Goal: Task Accomplishment & Management: Manage account settings

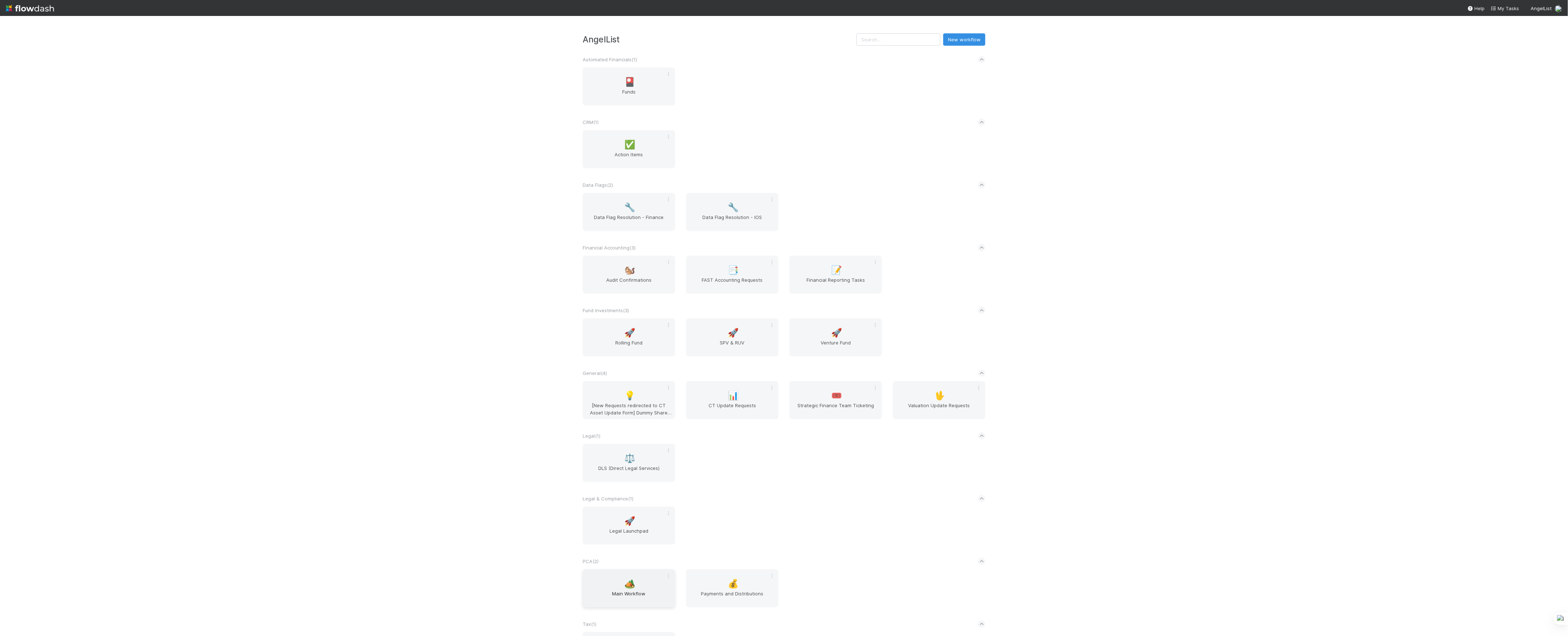
click at [642, 592] on span "Main Workflow" at bounding box center [629, 598] width 86 height 15
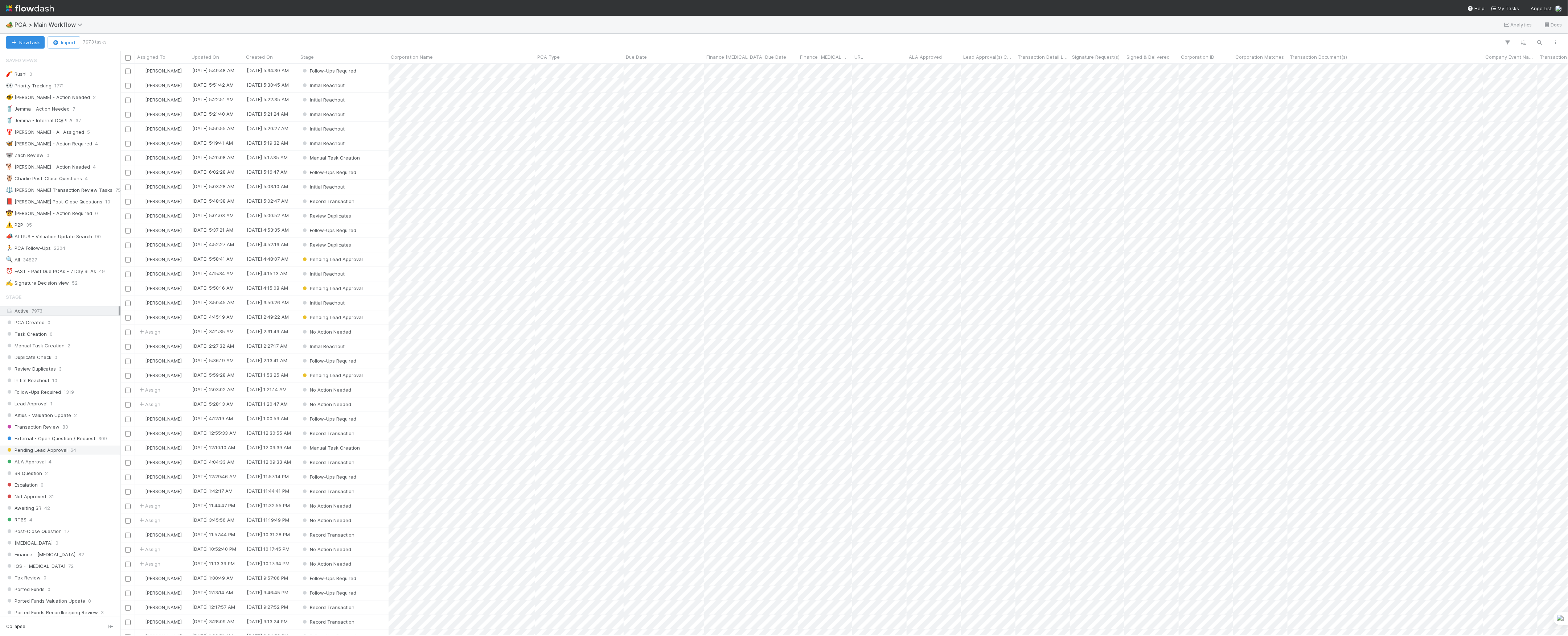
scroll to position [242, 0]
click at [69, 411] on span "Finance Review - Current (IOS)" at bounding box center [46, 406] width 79 height 9
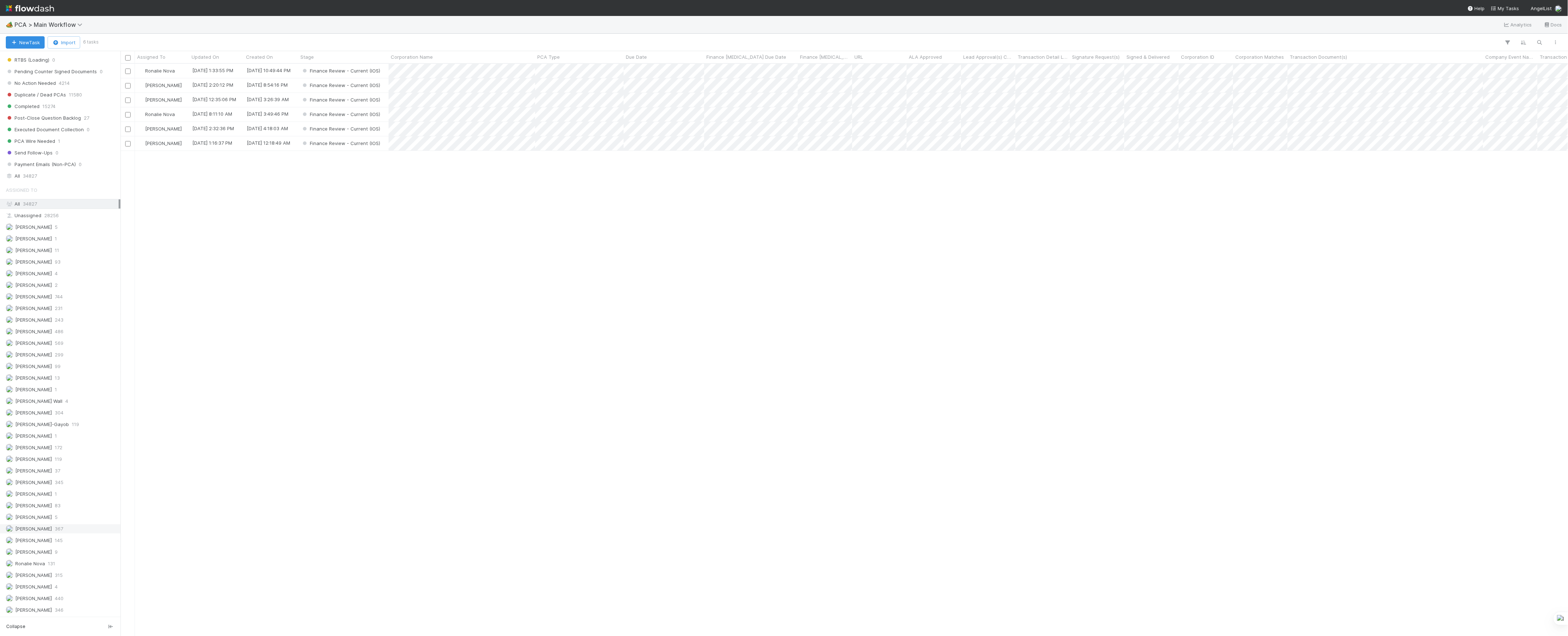
scroll to position [764, 0]
click at [57, 467] on span "37" at bounding box center [57, 470] width 5 height 9
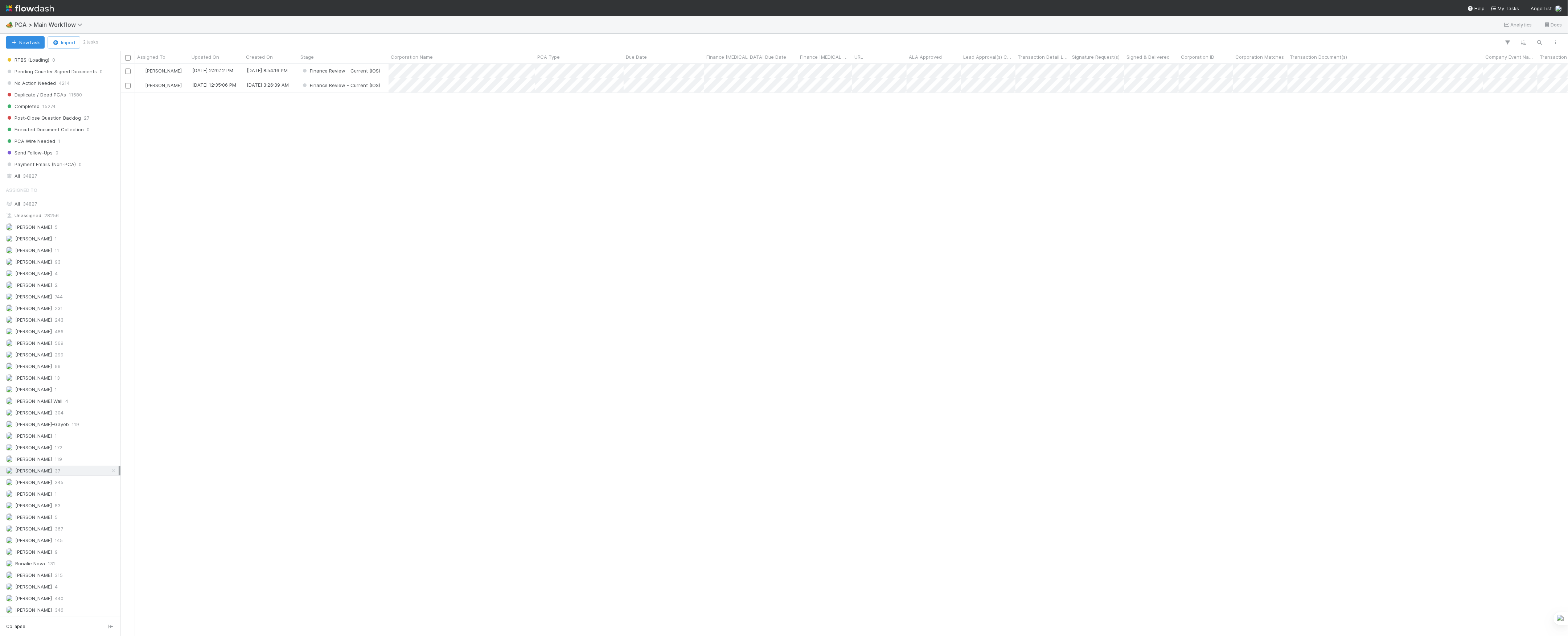
scroll to position [565, 1440]
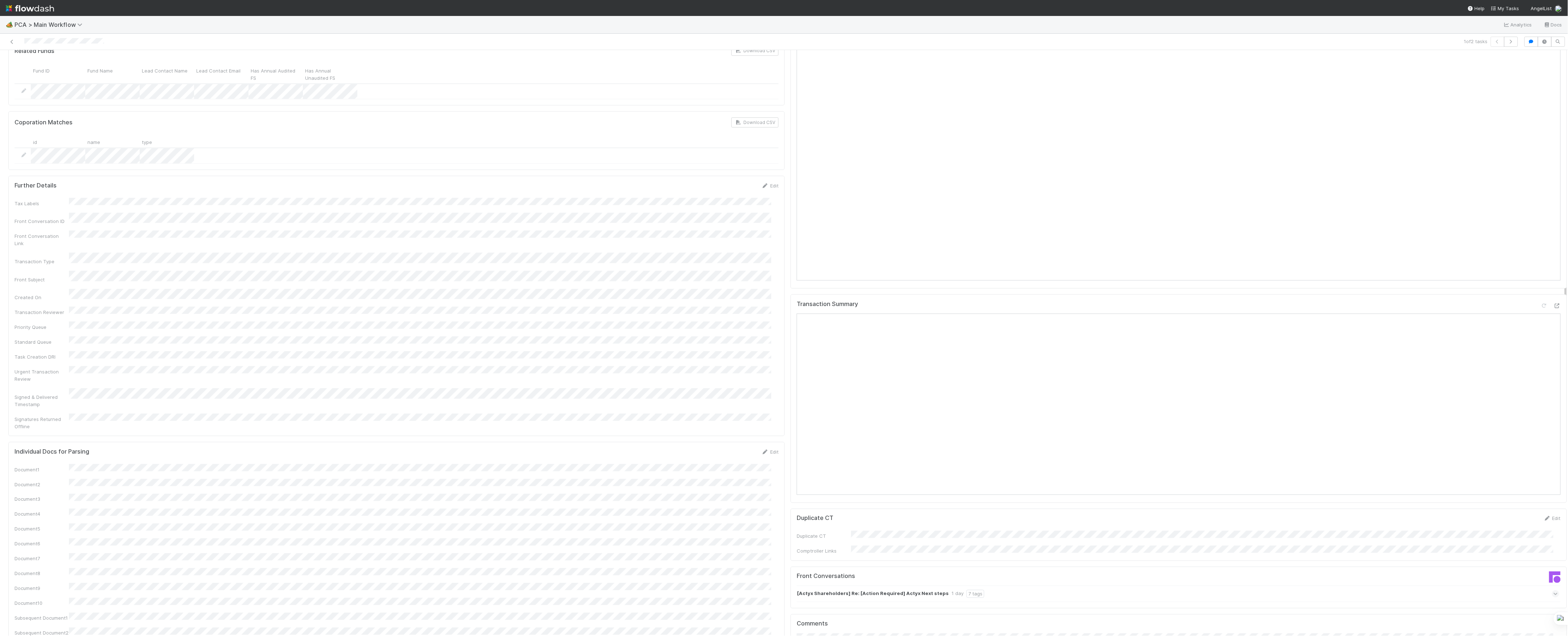
scroll to position [725, 0]
click at [747, 466] on div "Document1 Document2 Document3 Document4 Document5 Document6 Document7 Document8…" at bounding box center [396, 615] width 764 height 299
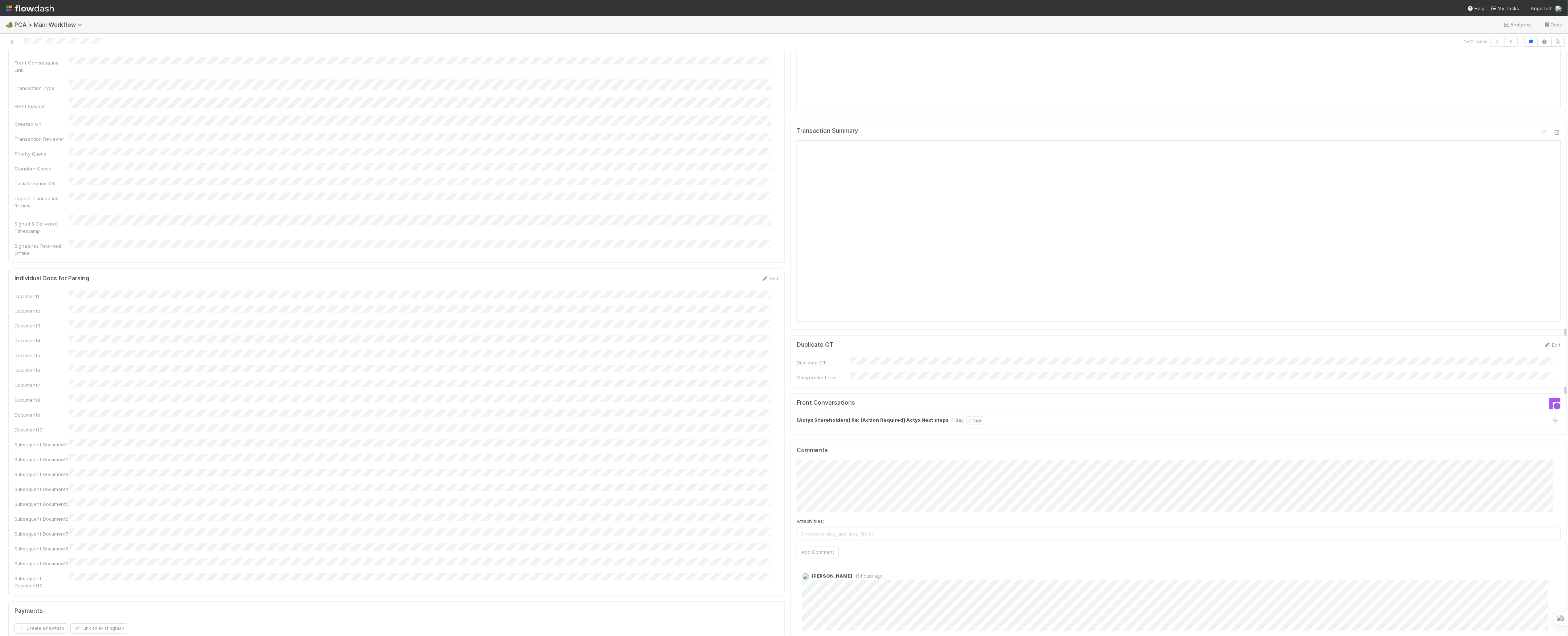
scroll to position [918, 0]
click at [816, 529] on button "Add Comment" at bounding box center [817, 535] width 42 height 12
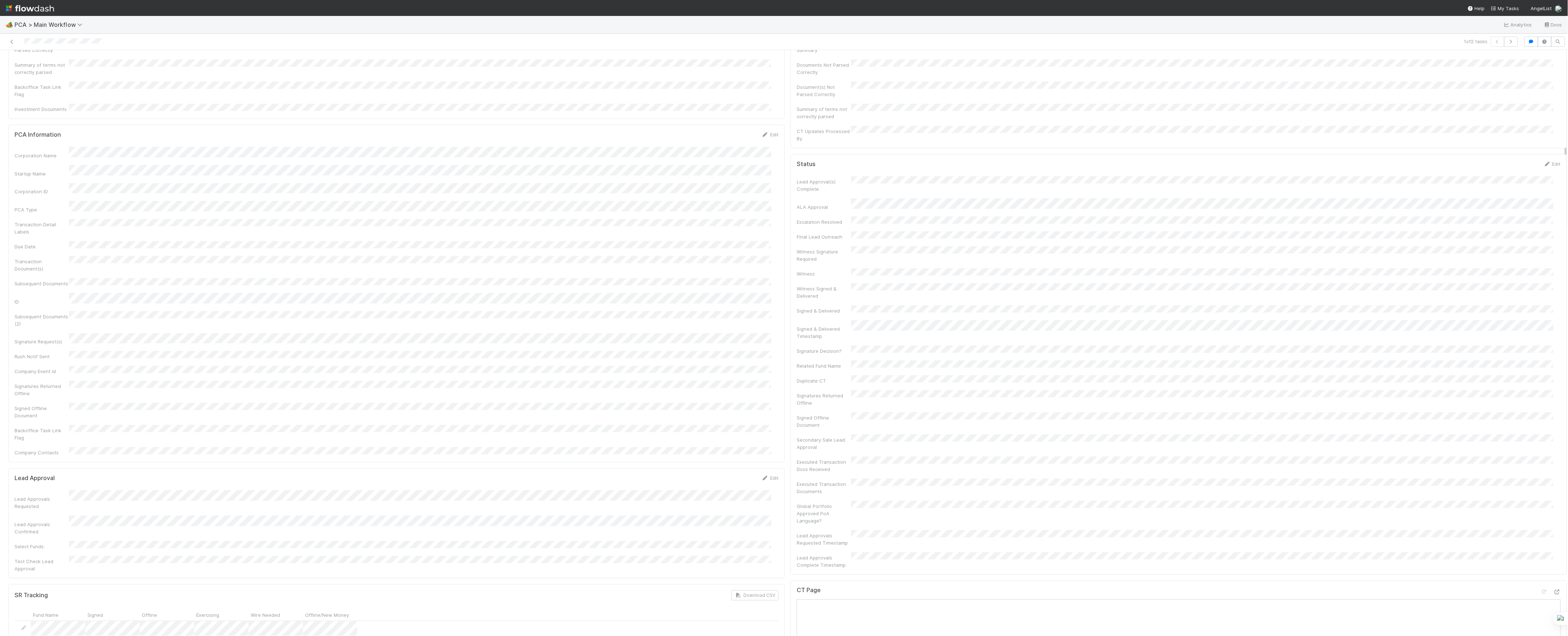
scroll to position [0, 0]
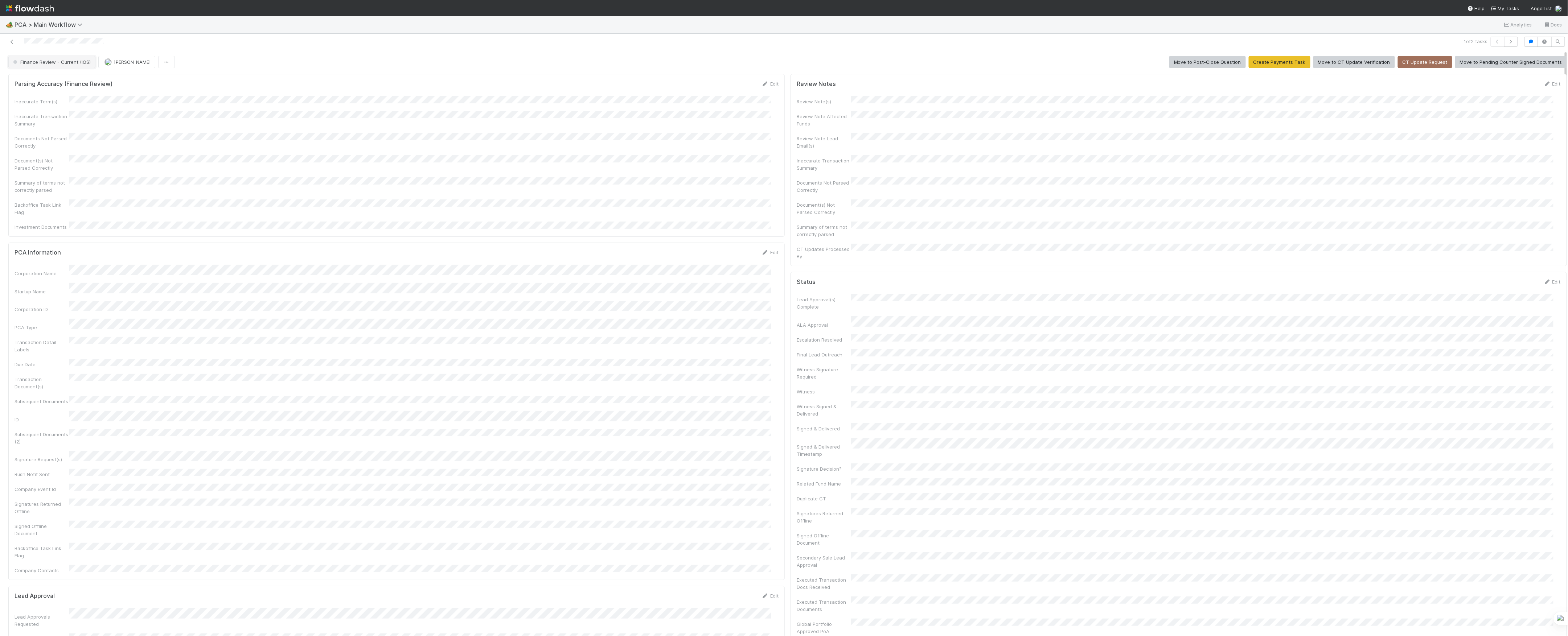
click at [58, 67] on button "Finance Review - Current (IOS)" at bounding box center [52, 62] width 87 height 12
click at [85, 49] on div "1 of 2 tasks" at bounding box center [784, 41] width 1568 height 16
click at [91, 61] on span "[PERSON_NAME]" at bounding box center [87, 62] width 37 height 6
click at [9, 41] on icon at bounding box center [12, 42] width 7 height 5
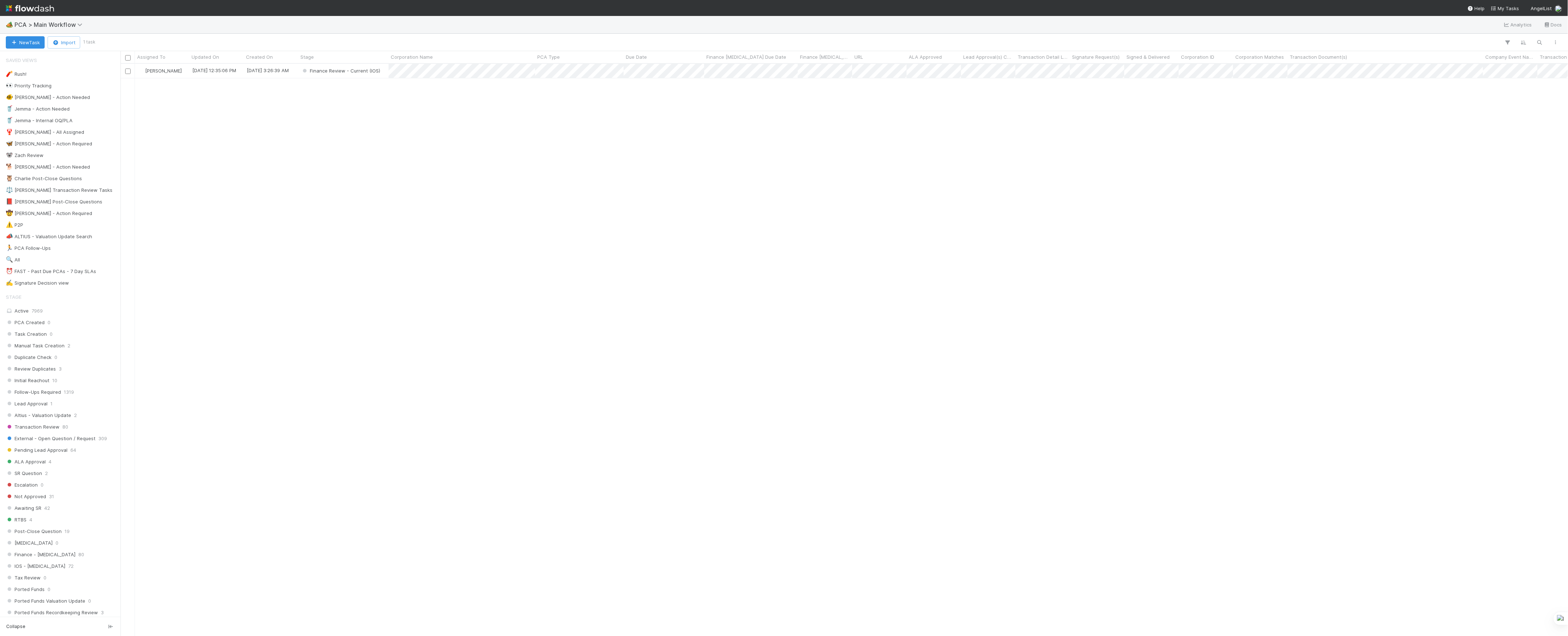
scroll to position [565, 1440]
click at [484, 220] on div "Marvey Fuentes 8/12/25, 12:35:06 PM 8/5/25, 3:26:39 AM Finance Review - Current…" at bounding box center [844, 349] width 1448 height 571
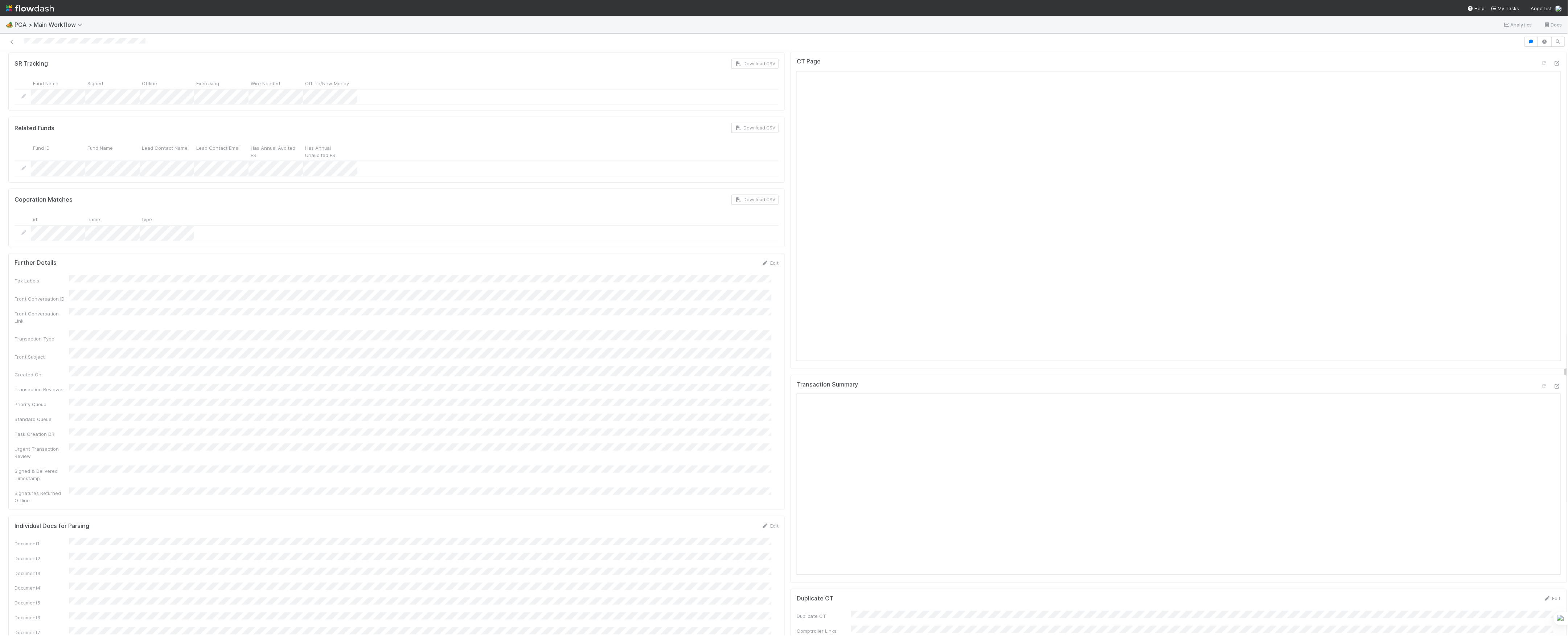
scroll to position [581, 0]
click at [766, 340] on div "Tax Labels Front Conversation ID Front Conversation Link Transaction Type Front…" at bounding box center [396, 450] width 764 height 229
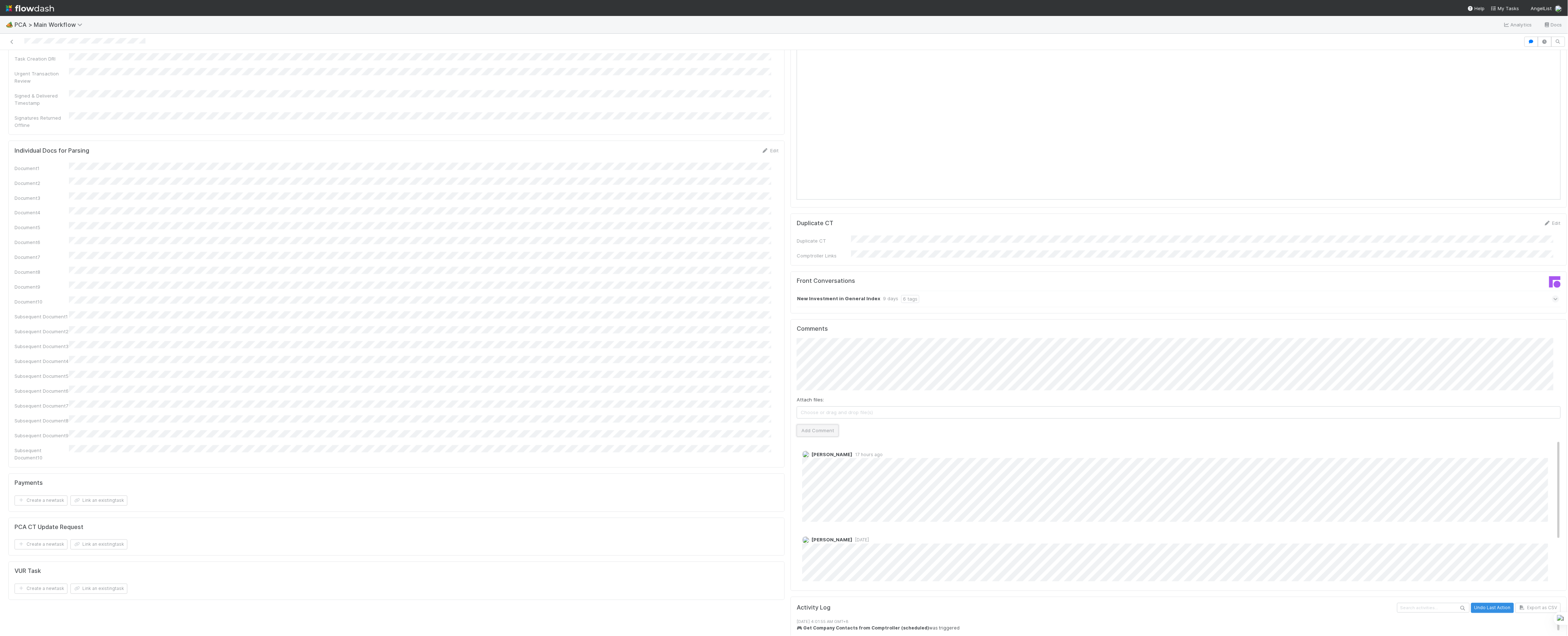
click at [813, 425] on button "Add Comment" at bounding box center [817, 431] width 42 height 12
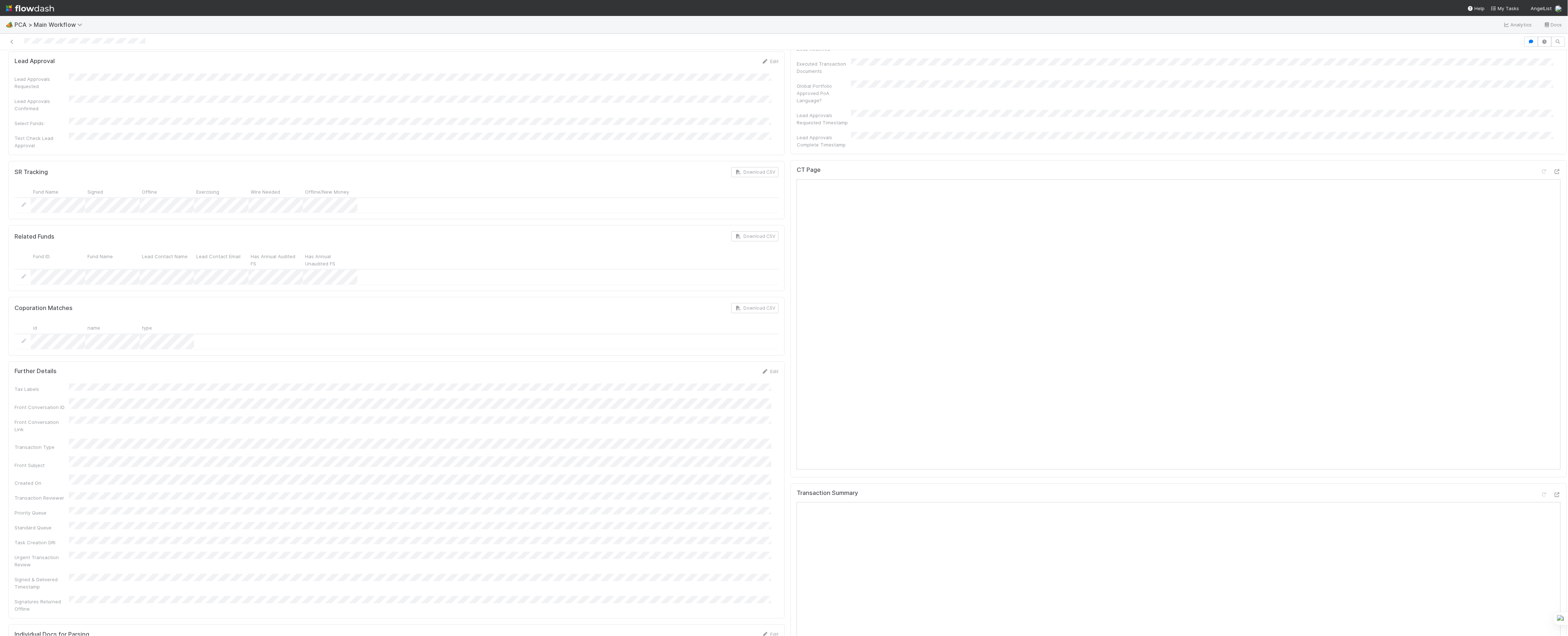
scroll to position [0, 0]
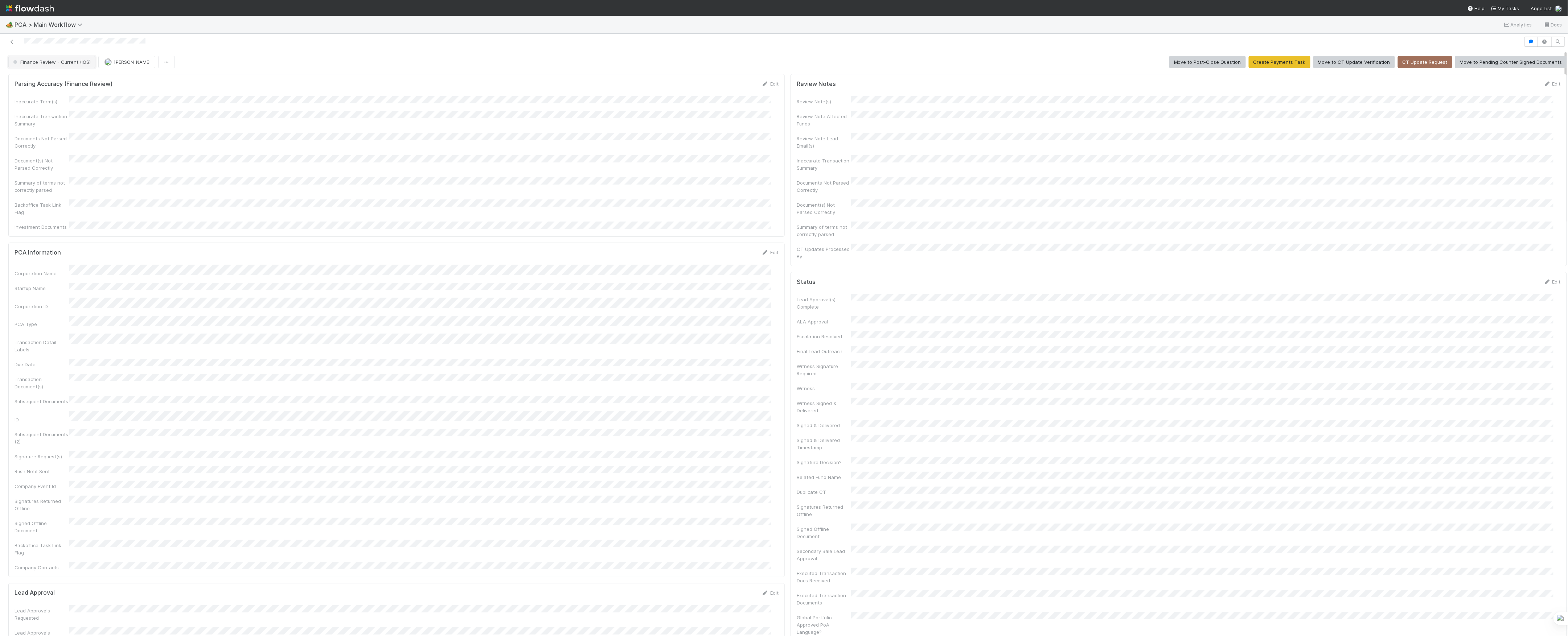
click at [70, 64] on span "Finance Review - Current (IOS)" at bounding box center [51, 62] width 79 height 6
click at [58, 61] on button "[PERSON_NAME]" at bounding box center [82, 62] width 57 height 12
click at [8, 40] on div at bounding box center [762, 41] width 1518 height 10
click at [12, 40] on icon at bounding box center [12, 42] width 7 height 5
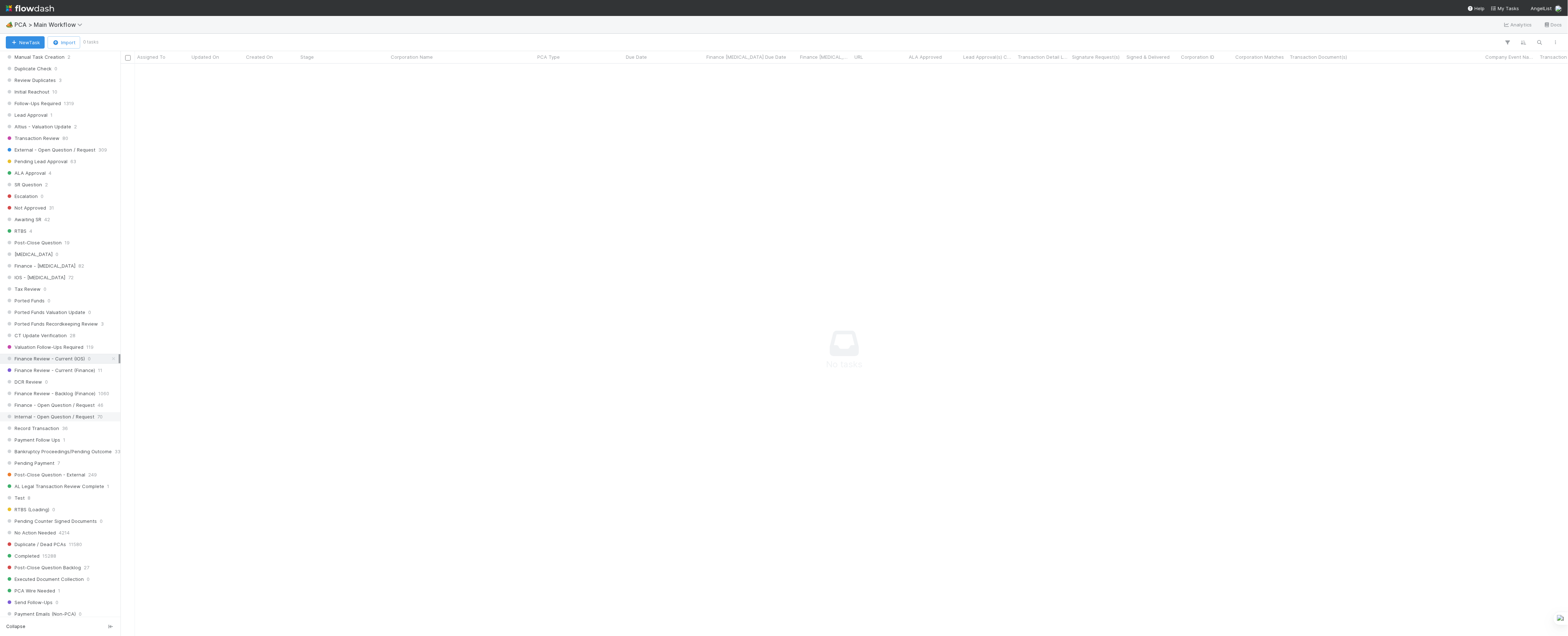
scroll to position [290, 0]
click at [75, 385] on div "DCR Review 0" at bounding box center [62, 380] width 113 height 9
click at [77, 374] on span "Finance Review - Current (Finance)" at bounding box center [51, 369] width 89 height 9
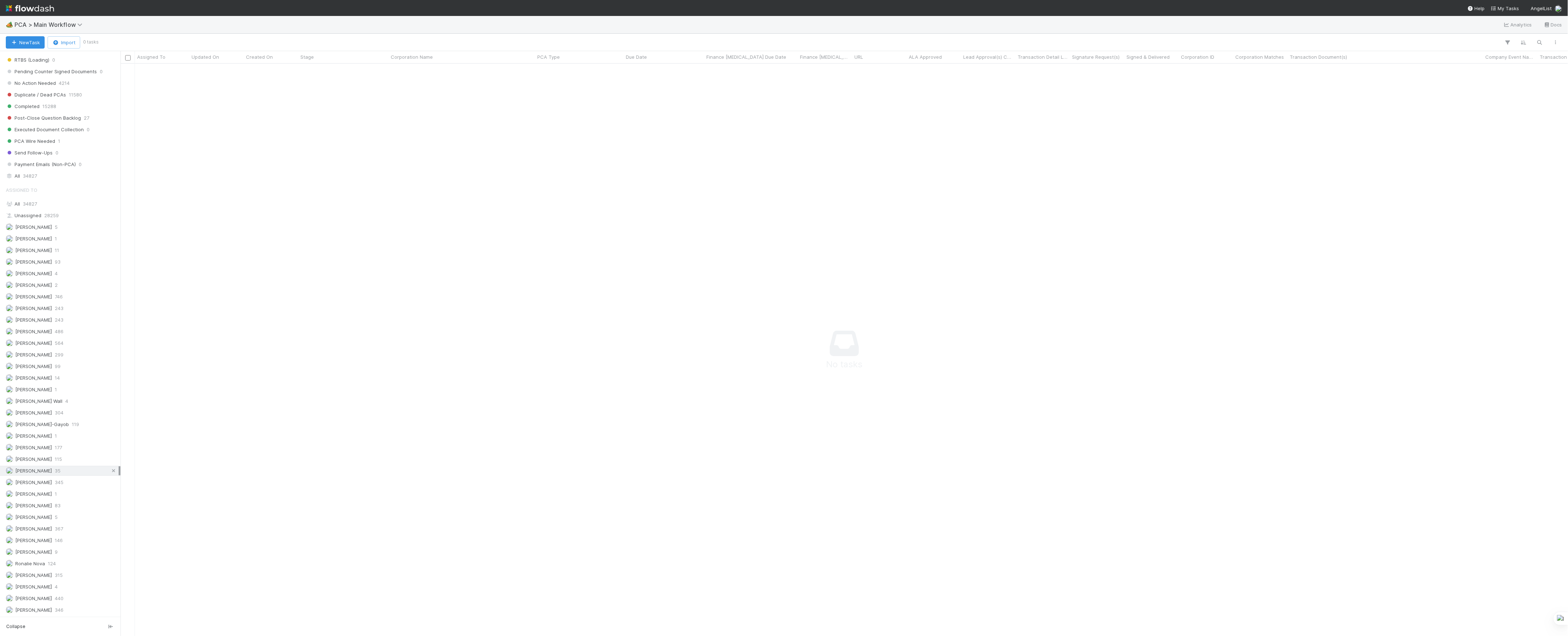
click at [110, 469] on icon at bounding box center [114, 471] width 7 height 5
click at [74, 346] on div "DCR Review 1" at bounding box center [62, 341] width 113 height 9
click at [80, 374] on span "Finance Review - Current (Finance)" at bounding box center [51, 369] width 89 height 9
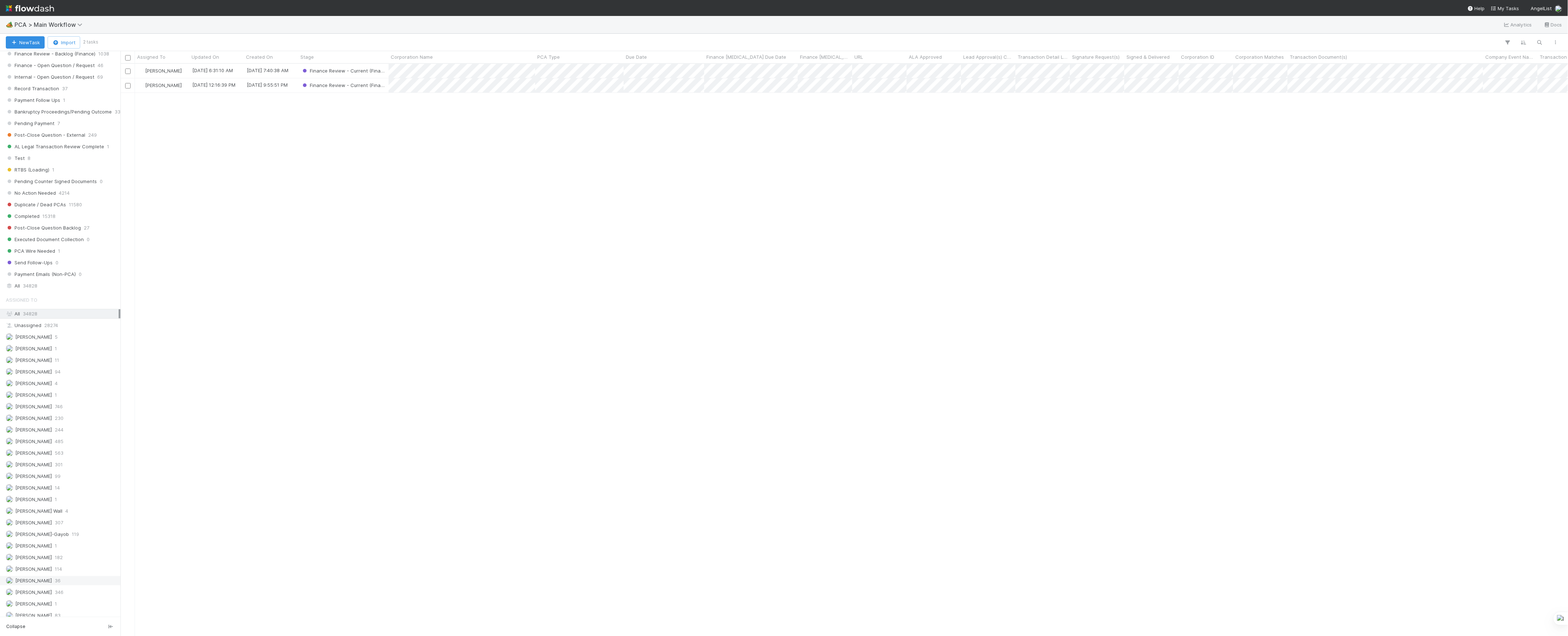
scroll to position [764, 0]
drag, startPoint x: 698, startPoint y: 461, endPoint x: 670, endPoint y: 461, distance: 28.0
click at [698, 461] on div "Don Walker 8/13/25, 6:31:10 AM 2/26/24, 7:40:38 AM Finance Review - Current (Fi…" at bounding box center [844, 349] width 1448 height 571
click at [61, 503] on span "Finance Review - Backlog (Finance)" at bounding box center [51, 498] width 89 height 9
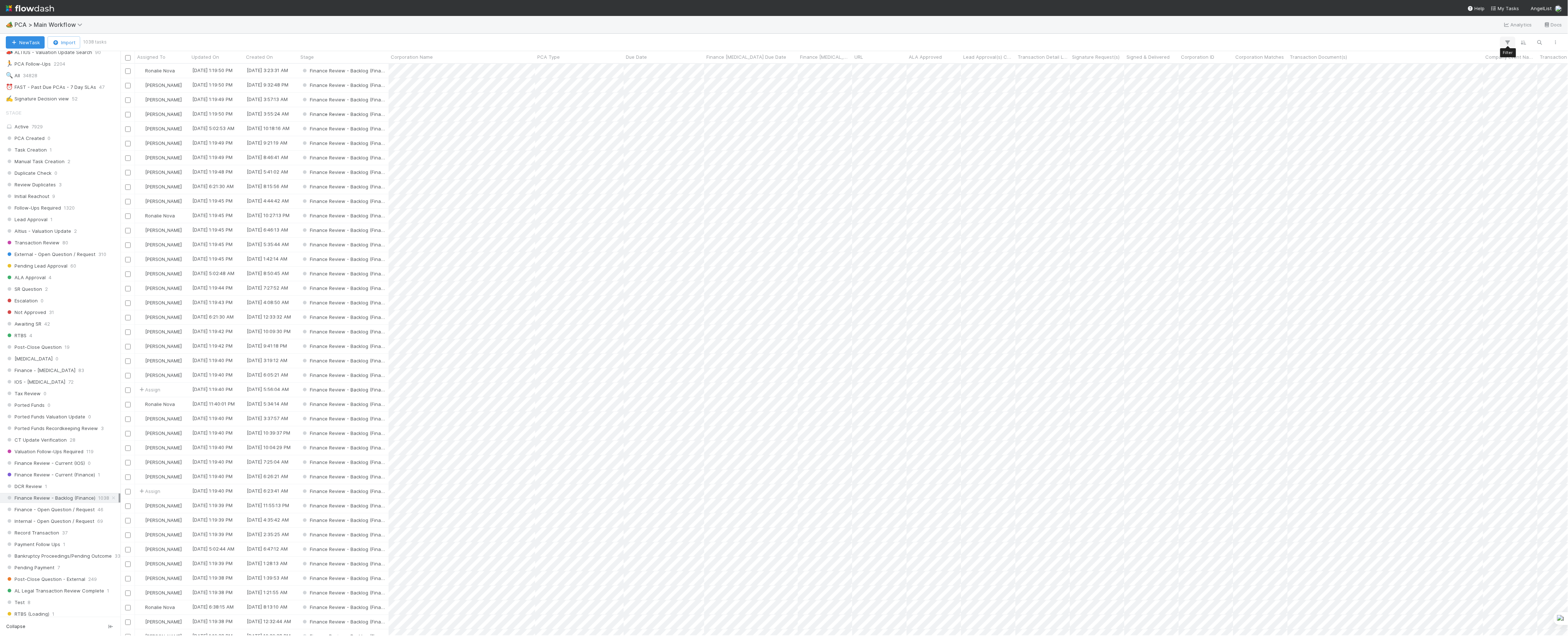
scroll to position [565, 1440]
click at [1507, 41] on icon "button" at bounding box center [1508, 42] width 7 height 7
click at [1418, 63] on button "Add Filter" at bounding box center [1396, 64] width 218 height 10
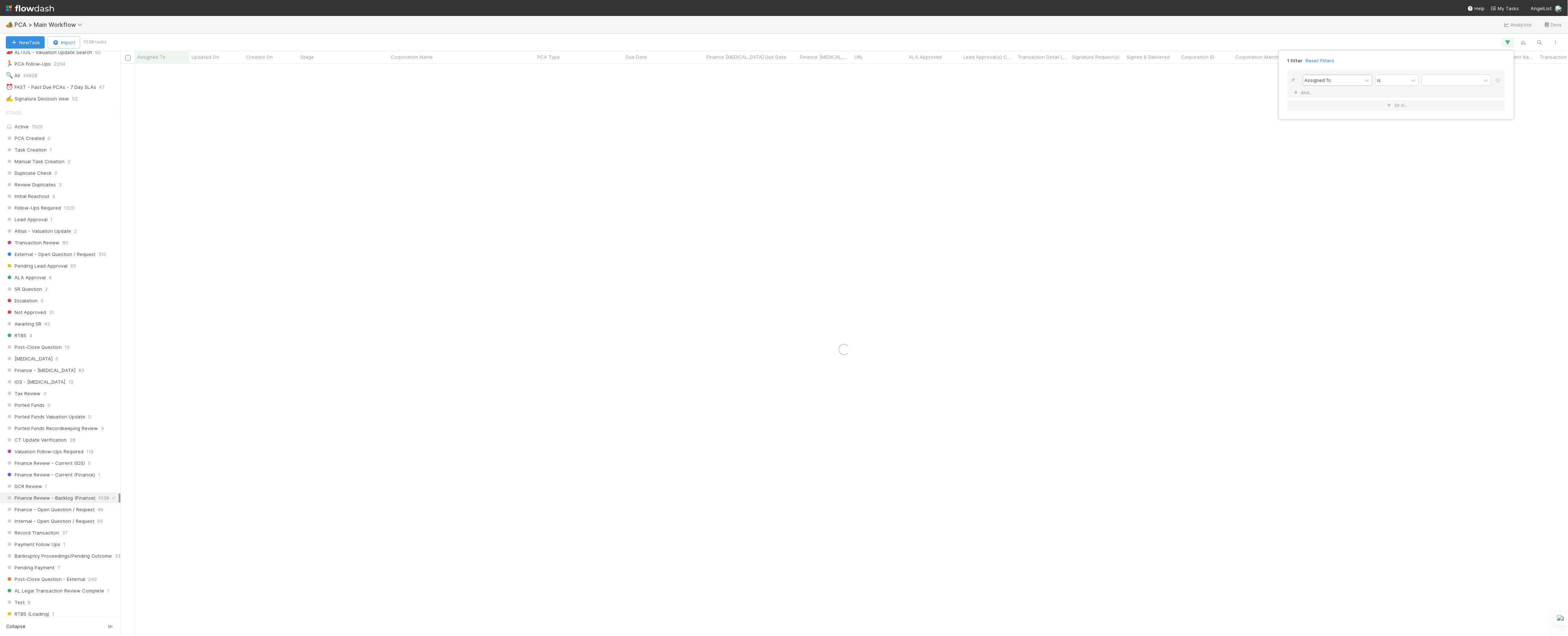
click at [1329, 79] on div "Assigned To" at bounding box center [1318, 80] width 27 height 7
type input "pca"
click at [1335, 96] on div "PCA Type" at bounding box center [1337, 97] width 69 height 12
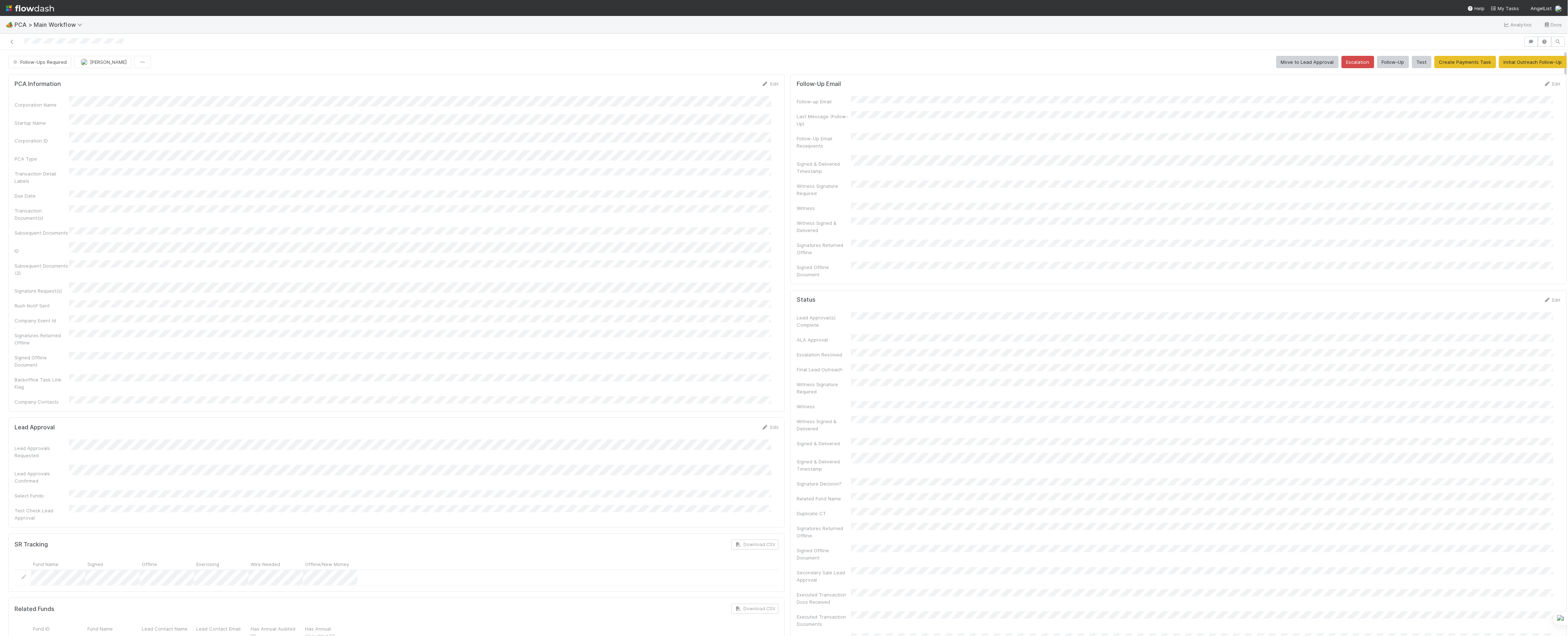
click at [791, 299] on div "Status Edit Lead Approval(s) Complete ALA Approval Escalation Resolved Final Le…" at bounding box center [1178, 499] width 776 height 418
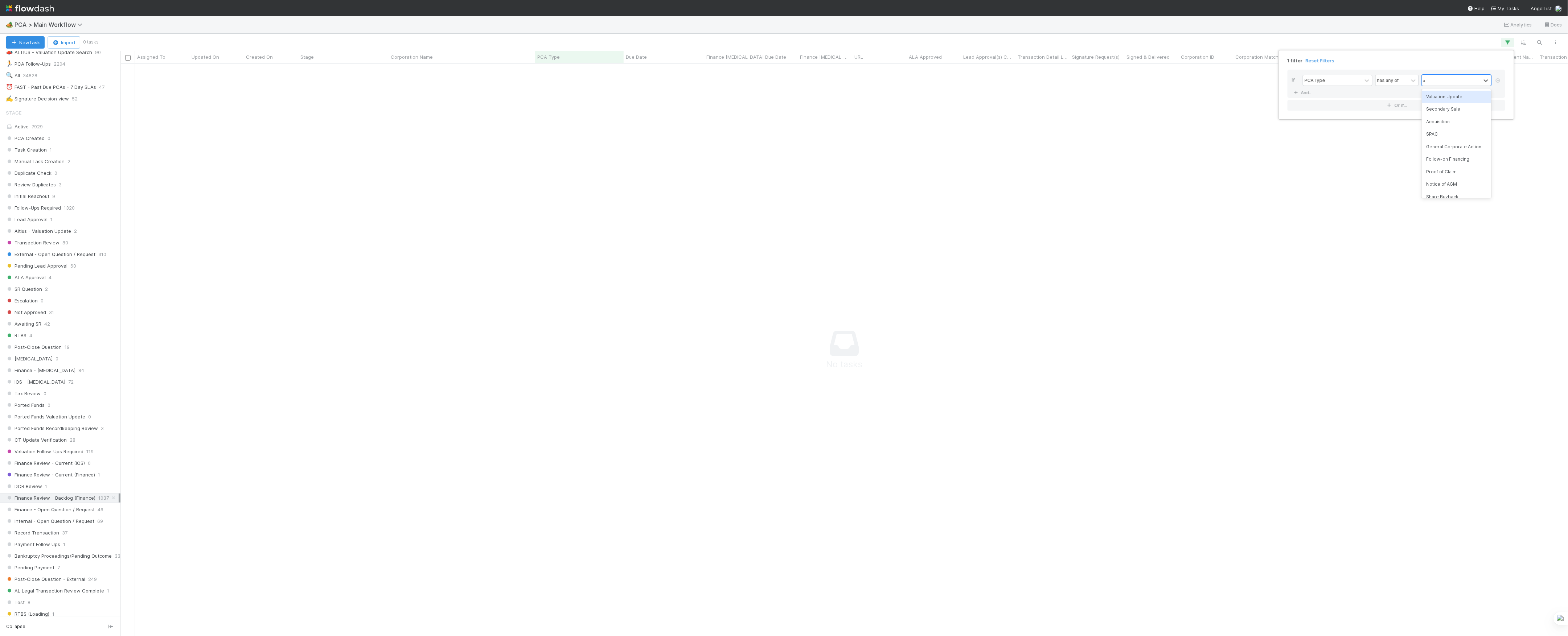
scroll to position [557, 1433]
type input "acqui"
click at [1086, 131] on div "1 filter Reset Filters If PCA Type has any of option Acquisition, selected. 0 r…" at bounding box center [784, 318] width 1568 height 636
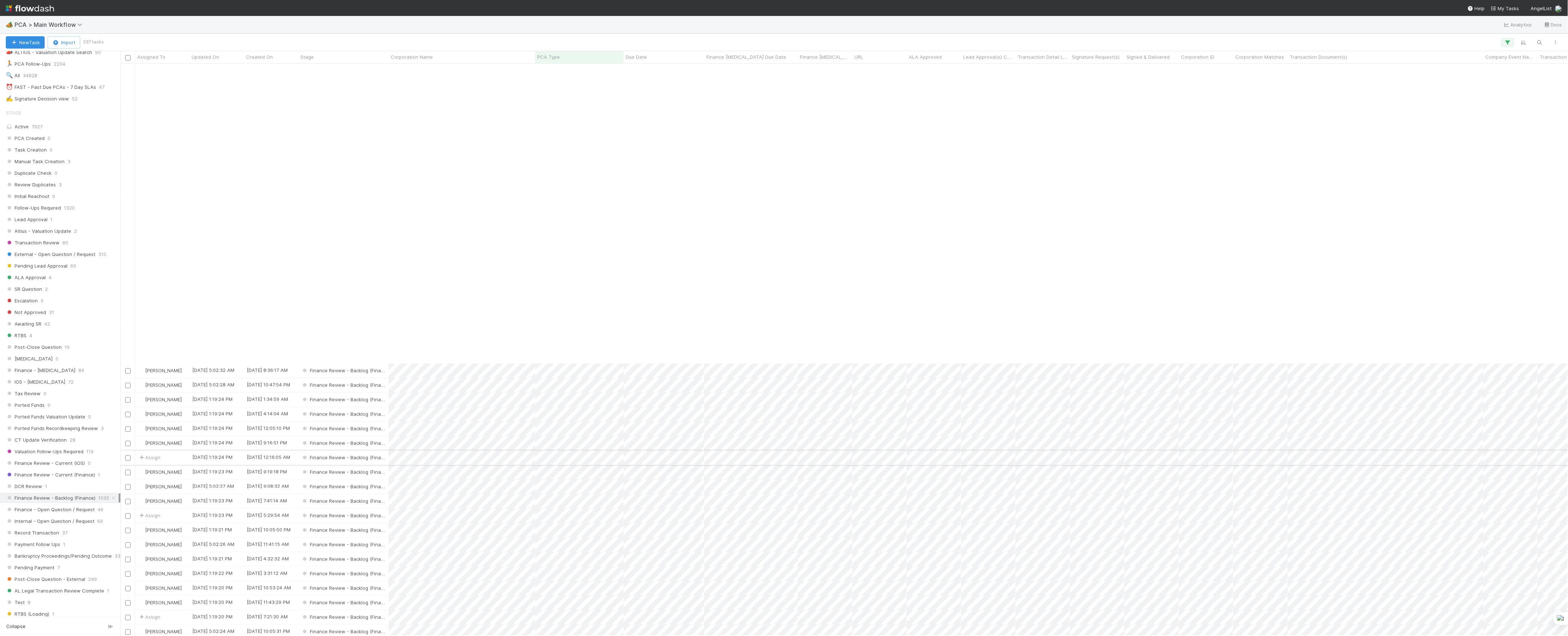
scroll to position [1112, 0]
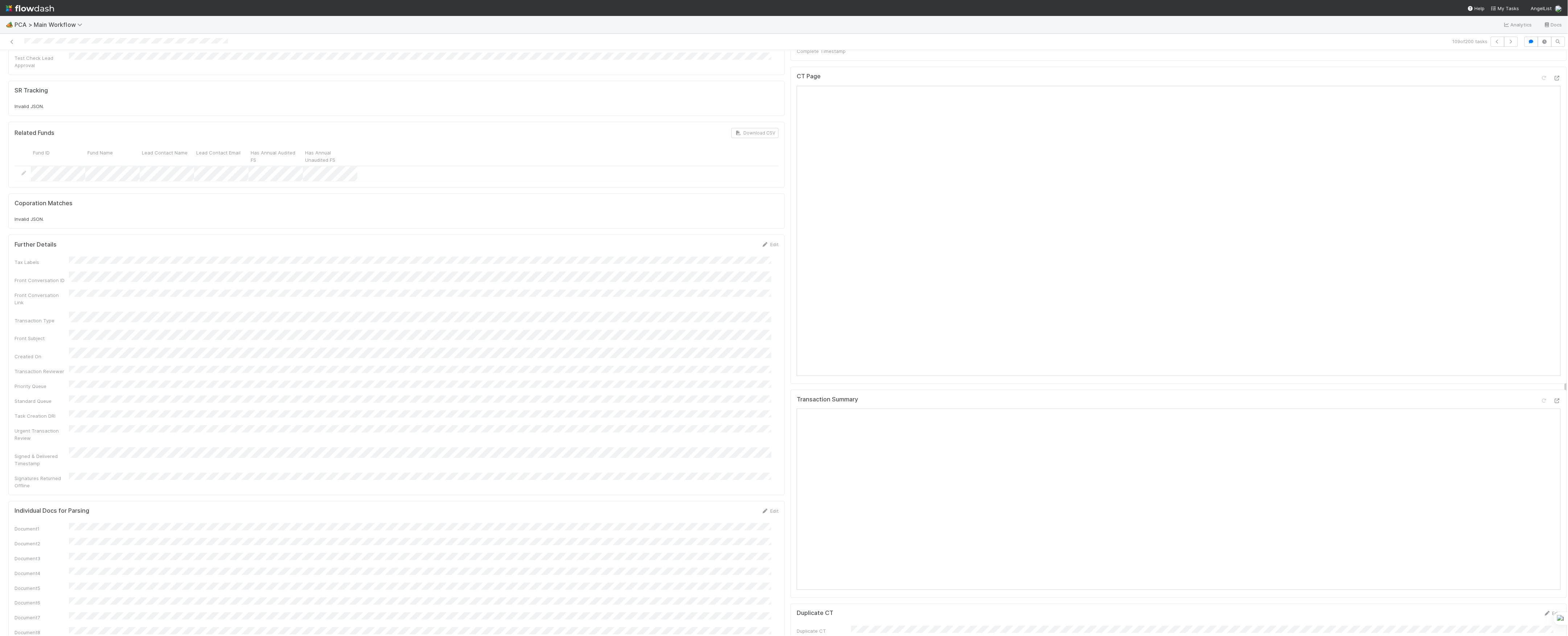
scroll to position [919, 0]
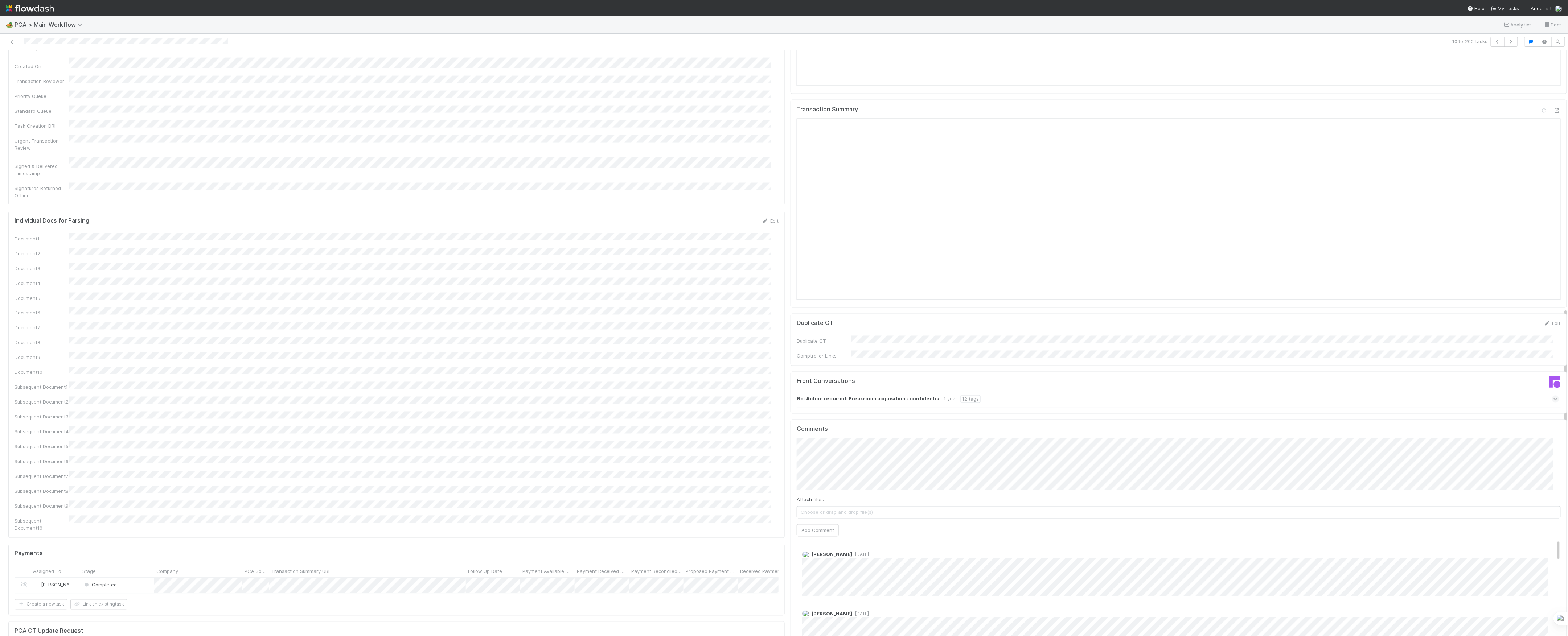
click at [806, 439] on div "Attach files: Choose or drag and drop file(s) Add Comment" at bounding box center [1178, 488] width 764 height 99
click at [807, 525] on button "Add Comment" at bounding box center [817, 531] width 42 height 12
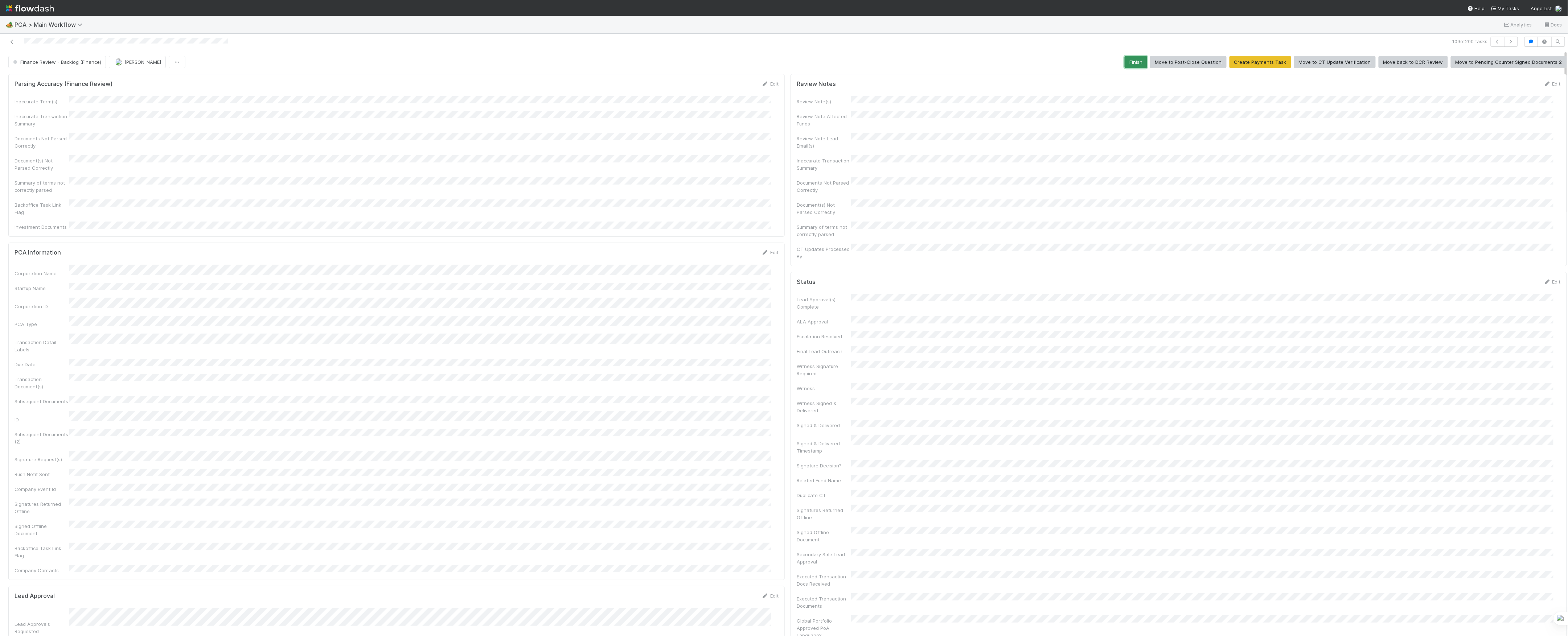
click at [1128, 60] on button "Finish" at bounding box center [1136, 62] width 23 height 12
click at [147, 68] on button "[PERSON_NAME]" at bounding box center [138, 62] width 57 height 12
click at [198, 60] on div "Finance Review - Backlog (Finance) Assign Loading..." at bounding box center [788, 62] width 1559 height 12
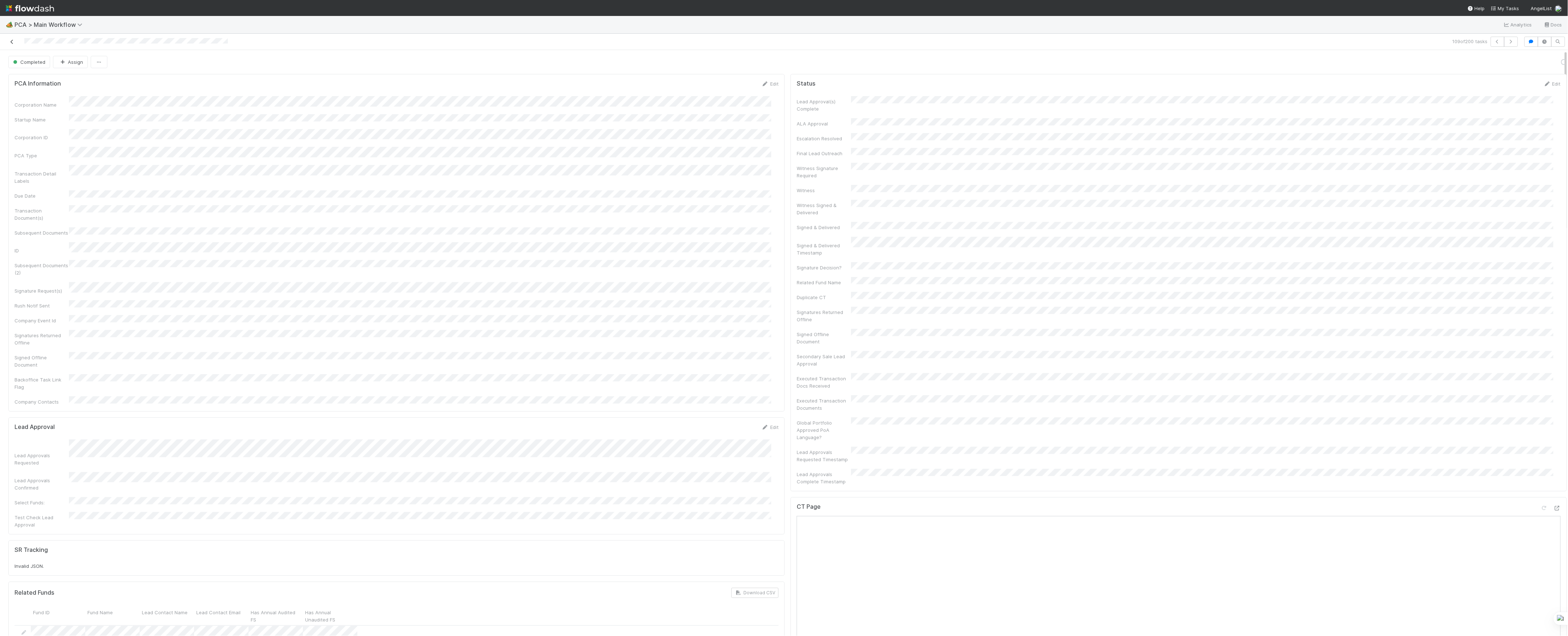
click at [15, 47] on div "109 of 200 tasks" at bounding box center [784, 41] width 1568 height 16
click at [13, 43] on icon at bounding box center [12, 42] width 7 height 5
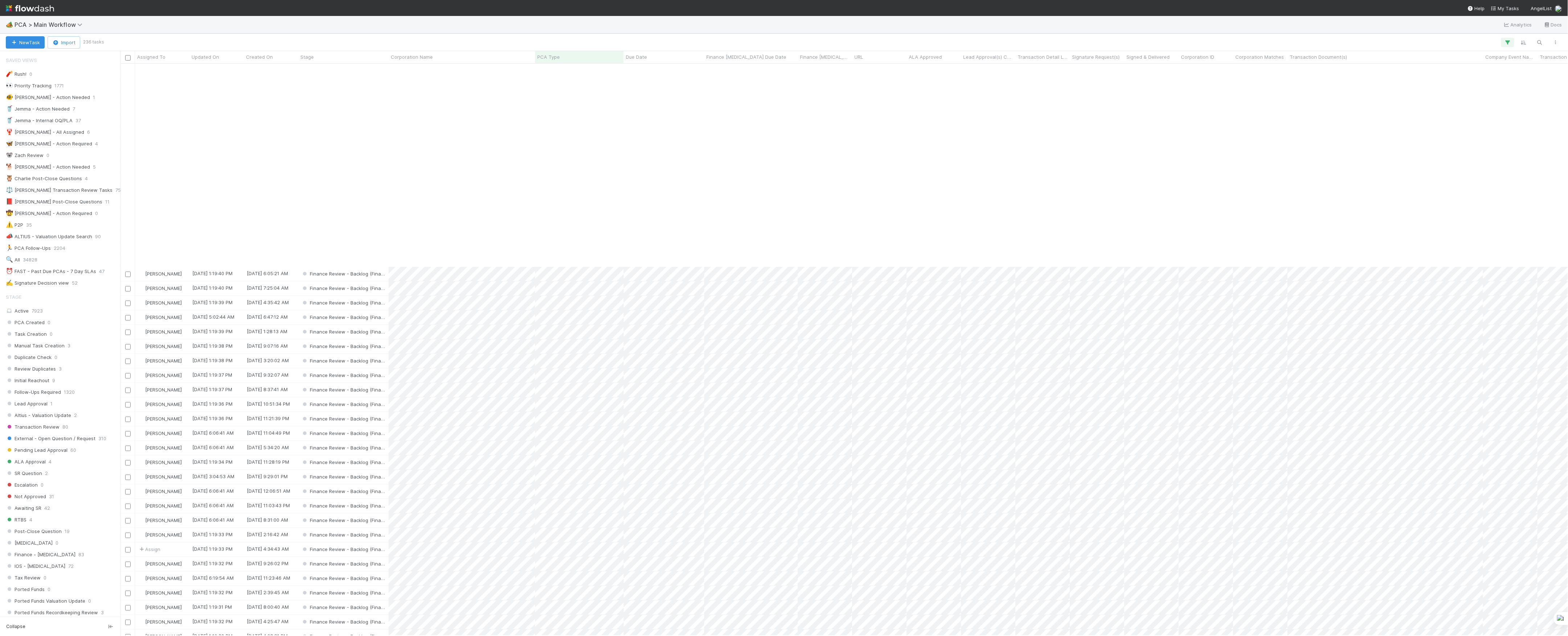
scroll to position [532, 0]
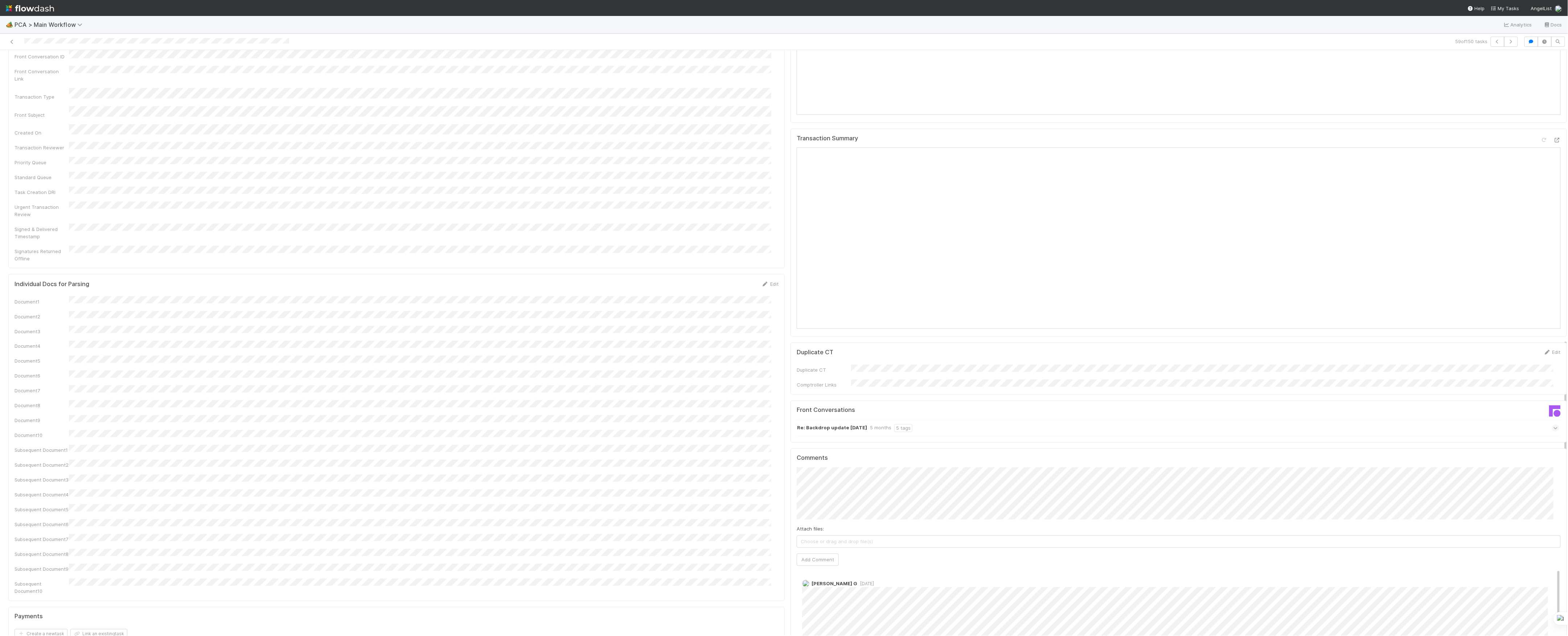
scroll to position [1016, 0]
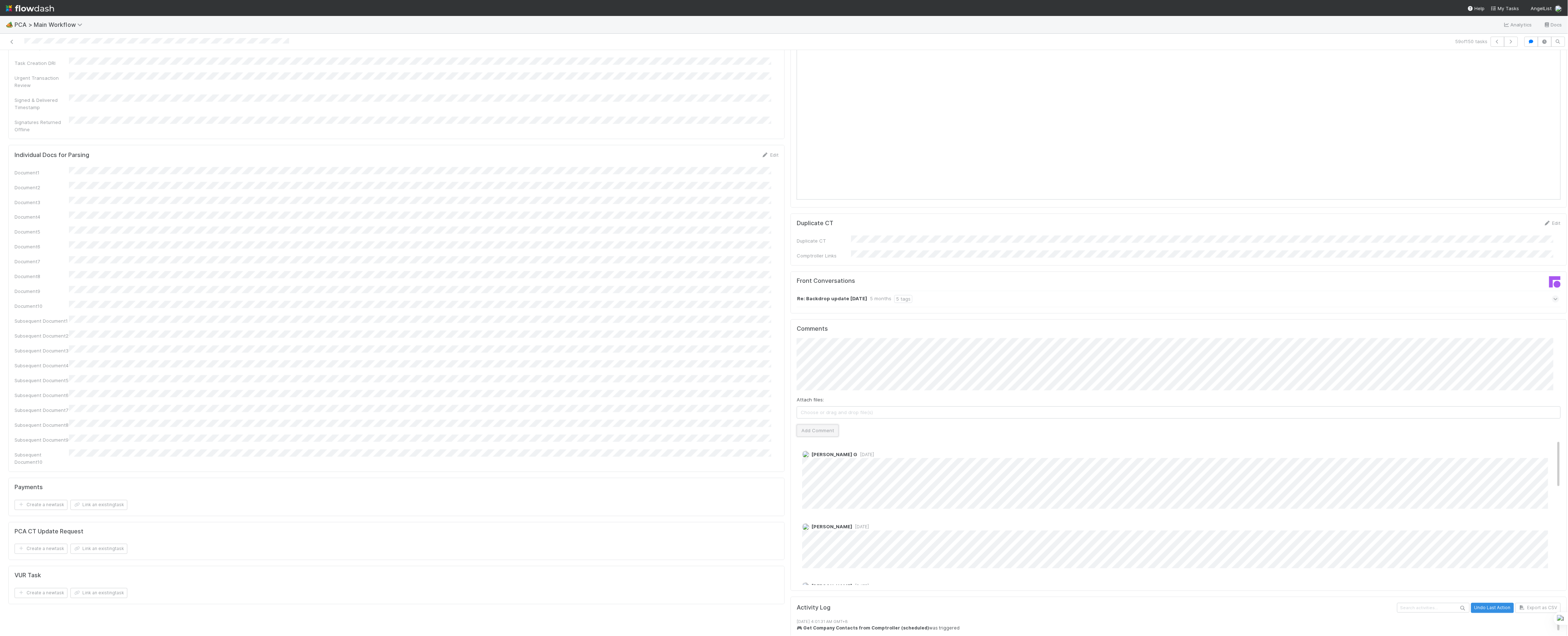
click at [828, 425] on button "Add Comment" at bounding box center [817, 431] width 42 height 12
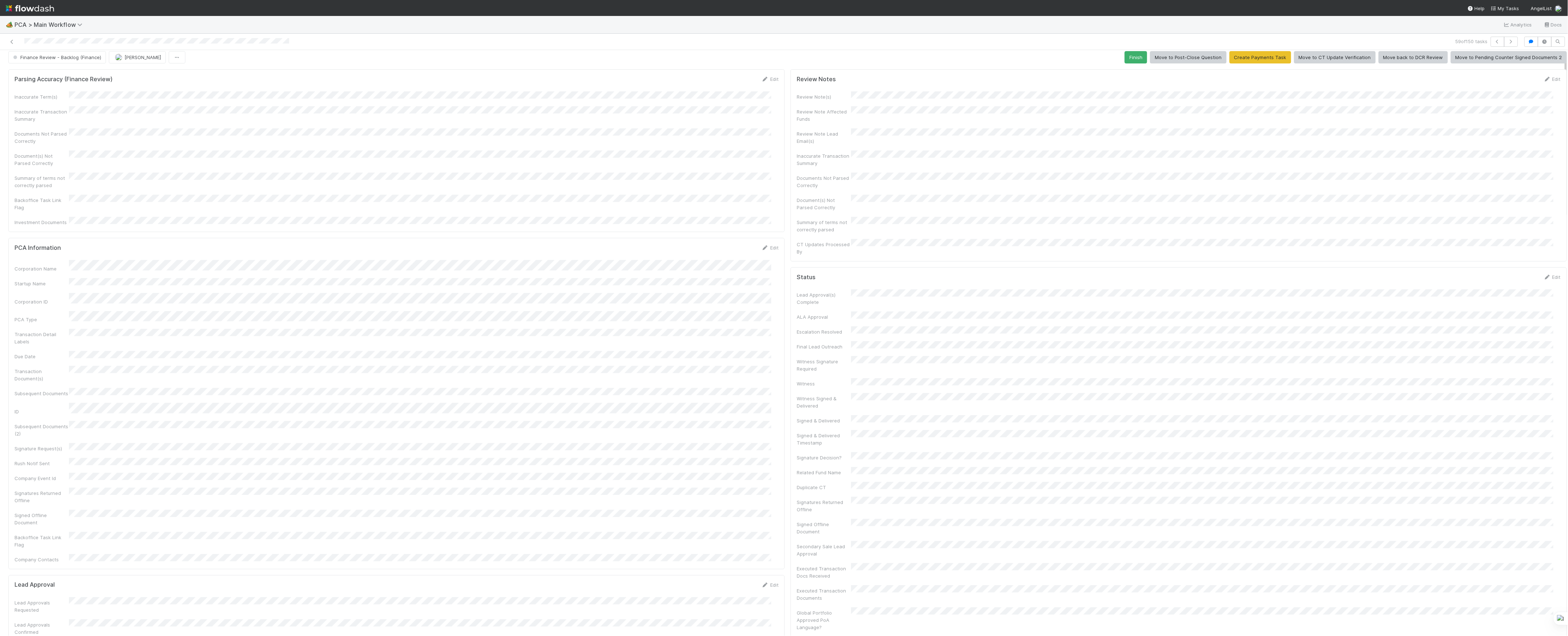
scroll to position [0, 0]
click at [1138, 66] on button "Finish" at bounding box center [1136, 62] width 23 height 12
click at [135, 66] on button "[PERSON_NAME]" at bounding box center [138, 62] width 57 height 12
click at [13, 41] on icon at bounding box center [12, 42] width 7 height 5
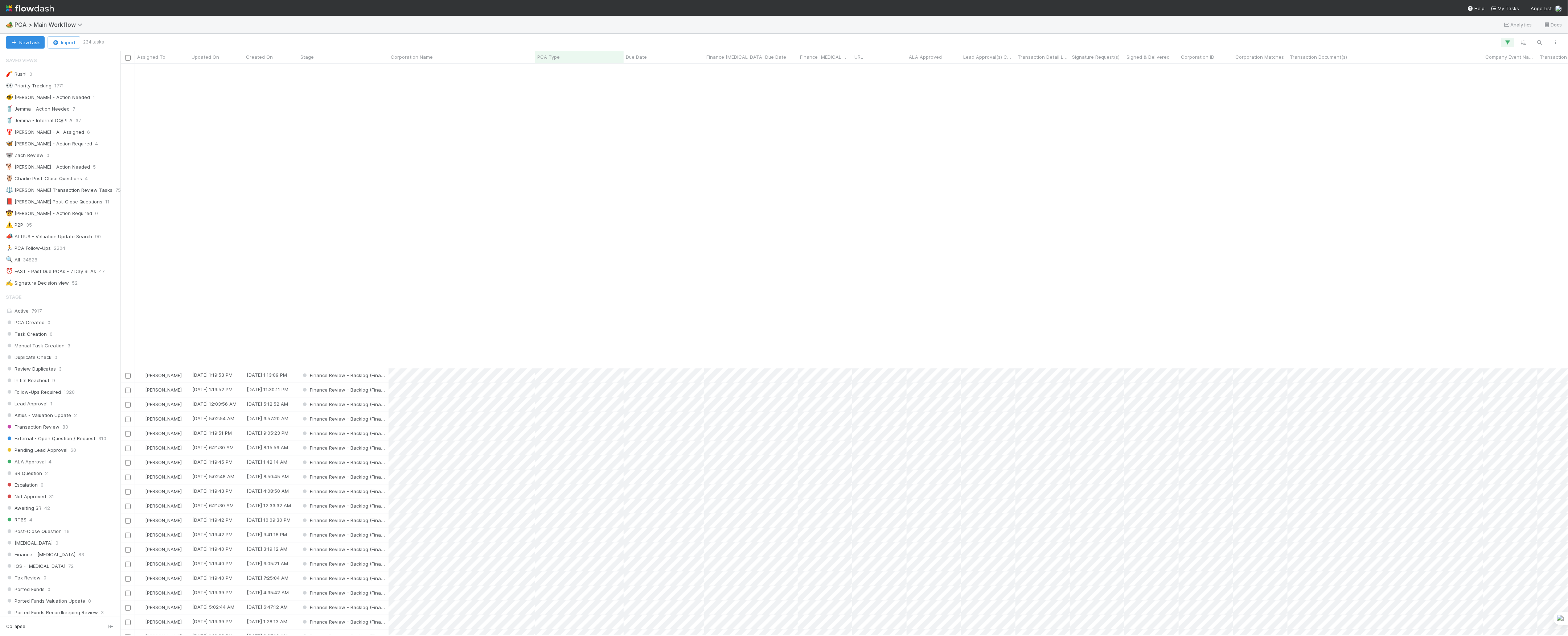
scroll to position [338, 0]
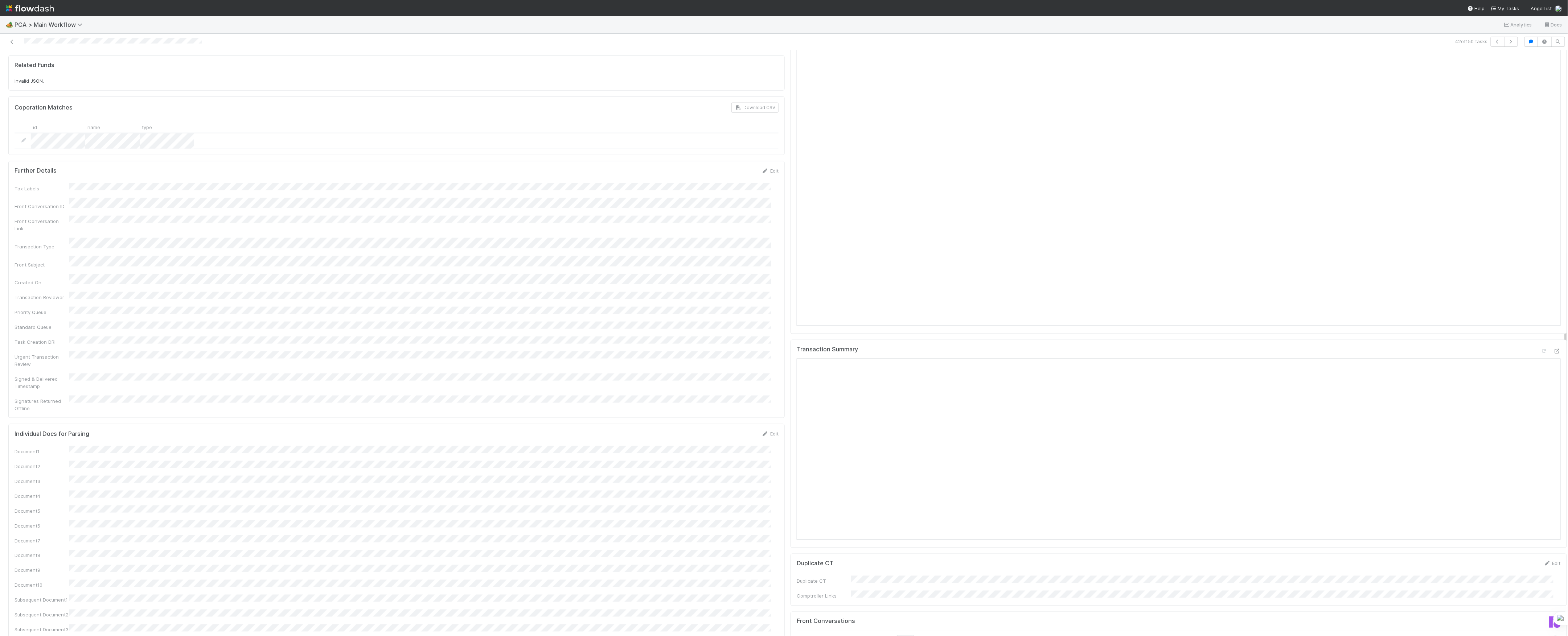
scroll to position [822, 0]
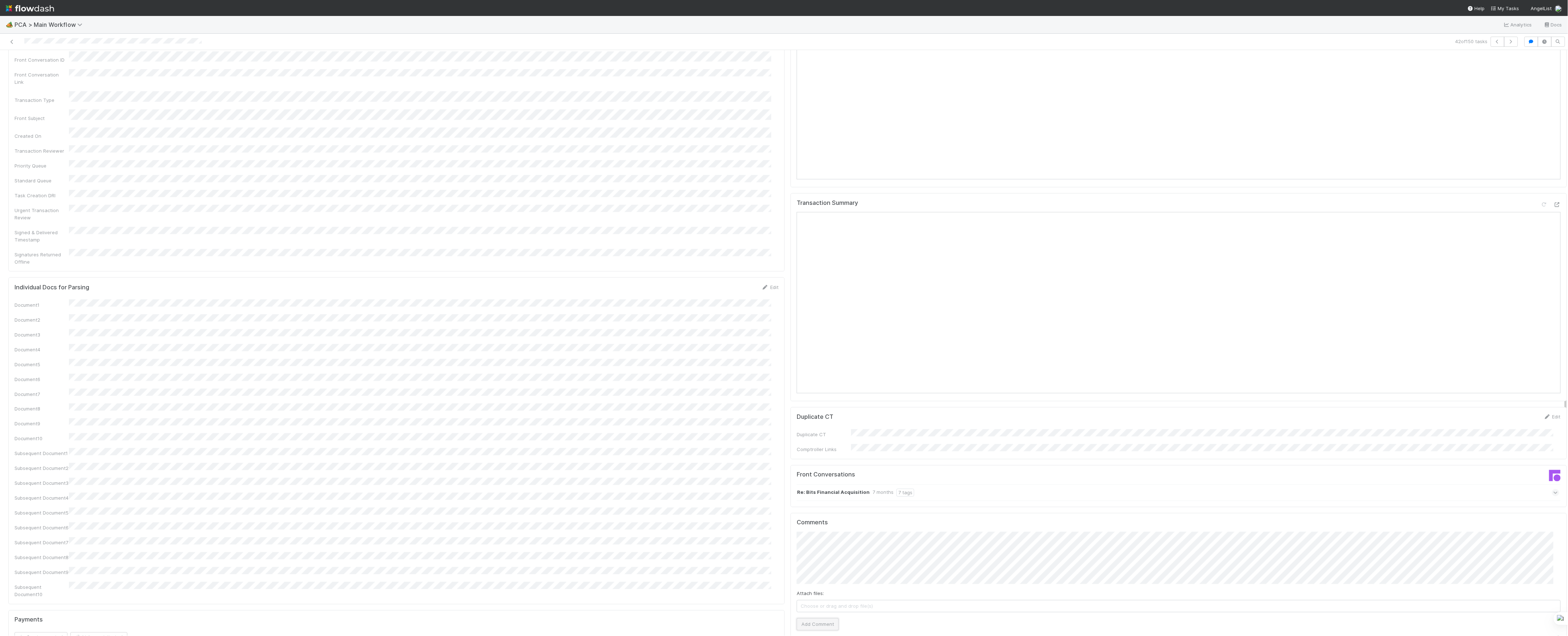
click at [827, 618] on button "Add Comment" at bounding box center [817, 624] width 42 height 12
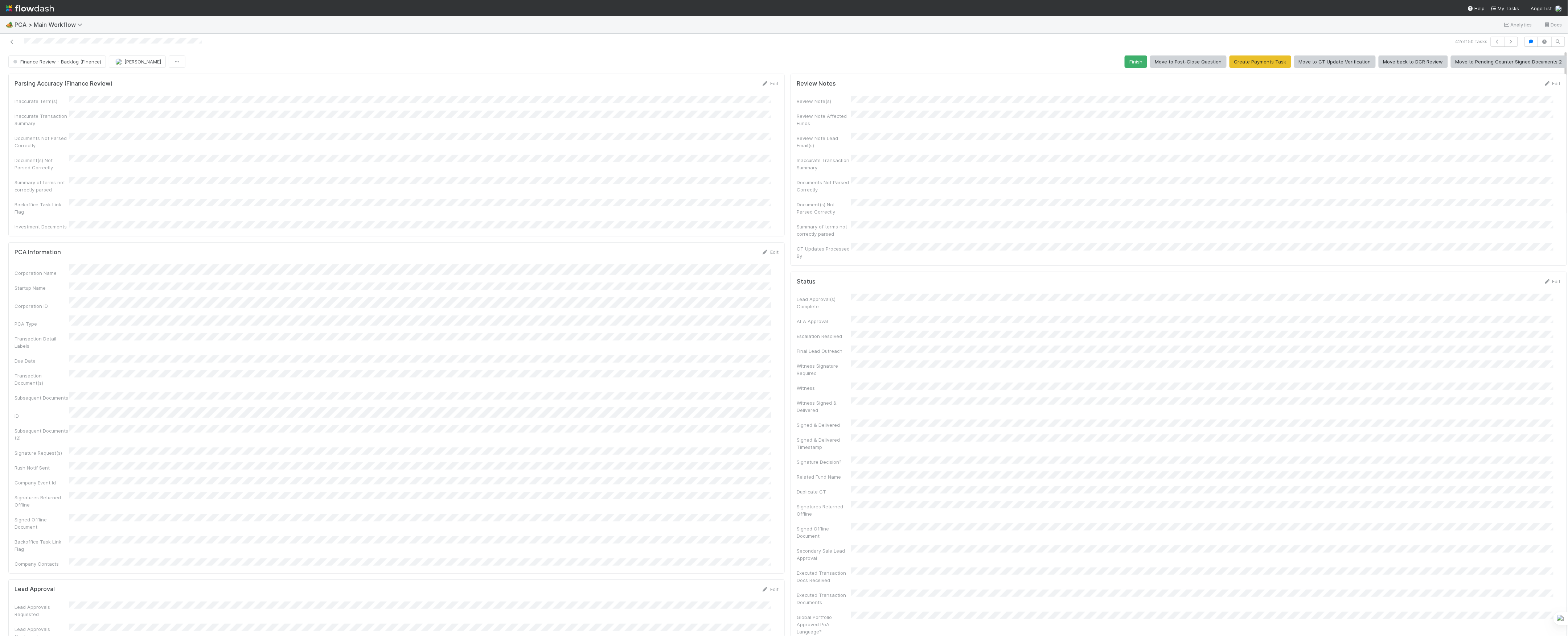
scroll to position [0, 0]
click at [1125, 66] on button "Finish" at bounding box center [1136, 62] width 23 height 12
click at [144, 58] on button "[PERSON_NAME]" at bounding box center [138, 62] width 57 height 12
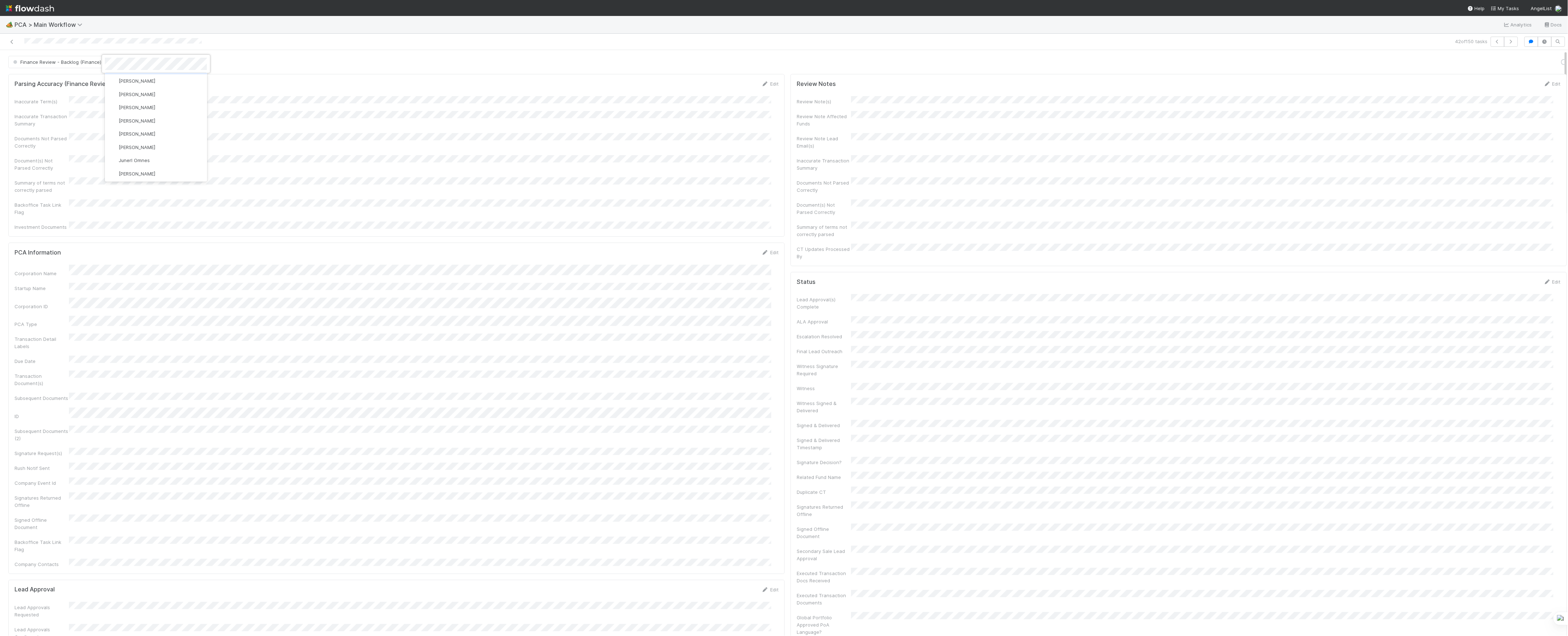
scroll to position [12, 0]
click at [10, 40] on icon at bounding box center [12, 42] width 7 height 5
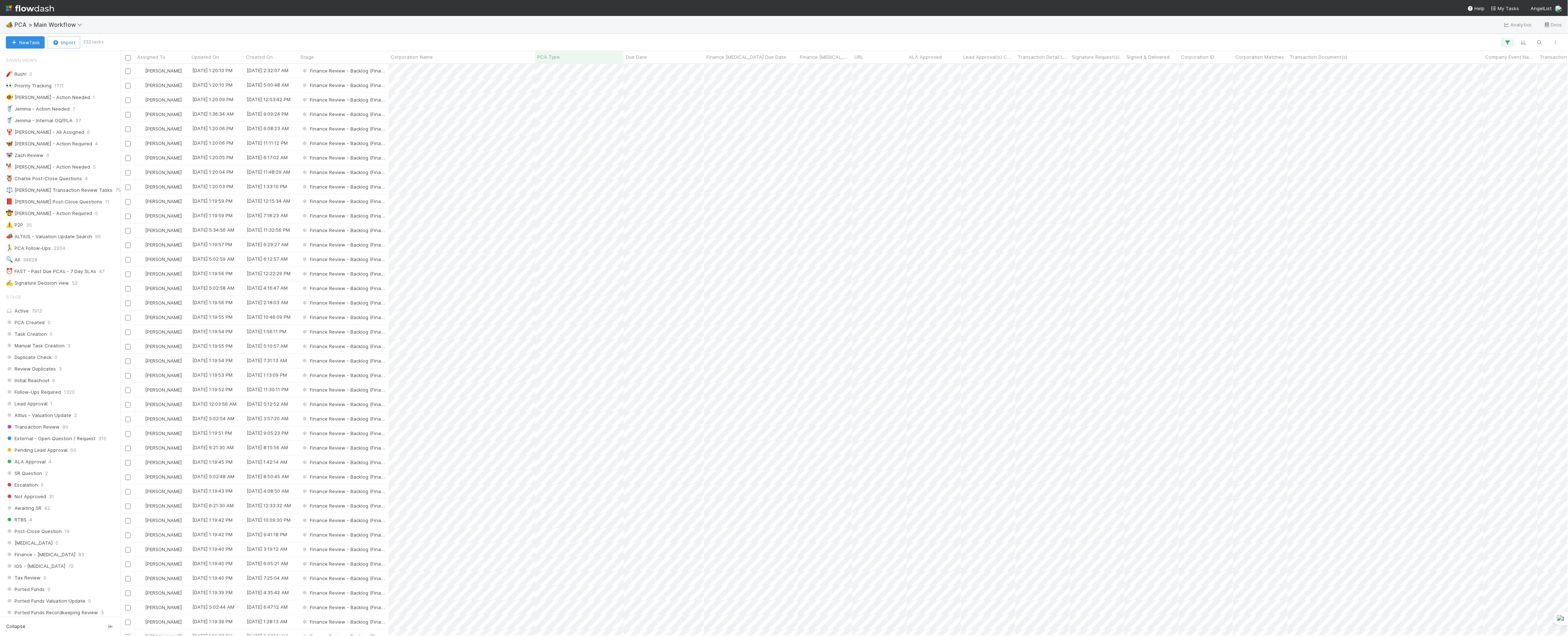
scroll to position [565, 1440]
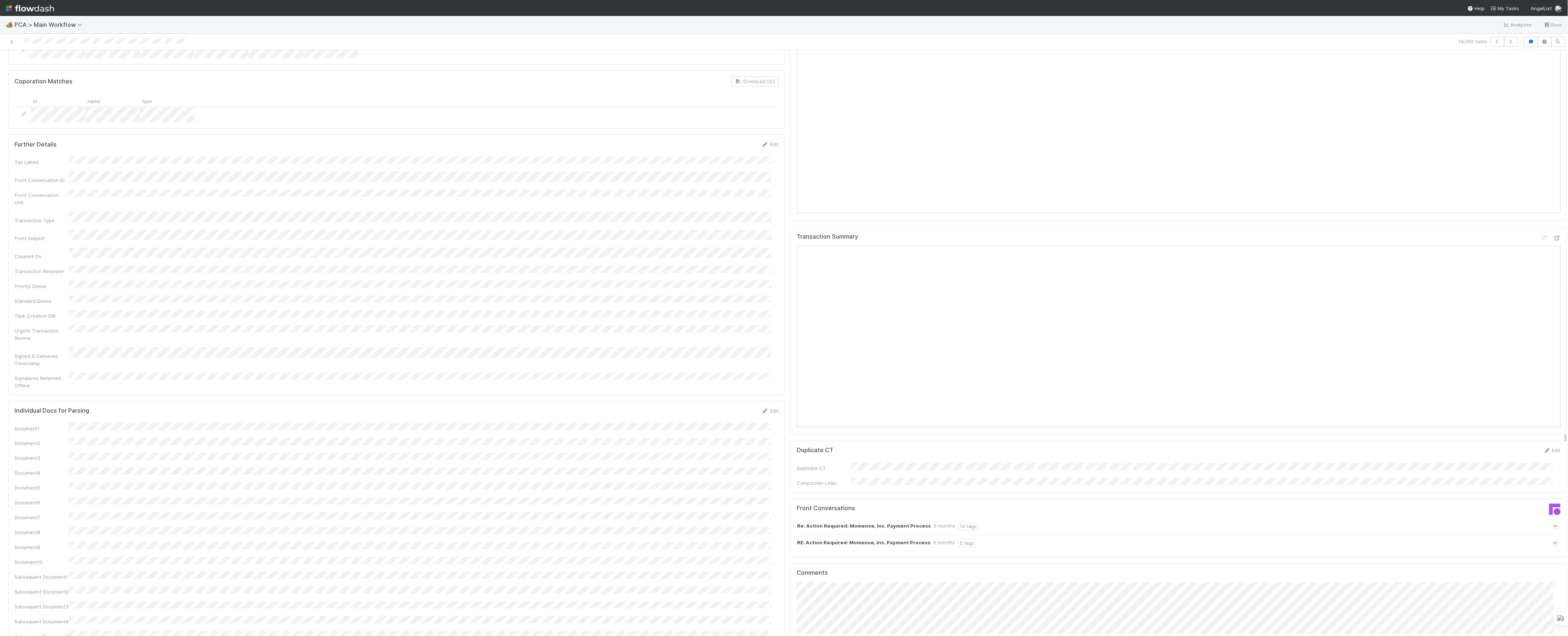
scroll to position [919, 0]
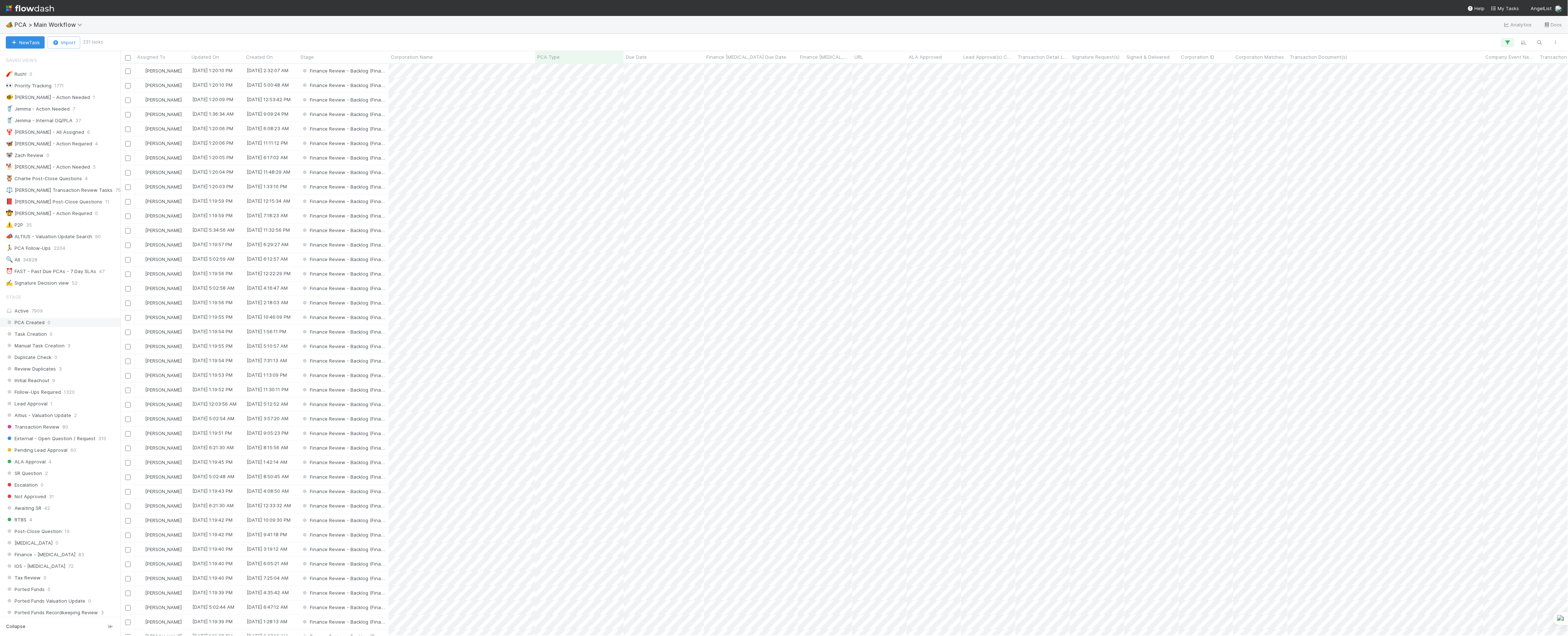
scroll to position [194, 0]
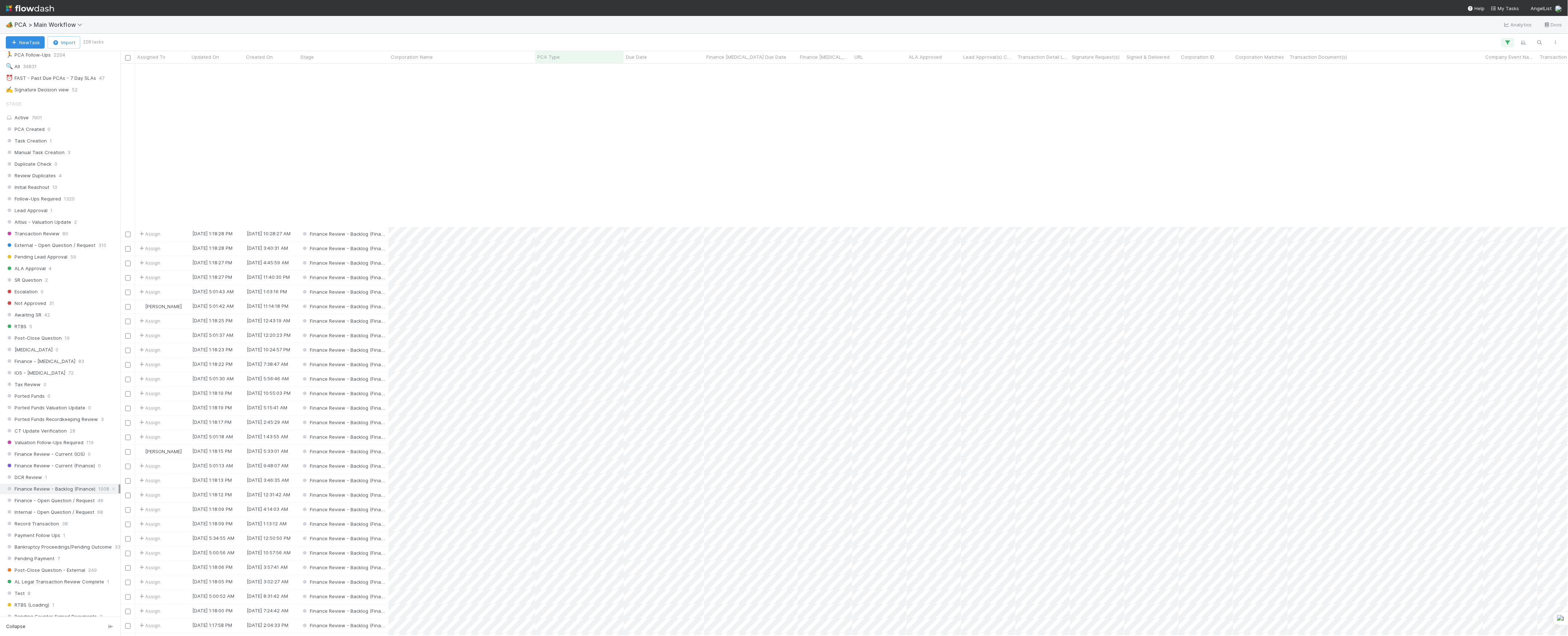
scroll to position [2671, 0]
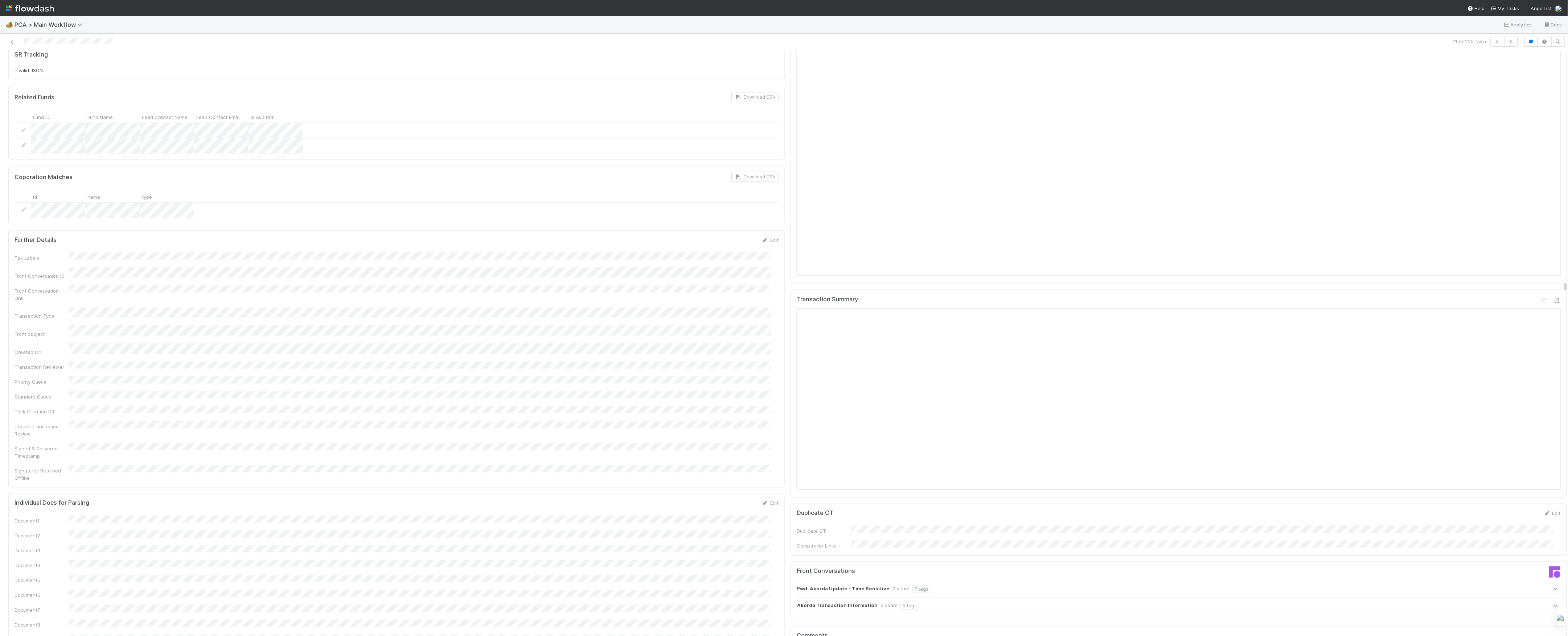
scroll to position [774, 0]
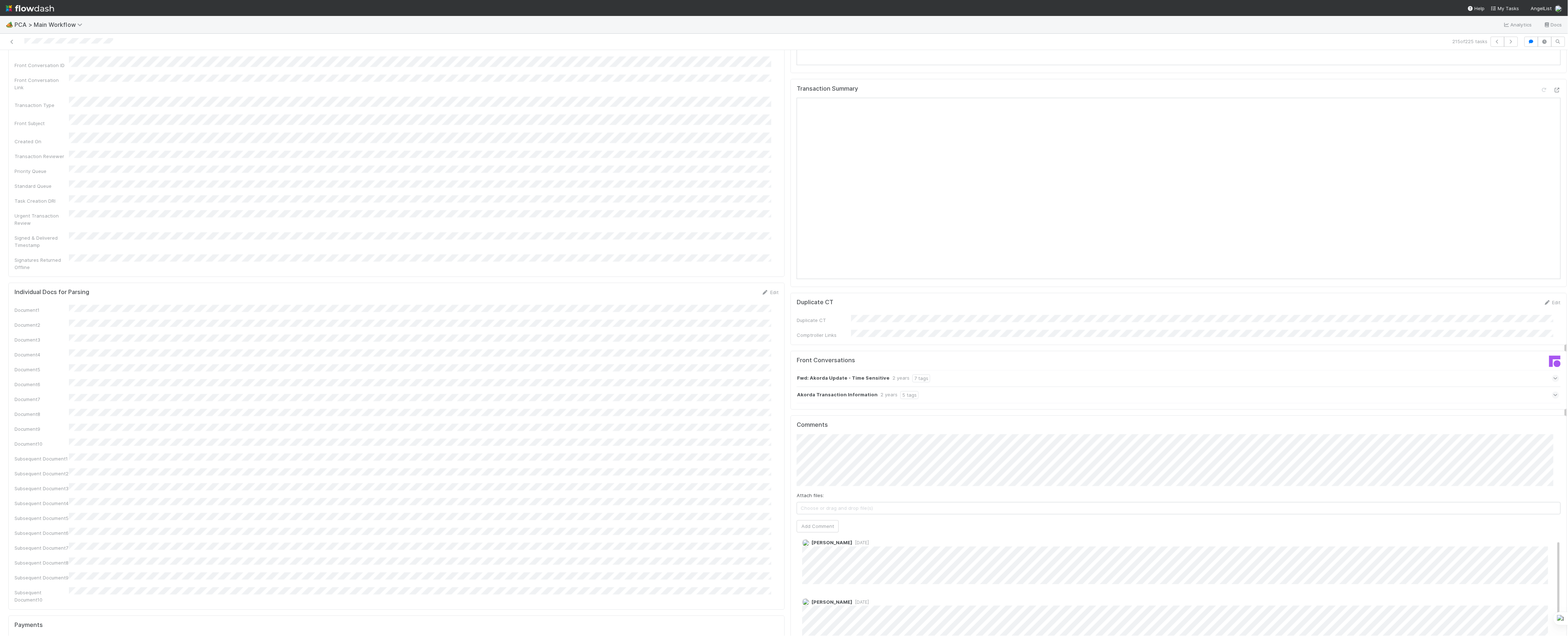
scroll to position [967, 0]
click at [9, 33] on div "🏕️ PCA > Main Workflow Analytics Docs" at bounding box center [784, 24] width 1568 height 18
click at [12, 37] on div at bounding box center [383, 41] width 760 height 10
click at [9, 42] on icon at bounding box center [12, 42] width 7 height 5
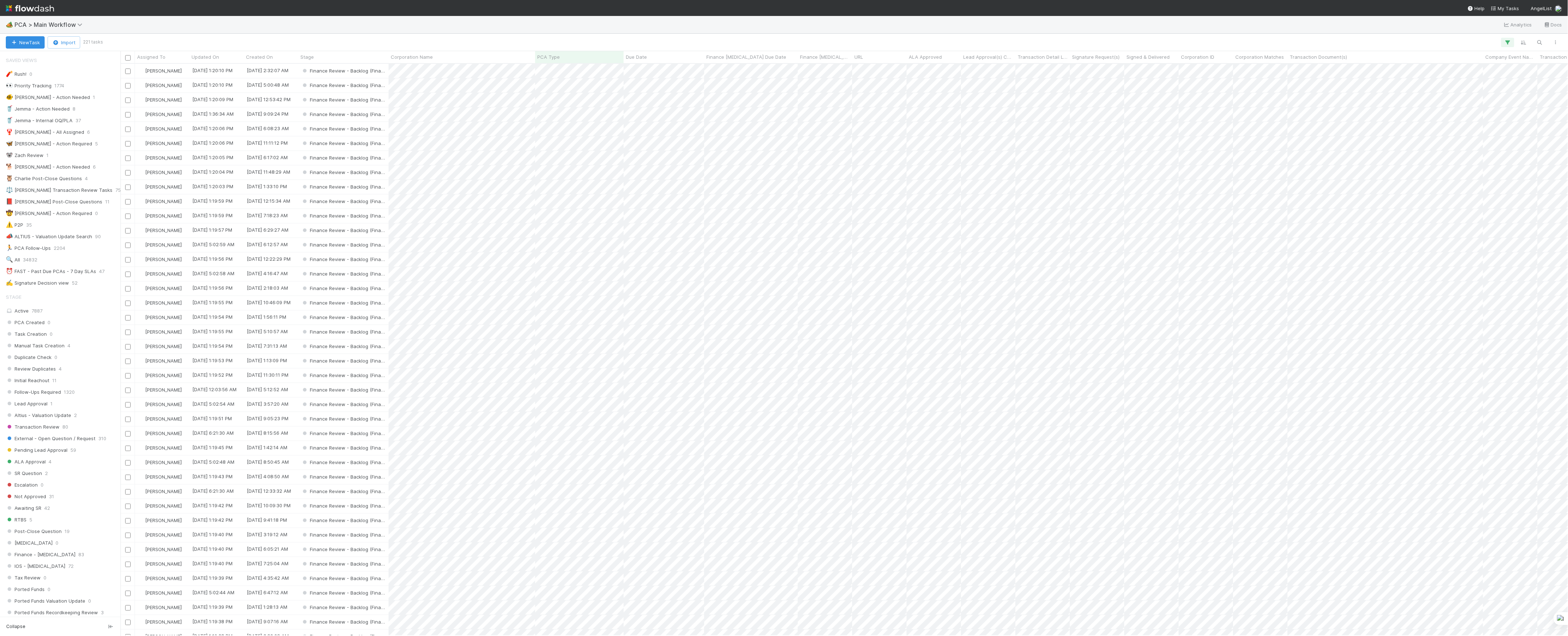
scroll to position [565, 1440]
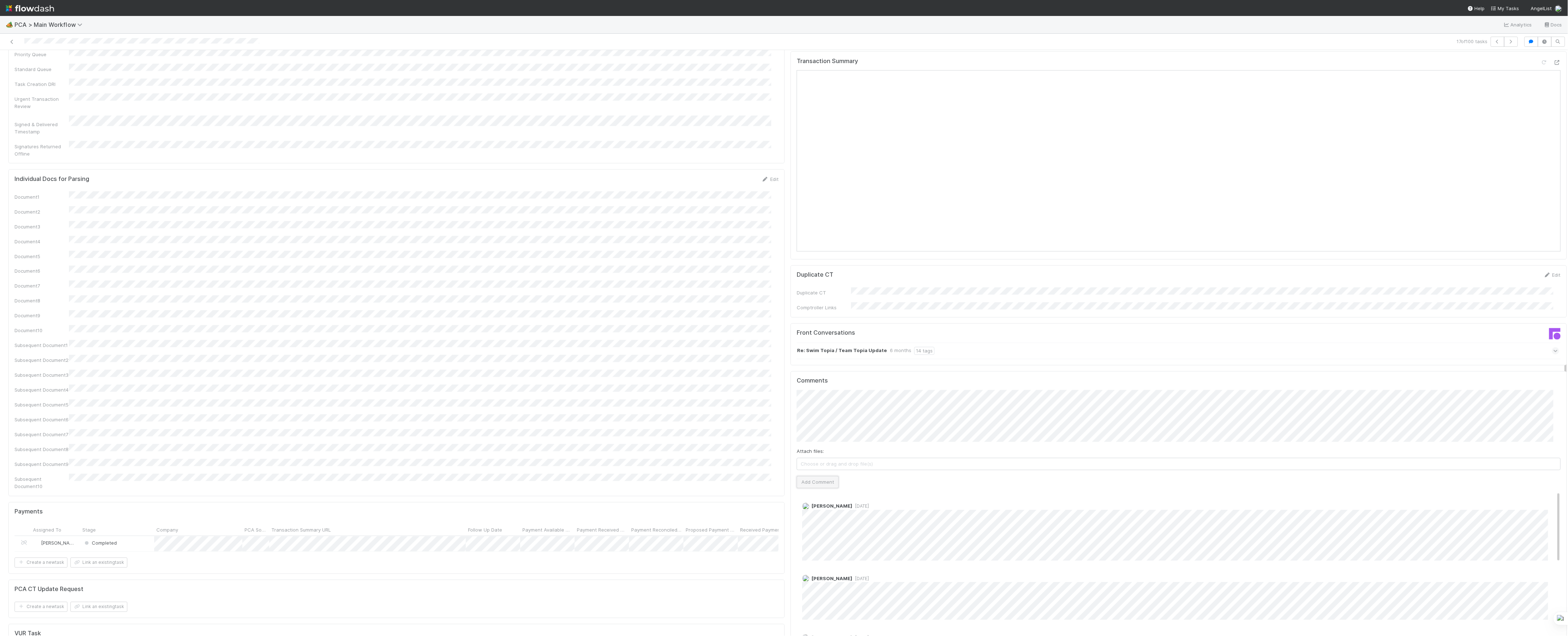
click at [821, 477] on button "Add Comment" at bounding box center [817, 483] width 42 height 12
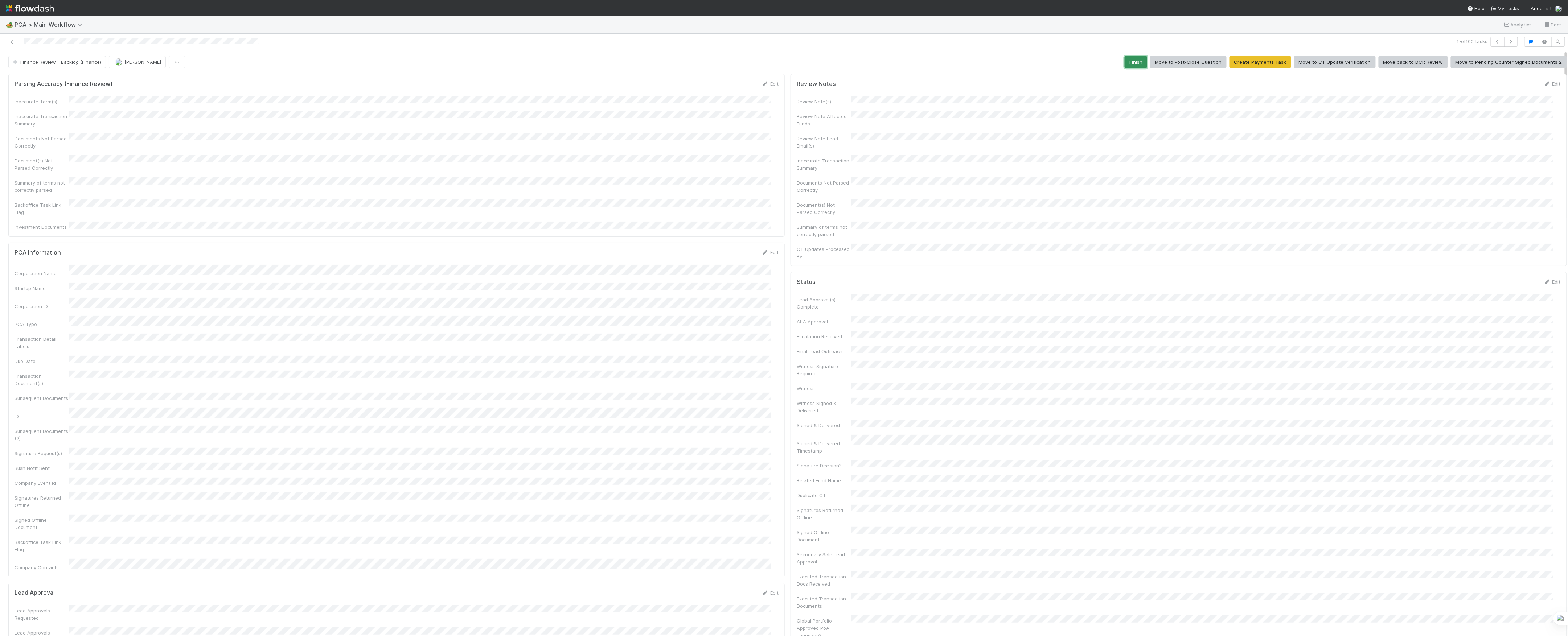
click at [1125, 61] on button "Finish" at bounding box center [1136, 62] width 23 height 12
click at [125, 66] on button "[PERSON_NAME]" at bounding box center [138, 62] width 57 height 12
click at [9, 43] on icon at bounding box center [12, 42] width 7 height 5
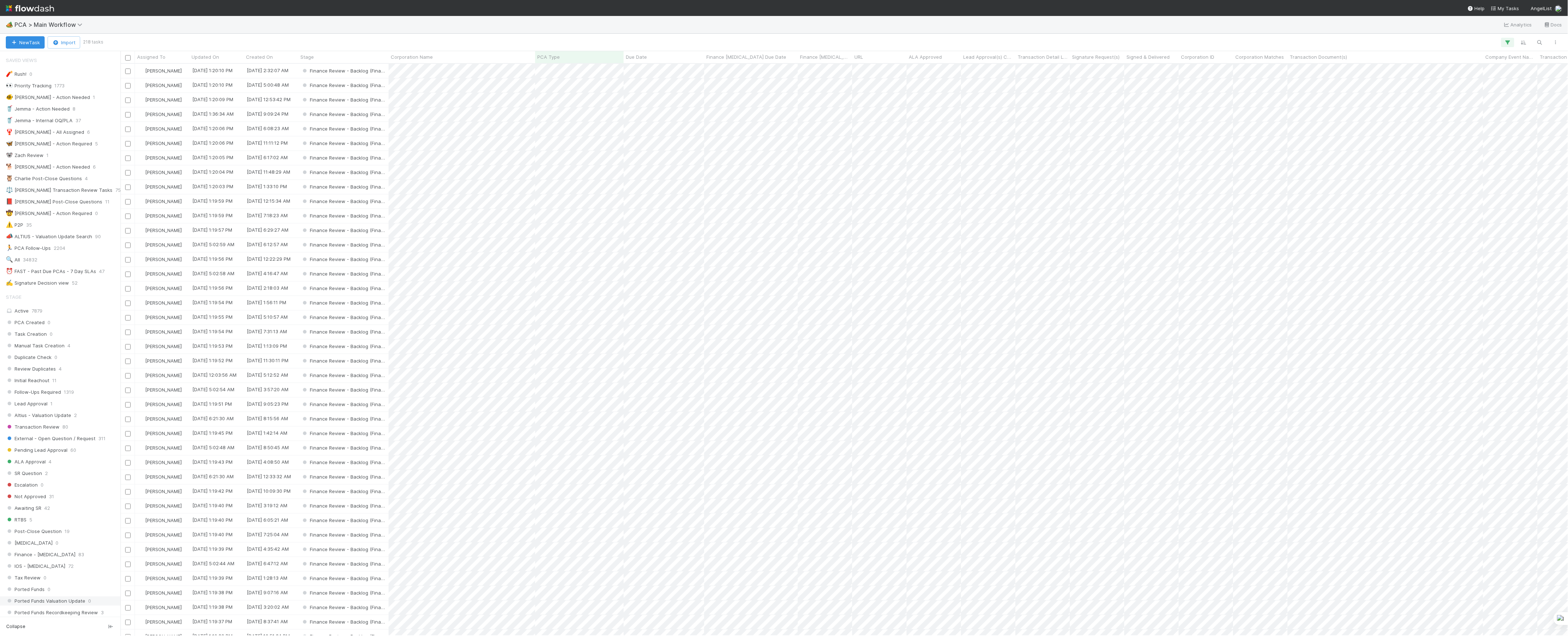
drag, startPoint x: 65, startPoint y: 277, endPoint x: 65, endPoint y: 270, distance: 7.0
click at [65, 276] on div "⏰ FAST - Past Due PCAs - 7 Day SLAs" at bounding box center [51, 271] width 90 height 9
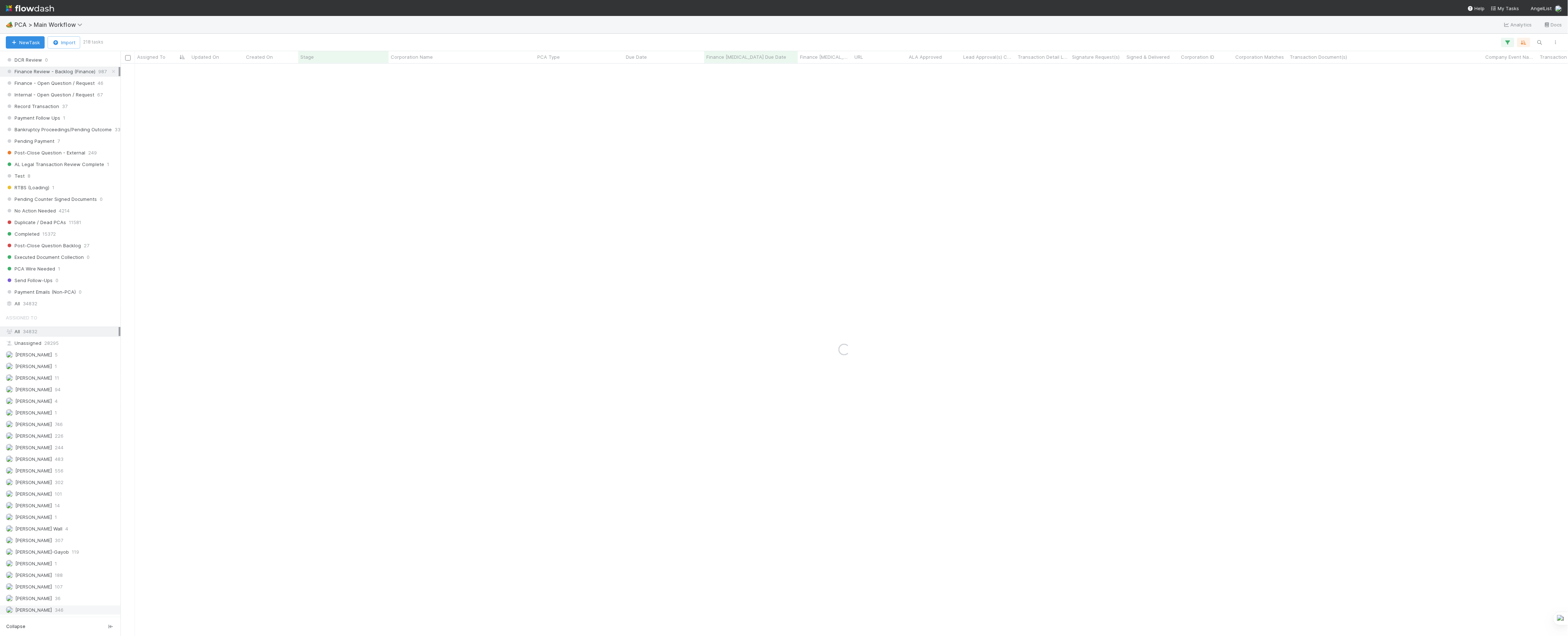
scroll to position [629, 0]
click at [60, 585] on span "36" at bounding box center [58, 581] width 6 height 9
click at [1508, 44] on icon "button" at bounding box center [1508, 42] width 7 height 7
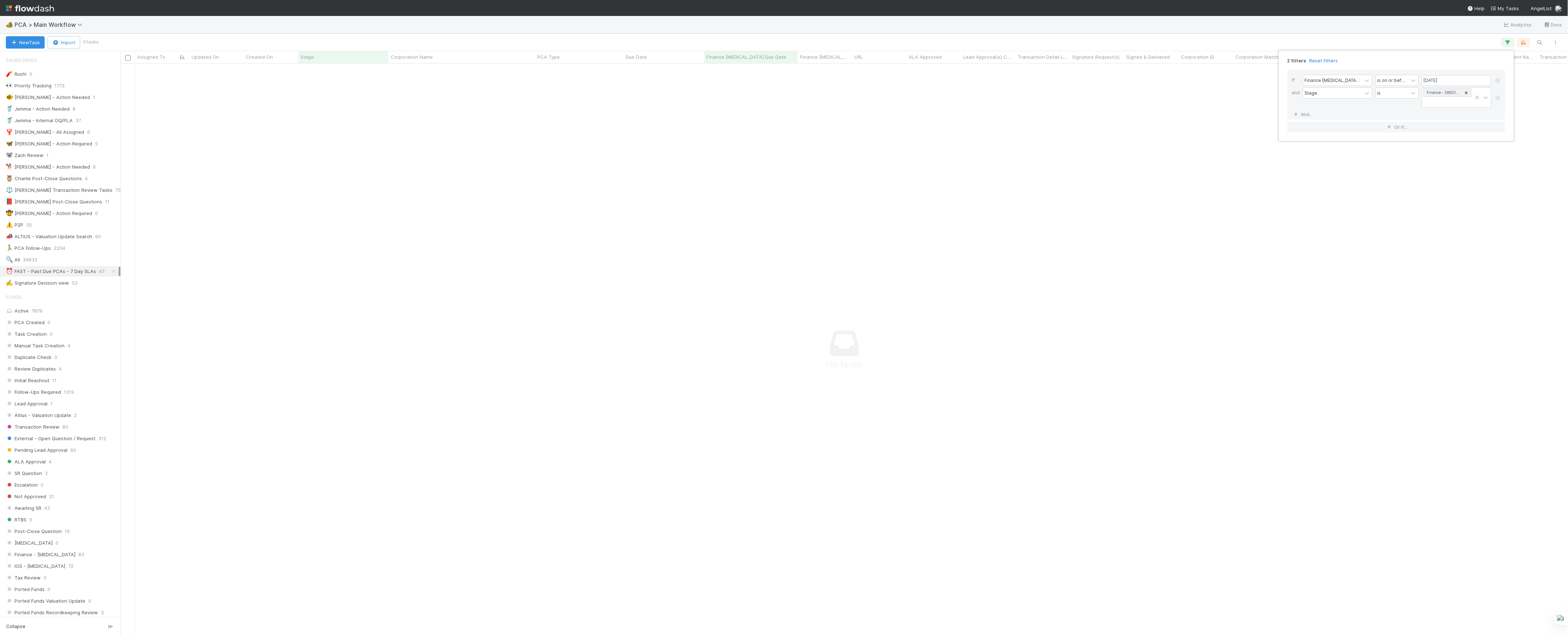
click at [1280, 244] on div "2 filters Reset Filters If Finance [MEDICAL_DATA] Due Date is on or before [DAT…" at bounding box center [784, 318] width 1568 height 636
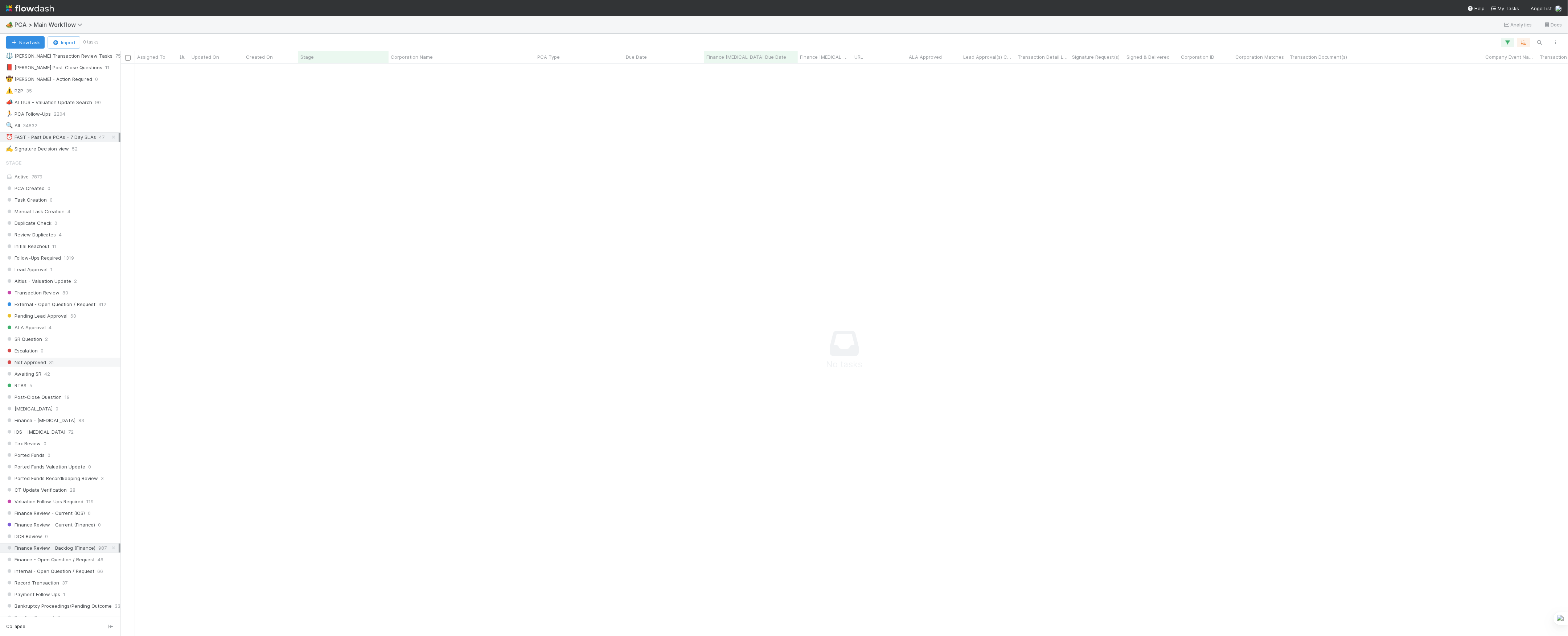
scroll to position [338, 0]
click at [110, 346] on icon at bounding box center [114, 344] width 7 height 5
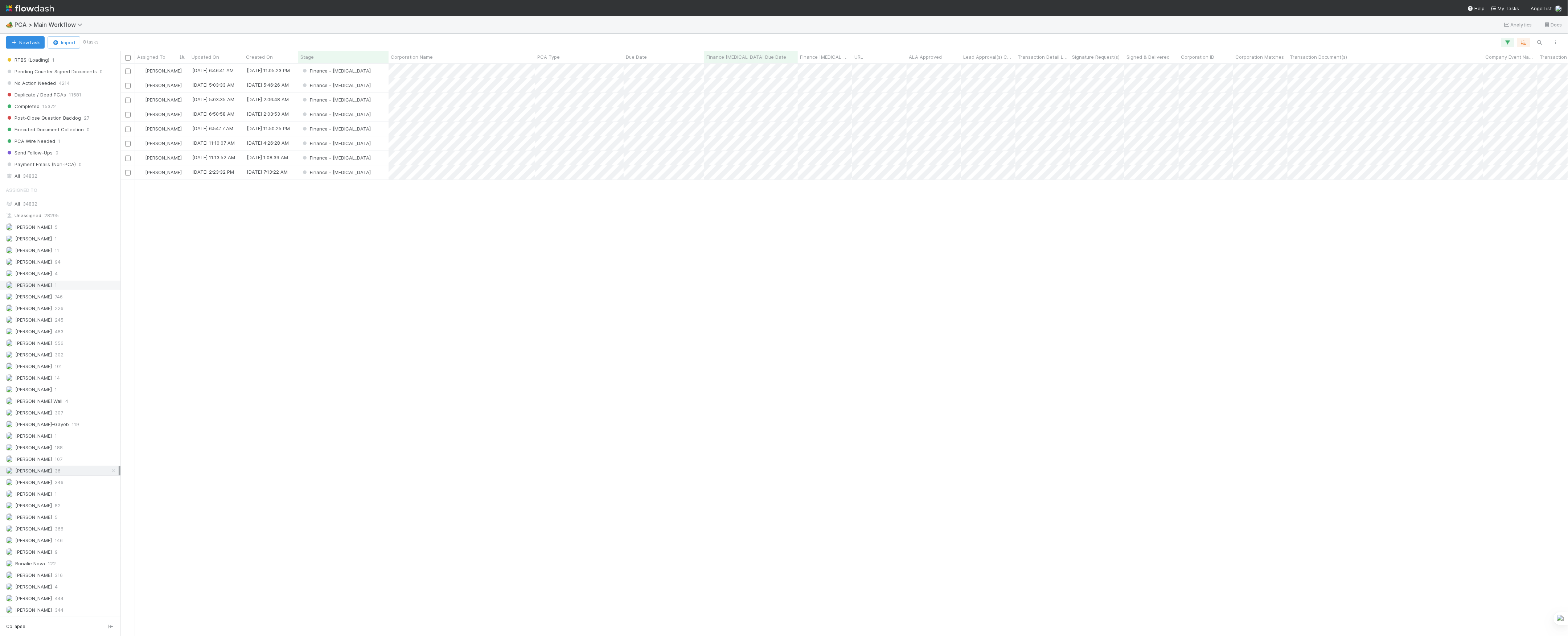
scroll to position [565, 1440]
click at [55, 459] on div "[PERSON_NAME] 107" at bounding box center [62, 459] width 113 height 9
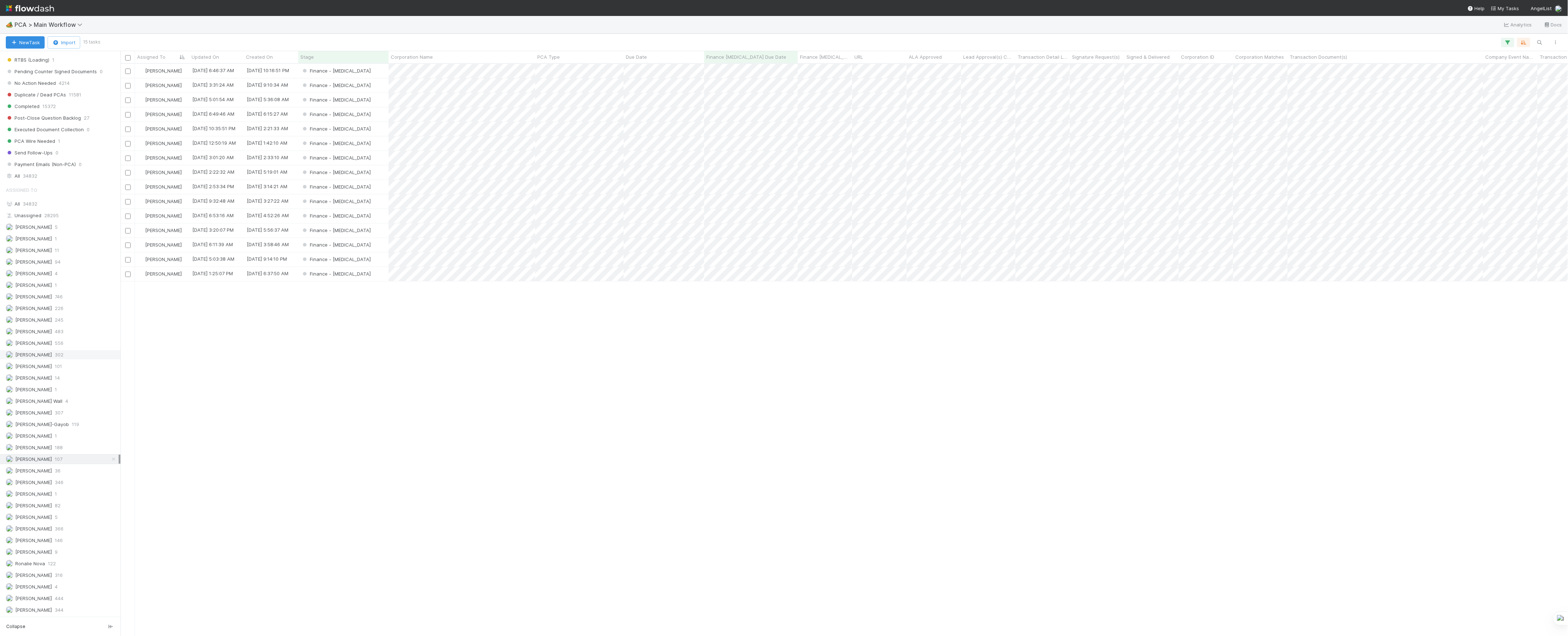
scroll to position [565, 1440]
click at [55, 351] on span "302" at bounding box center [59, 355] width 9 height 9
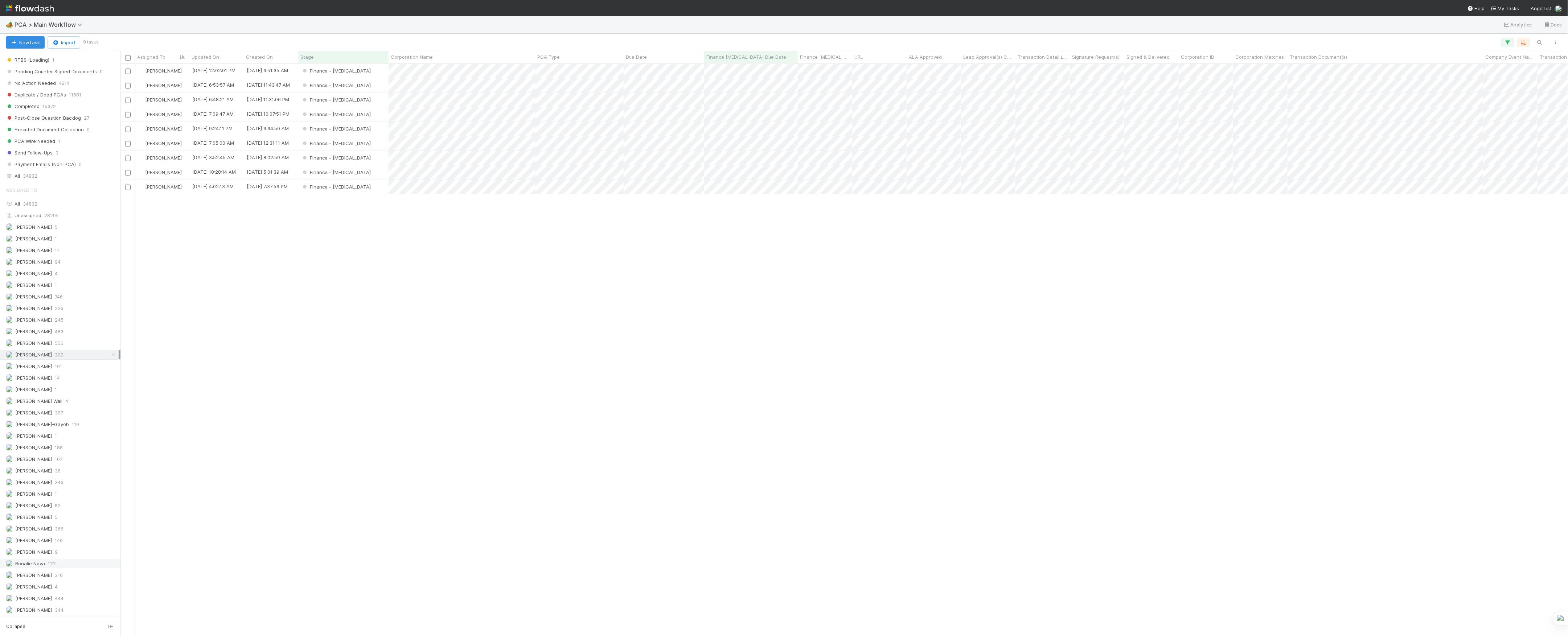
scroll to position [565, 1440]
click at [50, 566] on span "122" at bounding box center [52, 564] width 8 height 9
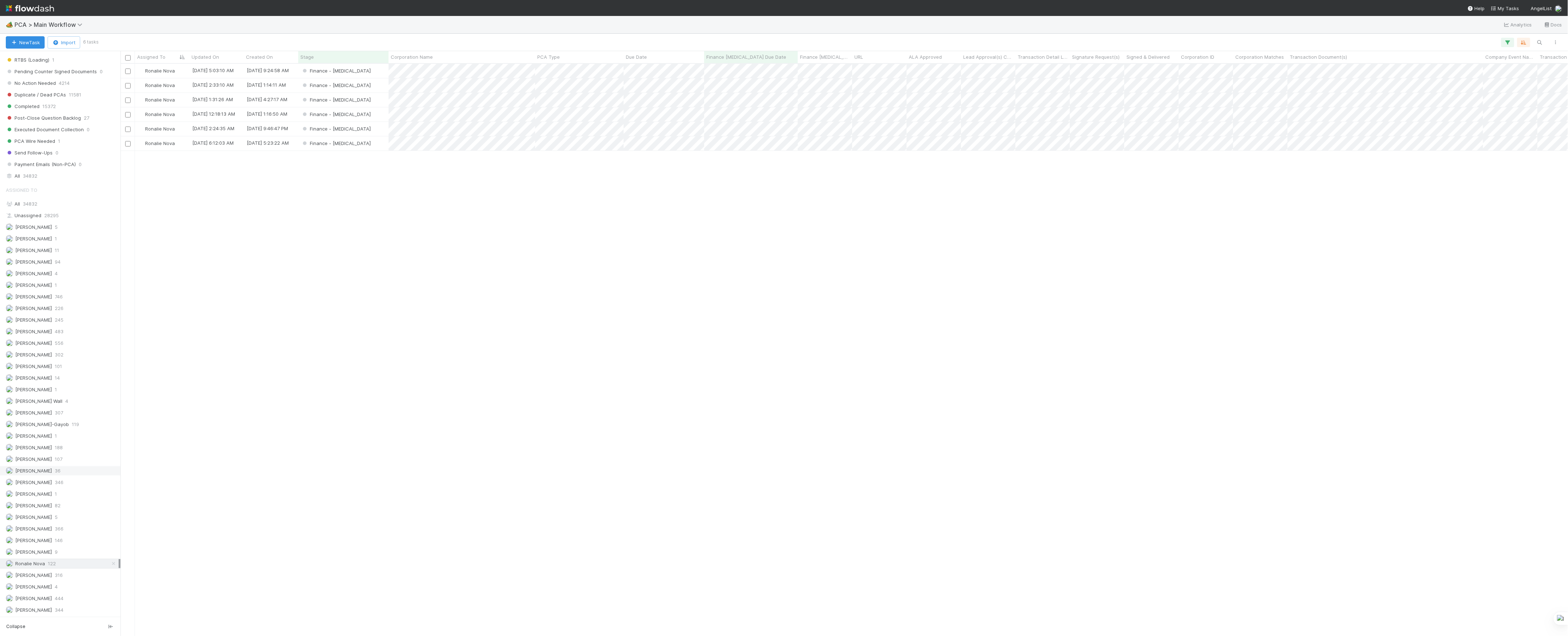
scroll to position [565, 1440]
click at [67, 469] on div "[PERSON_NAME] 36" at bounding box center [62, 470] width 113 height 9
click at [60, 447] on span "188" at bounding box center [58, 447] width 8 height 9
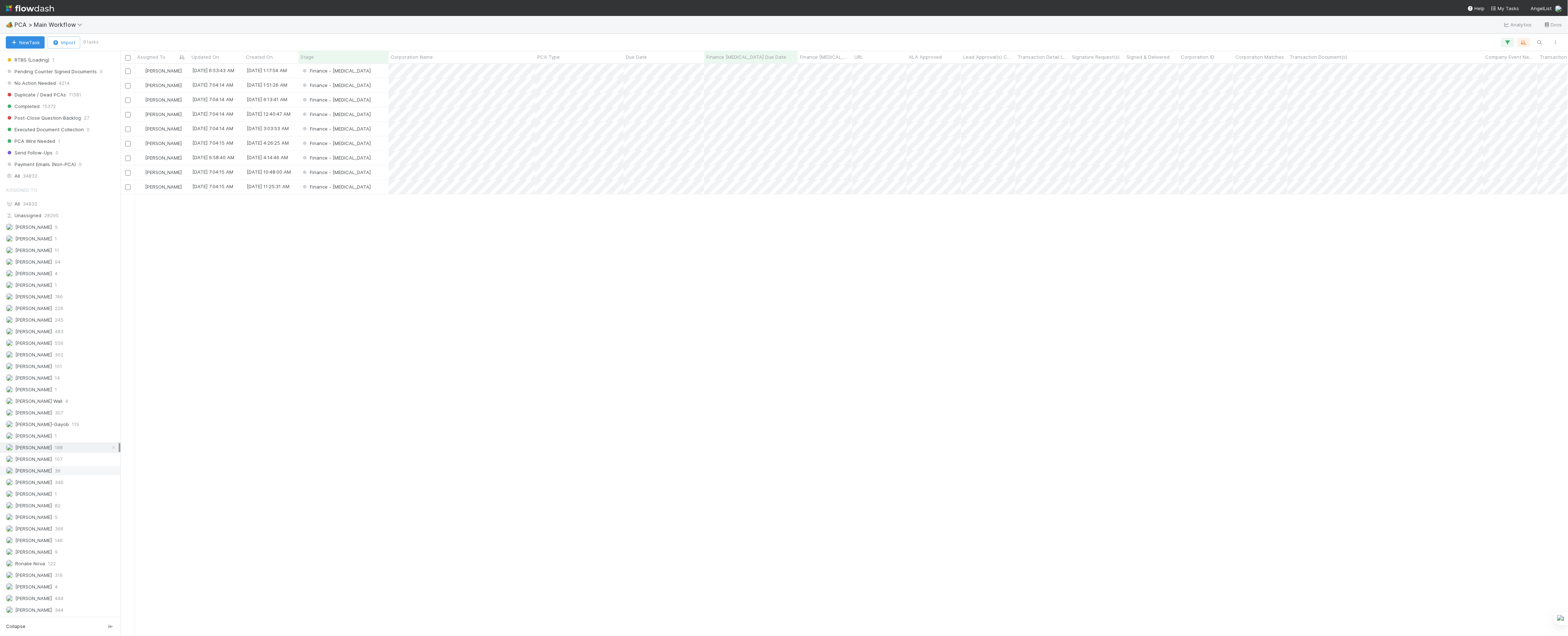
scroll to position [565, 1440]
click at [65, 470] on div "Marvey Fuentes 36" at bounding box center [62, 470] width 113 height 9
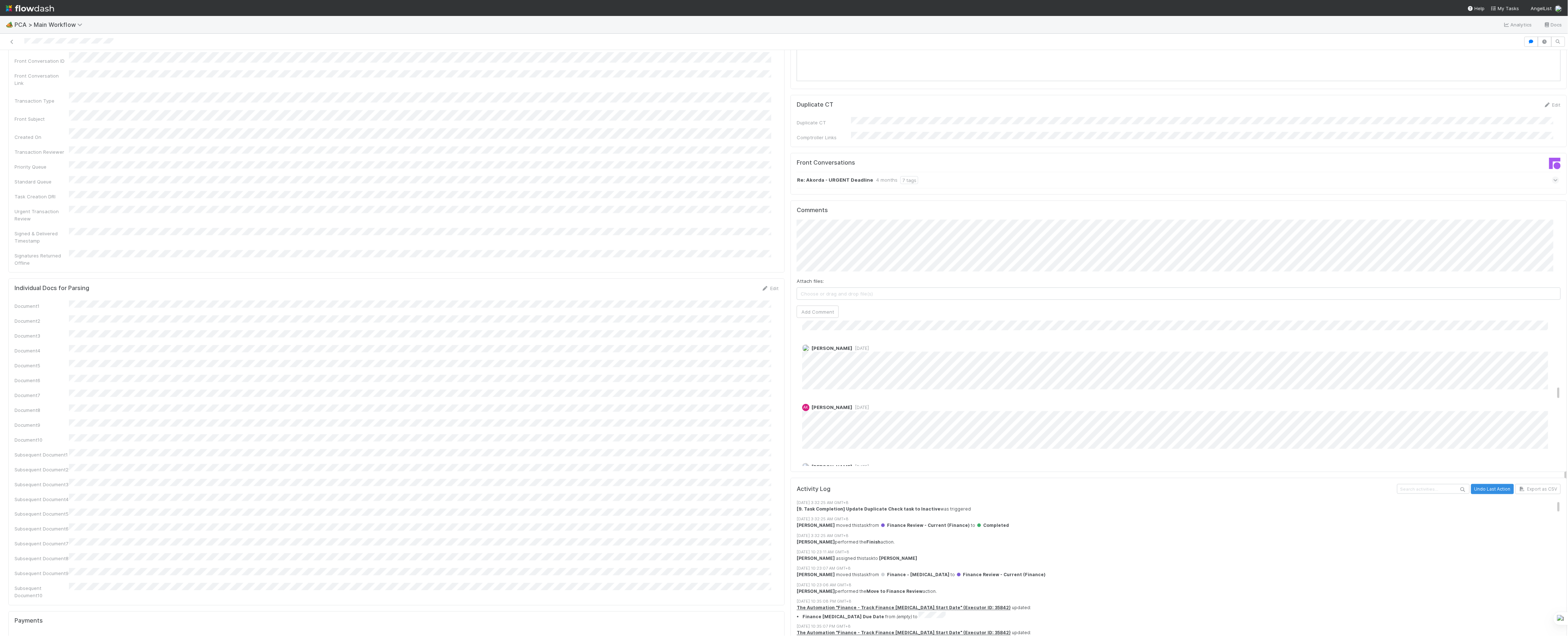
scroll to position [612, 0]
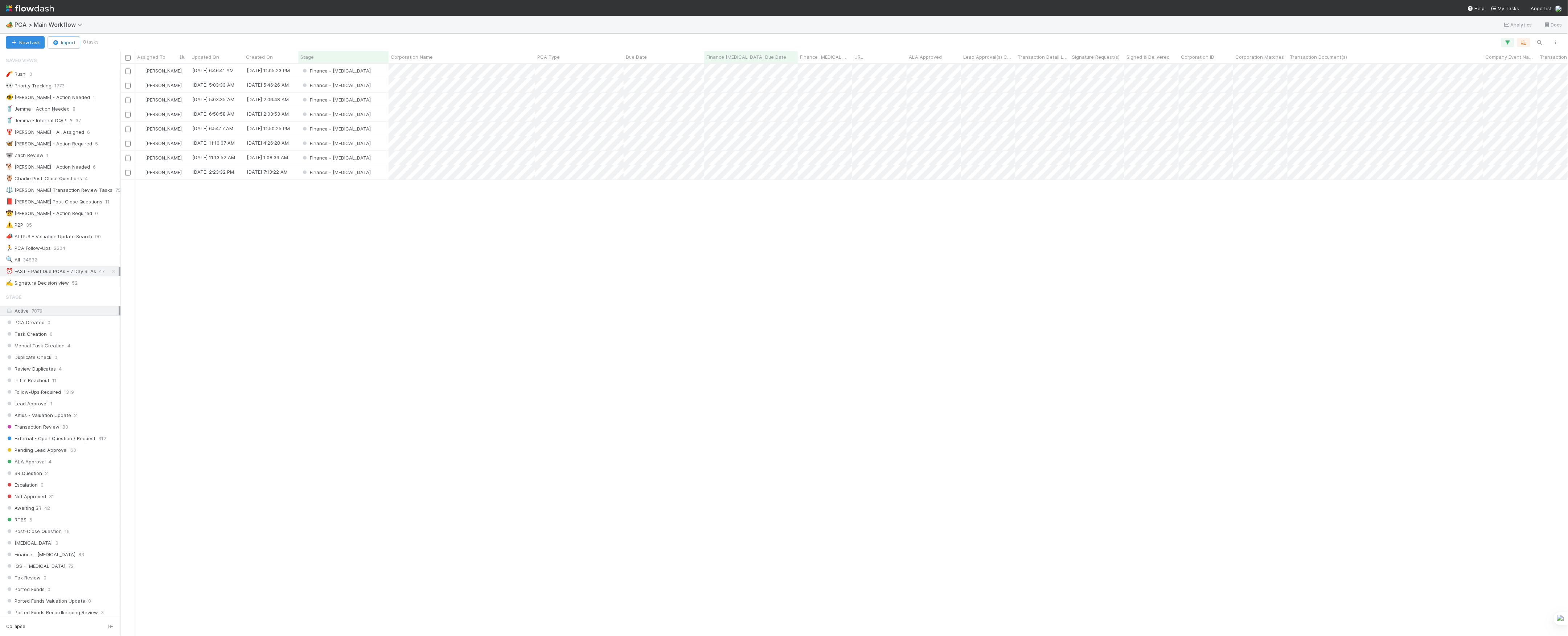
scroll to position [764, 0]
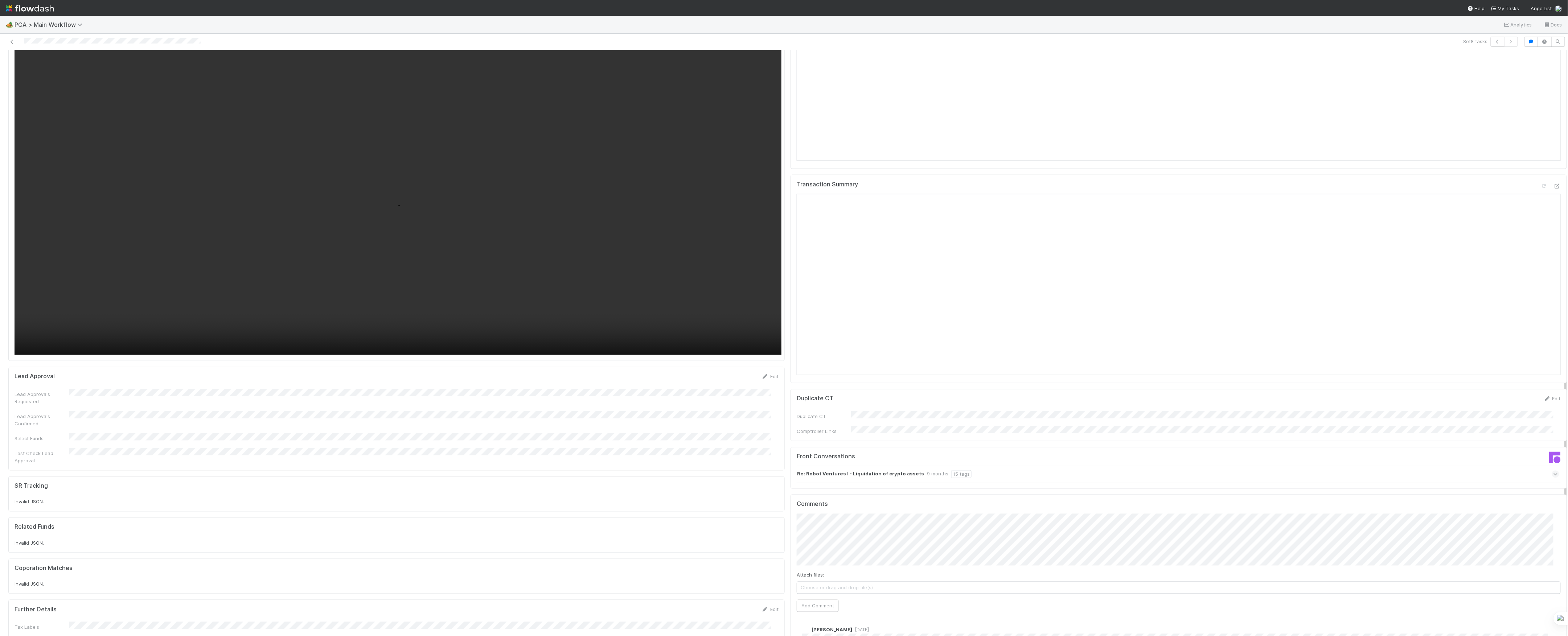
scroll to position [1055, 0]
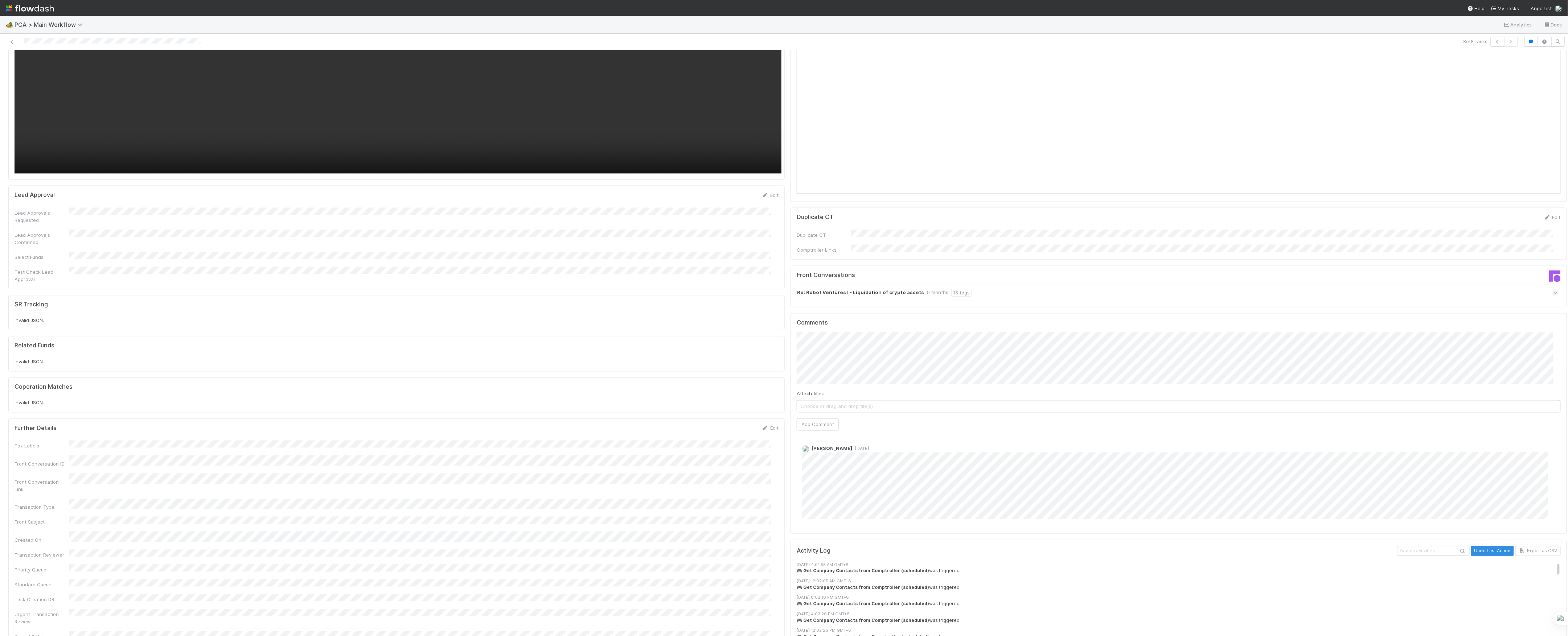
click at [1060, 285] on div "Re: Robot Ventures I - Liquidation of crypto assets 9 months 15 tags" at bounding box center [1178, 293] width 763 height 16
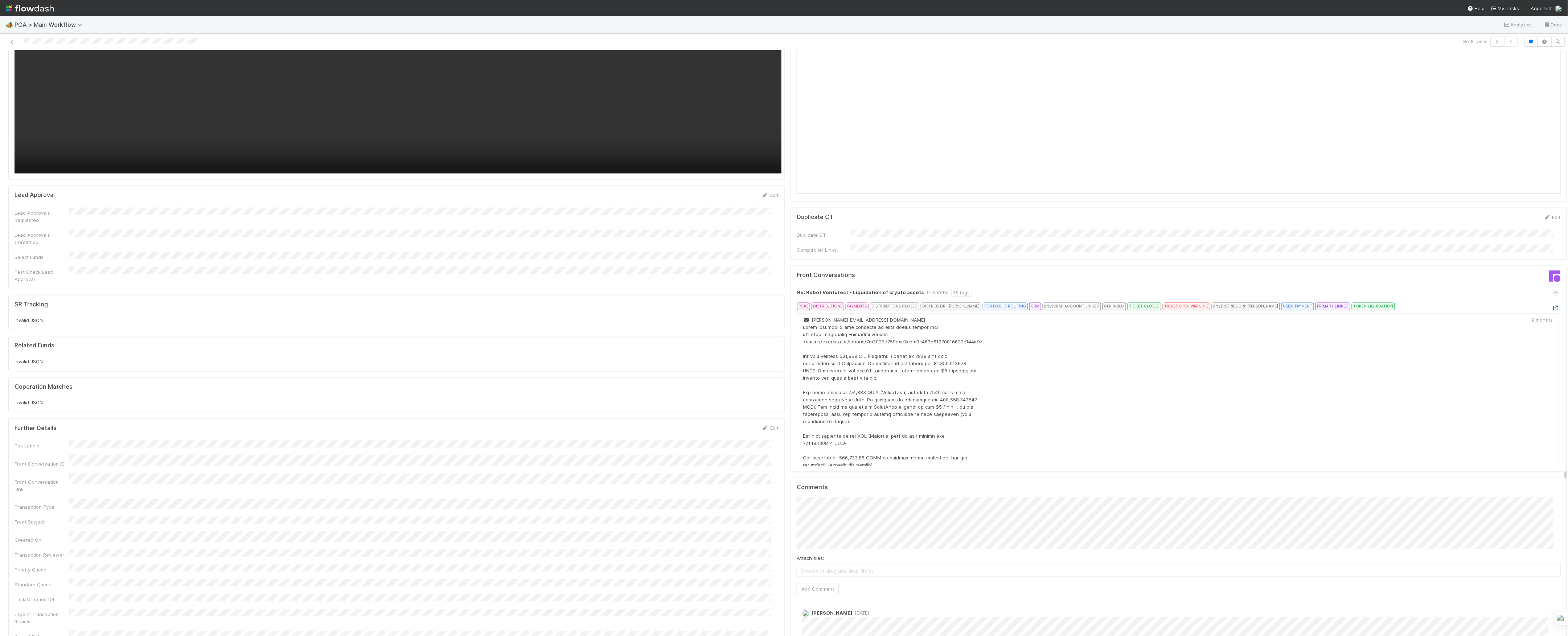
click at [1552, 306] on icon at bounding box center [1556, 309] width 7 height 5
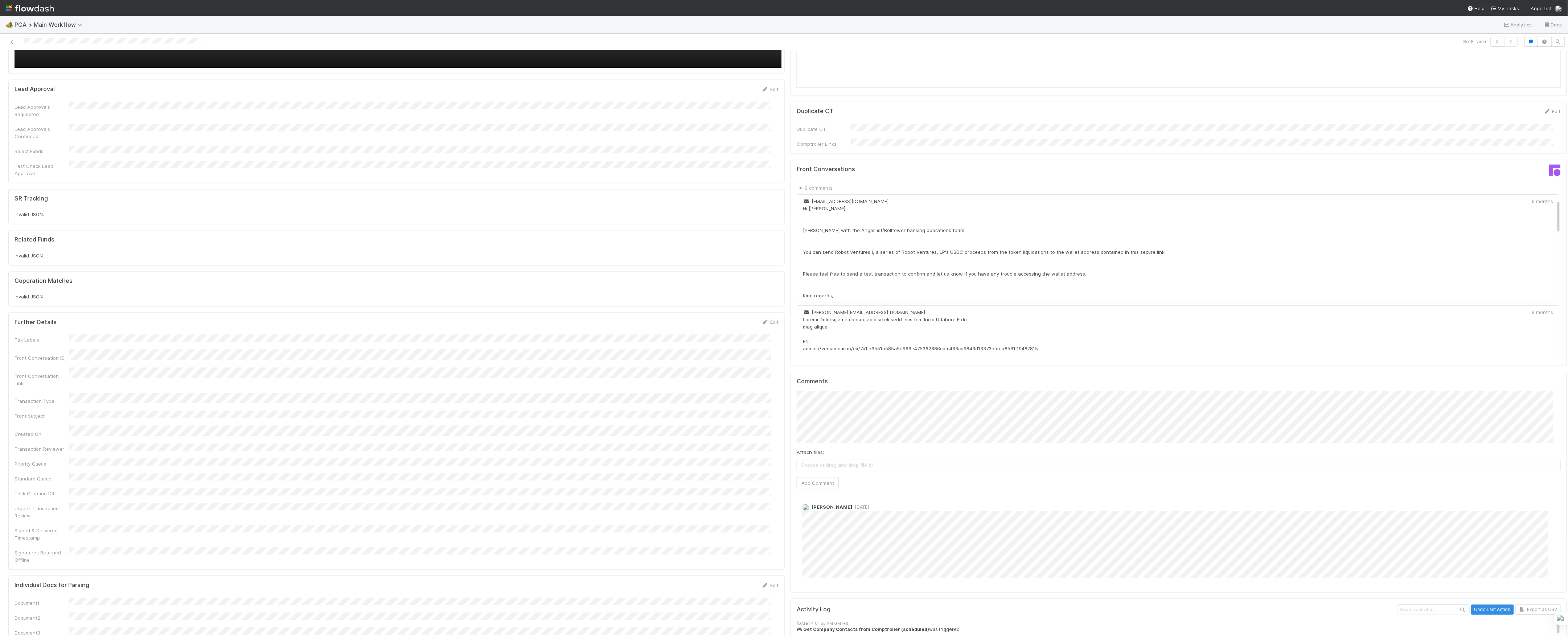
scroll to position [113, 0]
click at [791, 464] on div "Comments Attach files: Choose or drag and drop file(s) Add Comment Nathalie Gua…" at bounding box center [1178, 483] width 776 height 220
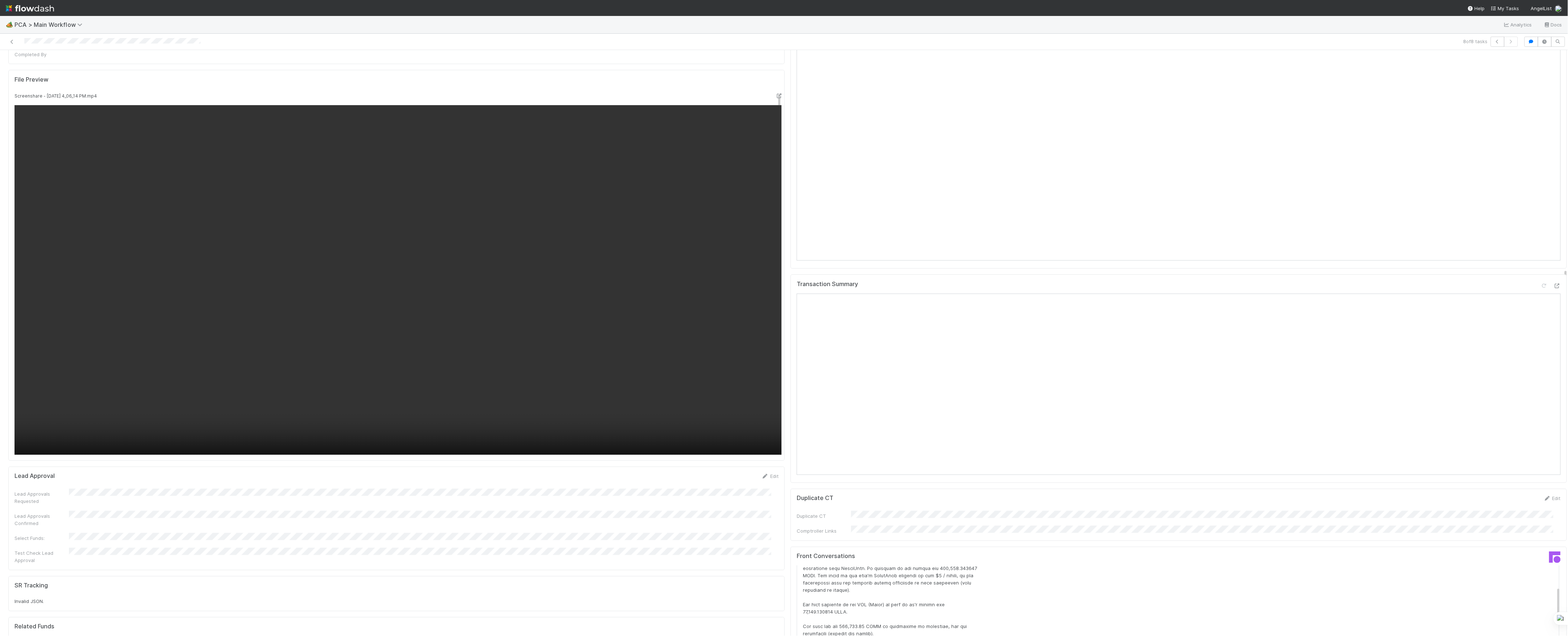
scroll to position [1112, 0]
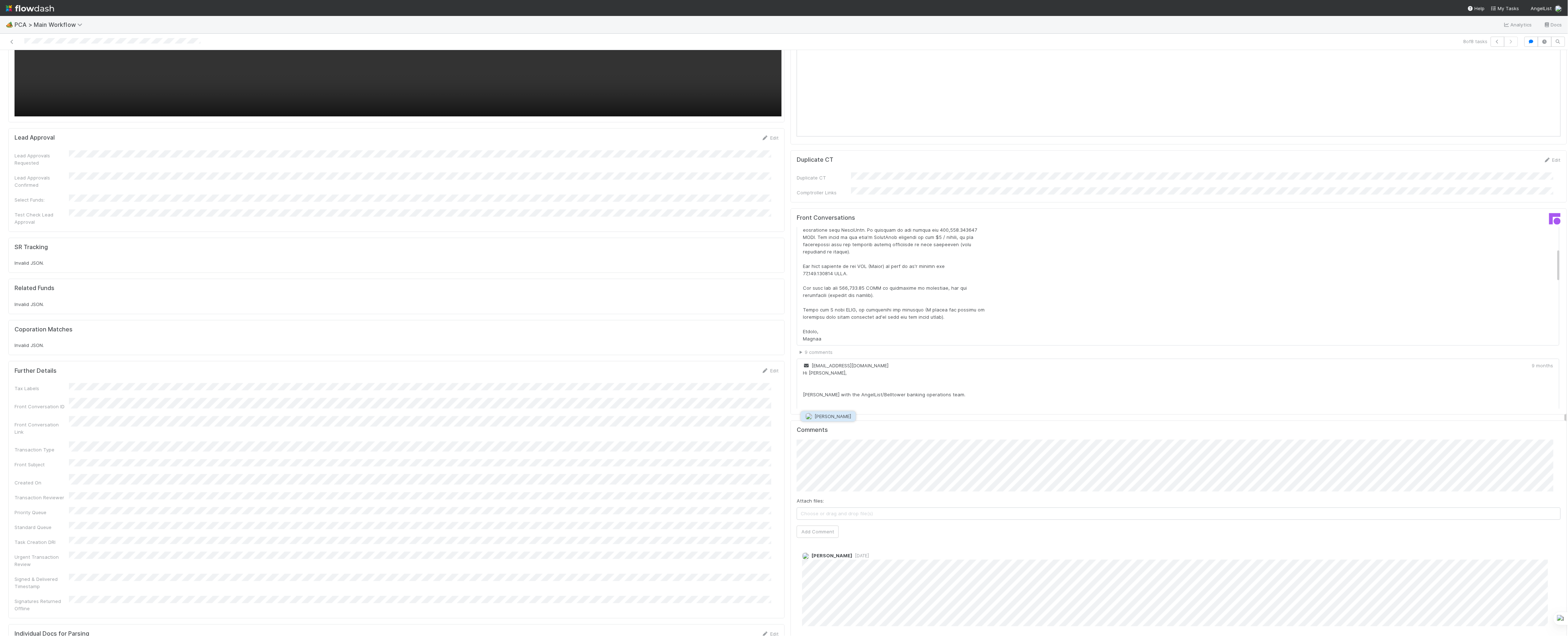
click at [831, 416] on span "Nathalie Gualito" at bounding box center [833, 416] width 37 height 6
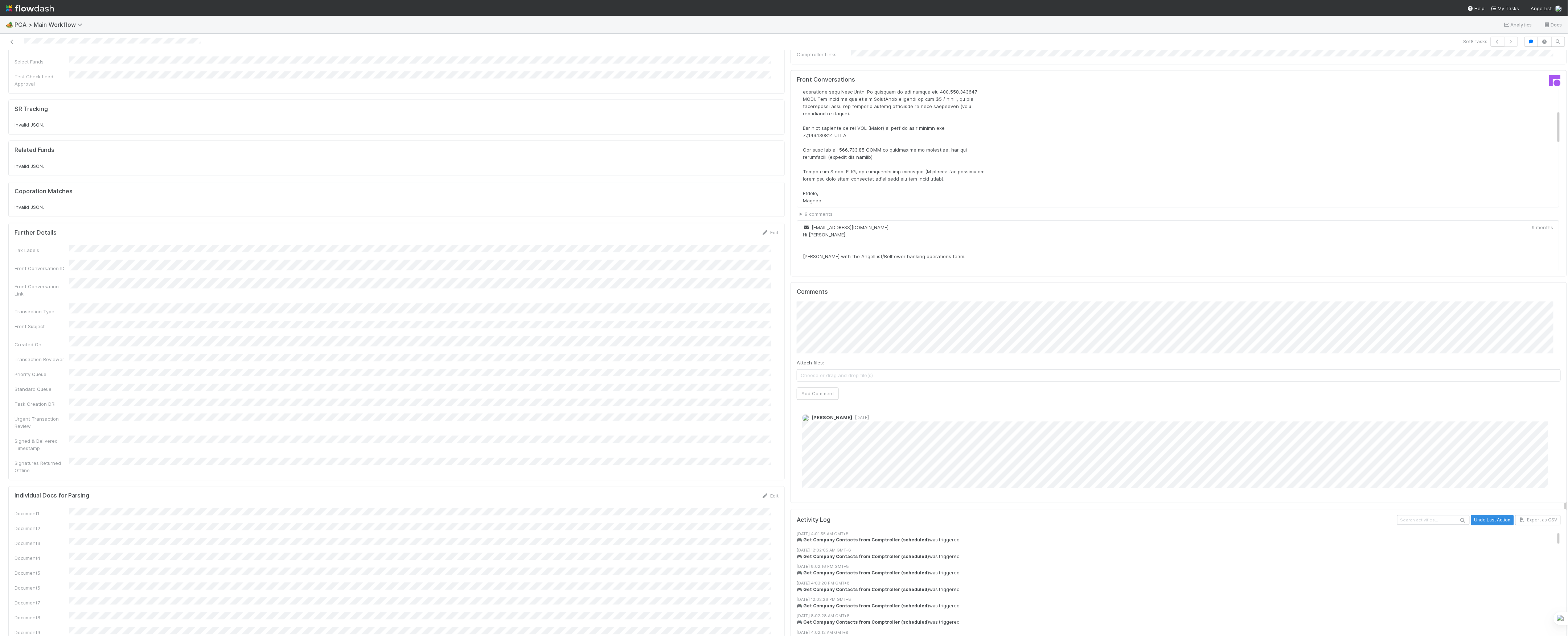
scroll to position [1257, 0]
click at [816, 381] on button "Add Comment" at bounding box center [817, 387] width 42 height 12
click at [808, 416] on link "Edit" at bounding box center [812, 419] width 9 height 6
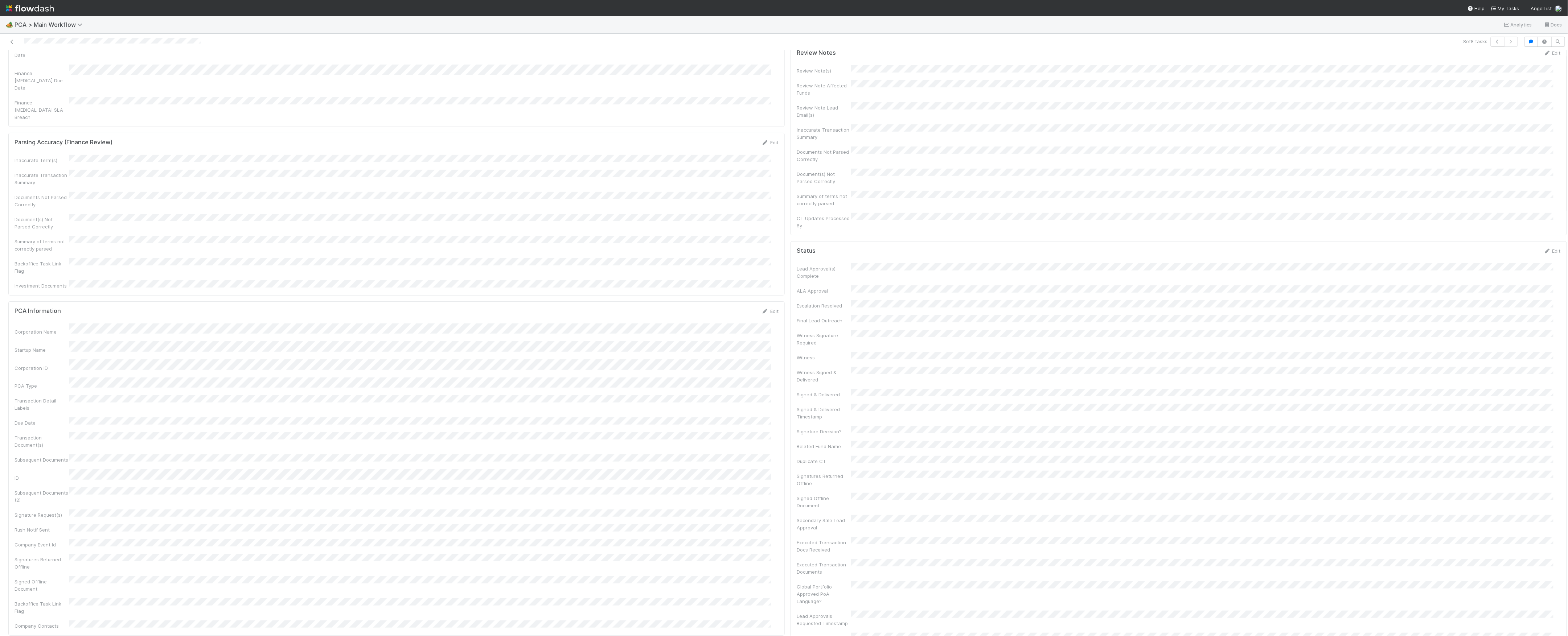
scroll to position [0, 0]
drag, startPoint x: 13, startPoint y: 47, endPoint x: 9, endPoint y: 46, distance: 4.1
click at [13, 47] on div "8 of 8 tasks" at bounding box center [784, 41] width 1568 height 16
click at [9, 46] on link at bounding box center [12, 42] width 7 height 7
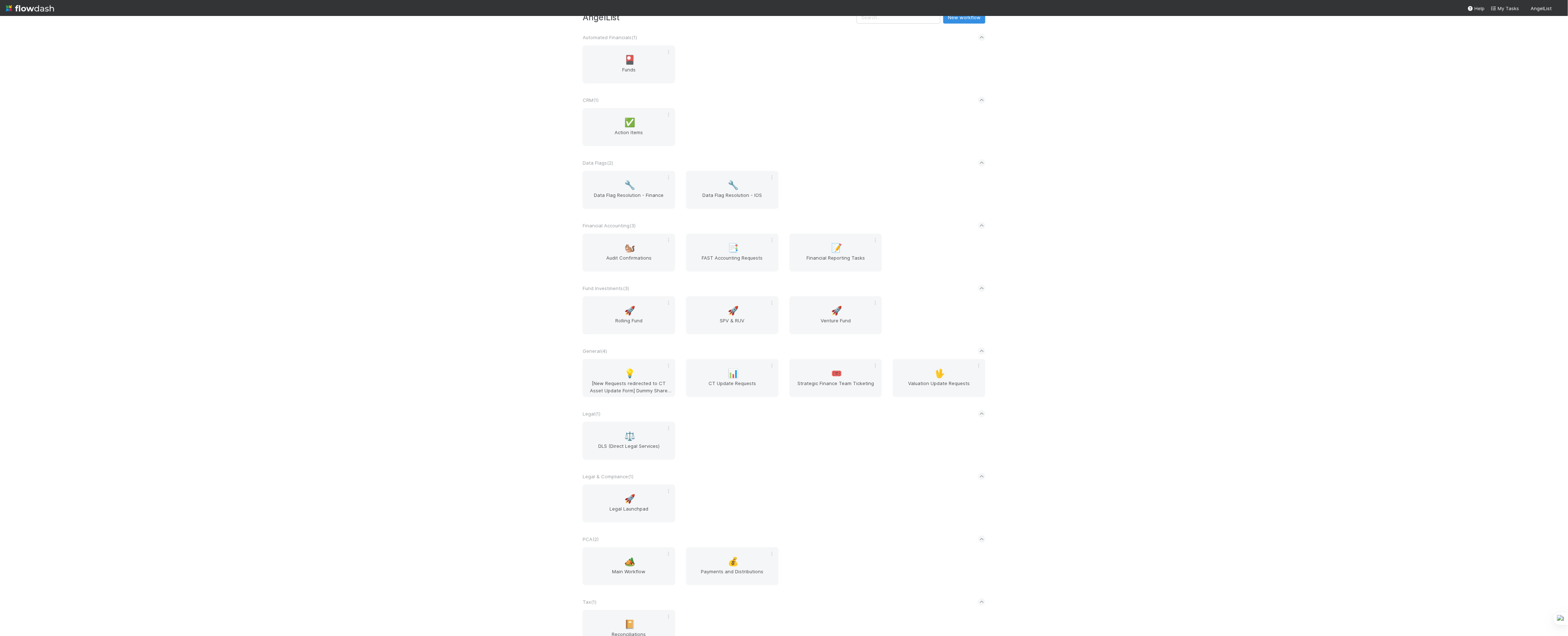
scroll to position [44, 0]
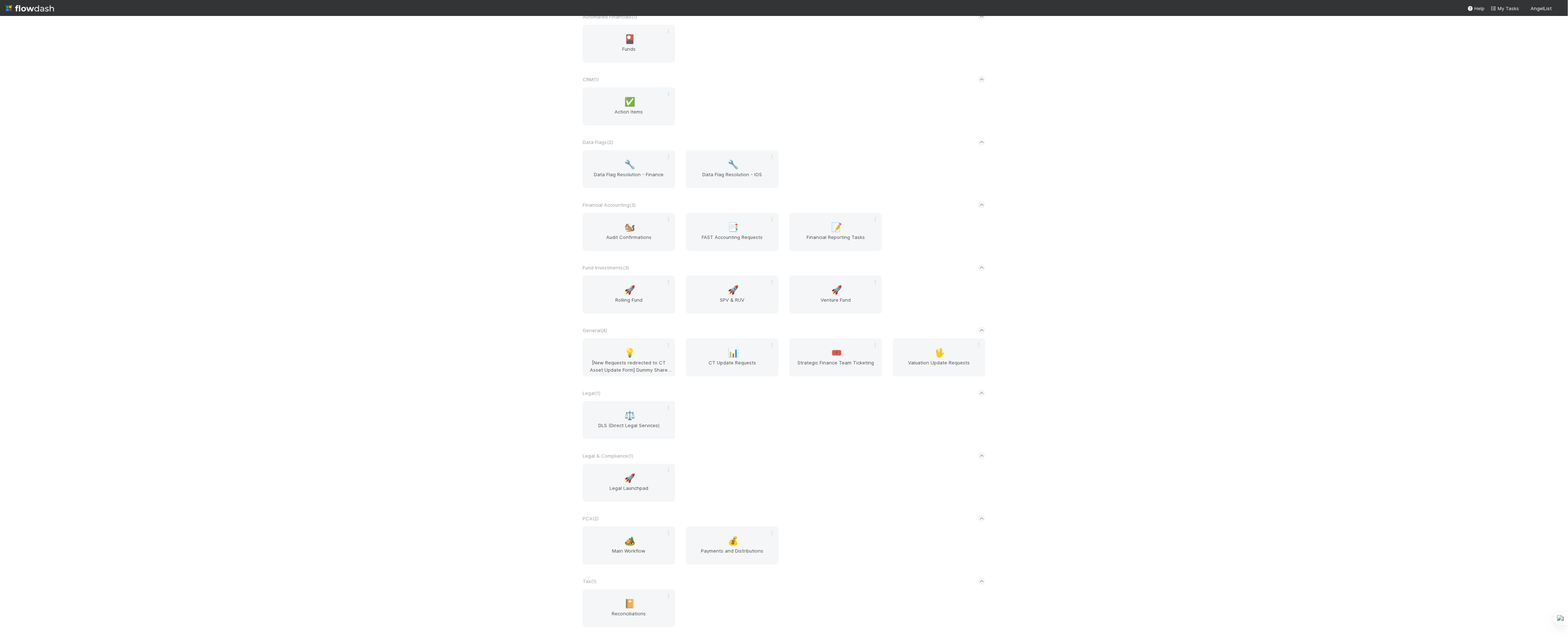
click at [340, 416] on div "AngelList New workflow Automated Financials ( 1 ) 🎴 Funds CRM ( 1 ) ✅ Action It…" at bounding box center [784, 326] width 1568 height 620
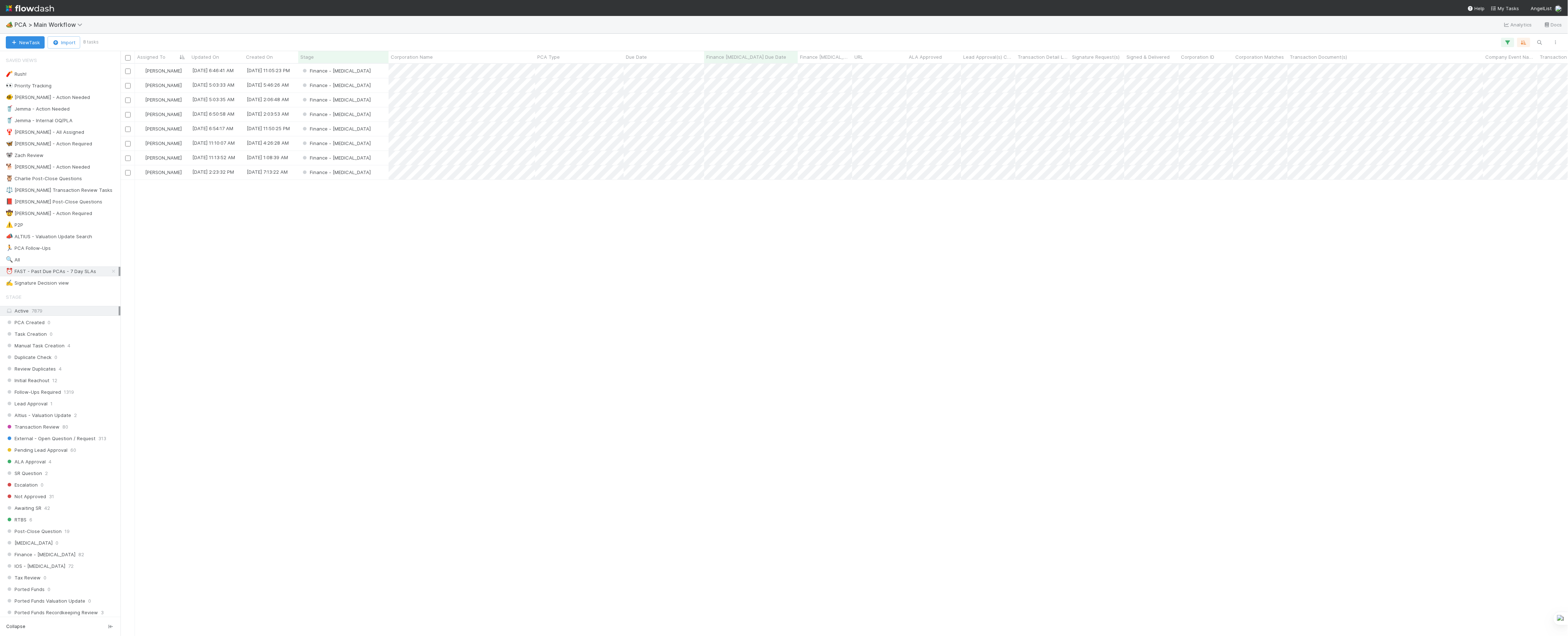
scroll to position [565, 1440]
click at [360, 160] on div "Finance - ICU" at bounding box center [343, 158] width 90 height 14
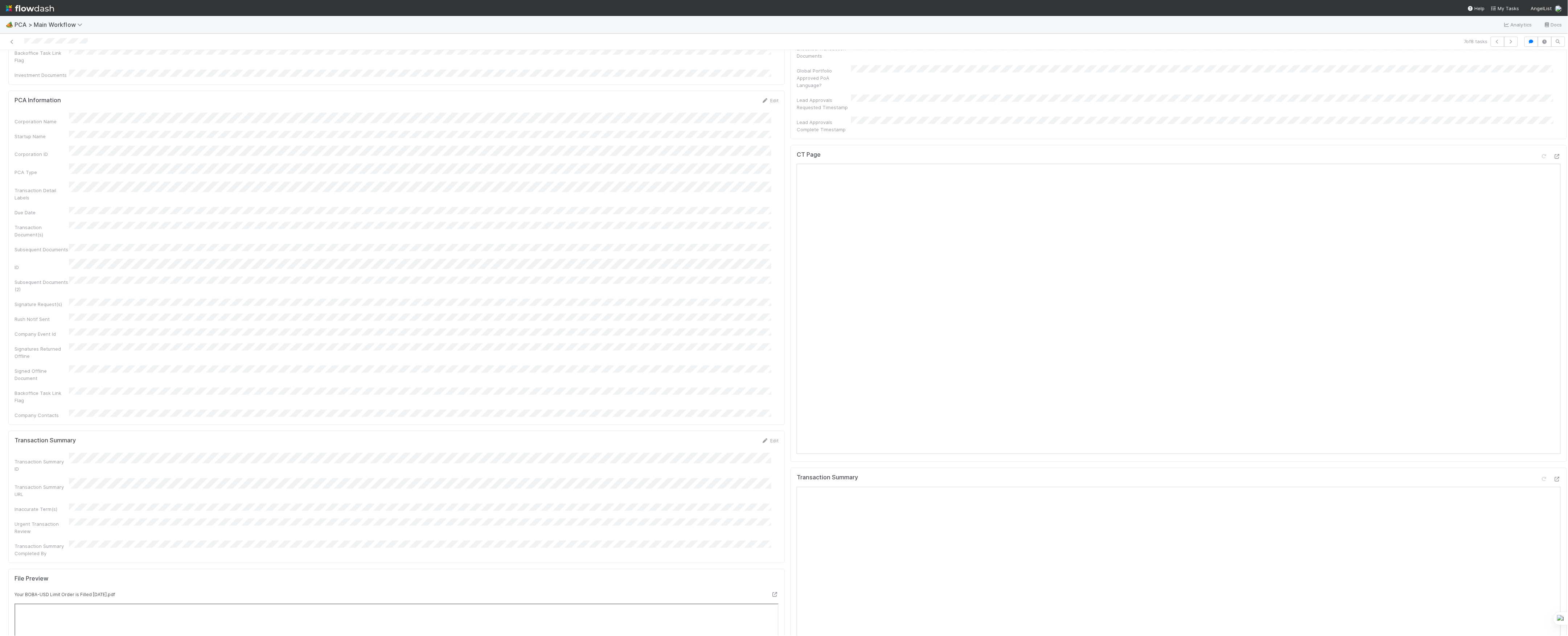
scroll to position [483, 0]
click at [1553, 251] on icon at bounding box center [1557, 253] width 7 height 5
click at [1553, 574] on icon at bounding box center [1557, 576] width 7 height 5
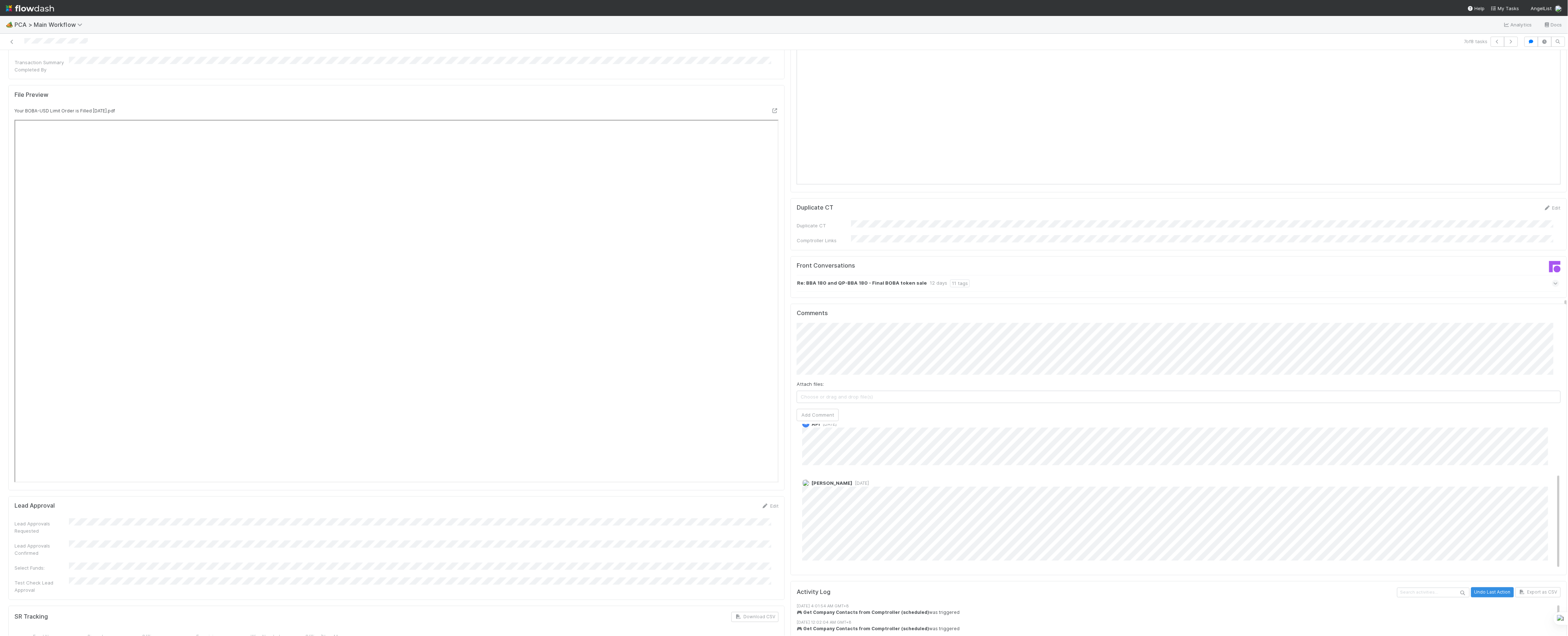
scroll to position [1064, 0]
click at [950, 280] on div "11 tags" at bounding box center [960, 284] width 19 height 8
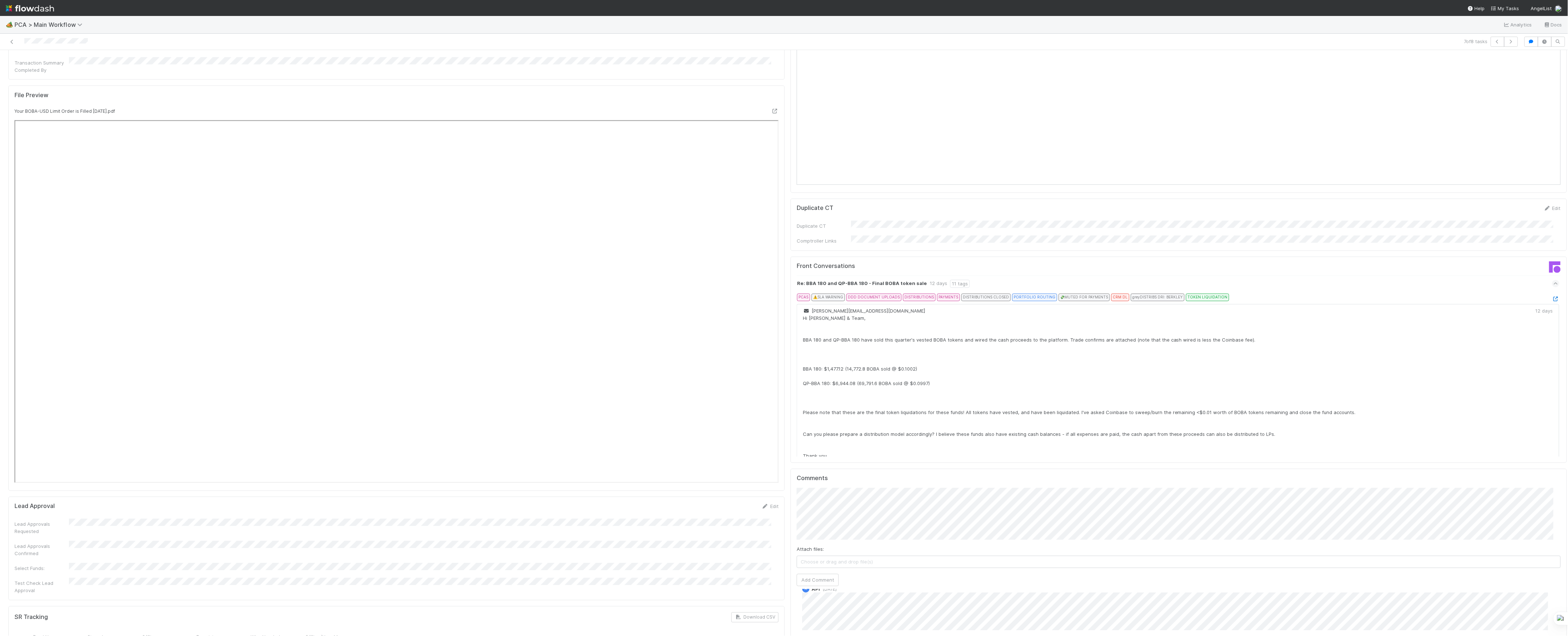
click at [1528, 294] on div "PCAS ⚠️ SLA WARNING DDD DOCUMENT UPLOADS DISTRIBUTIONS PAYMENTS DISTRIBUTIONS C…" at bounding box center [1180, 299] width 757 height 10
click at [1552, 297] on icon at bounding box center [1556, 299] width 7 height 5
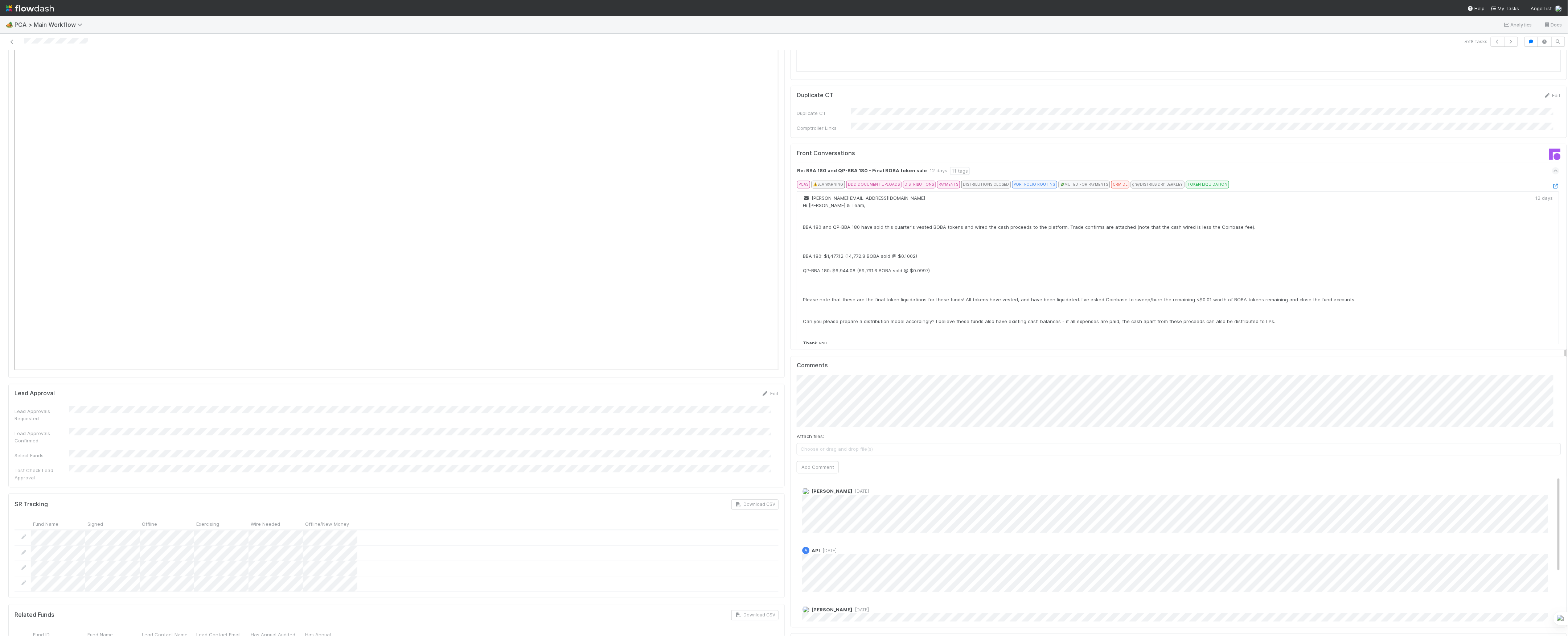
scroll to position [1161, 0]
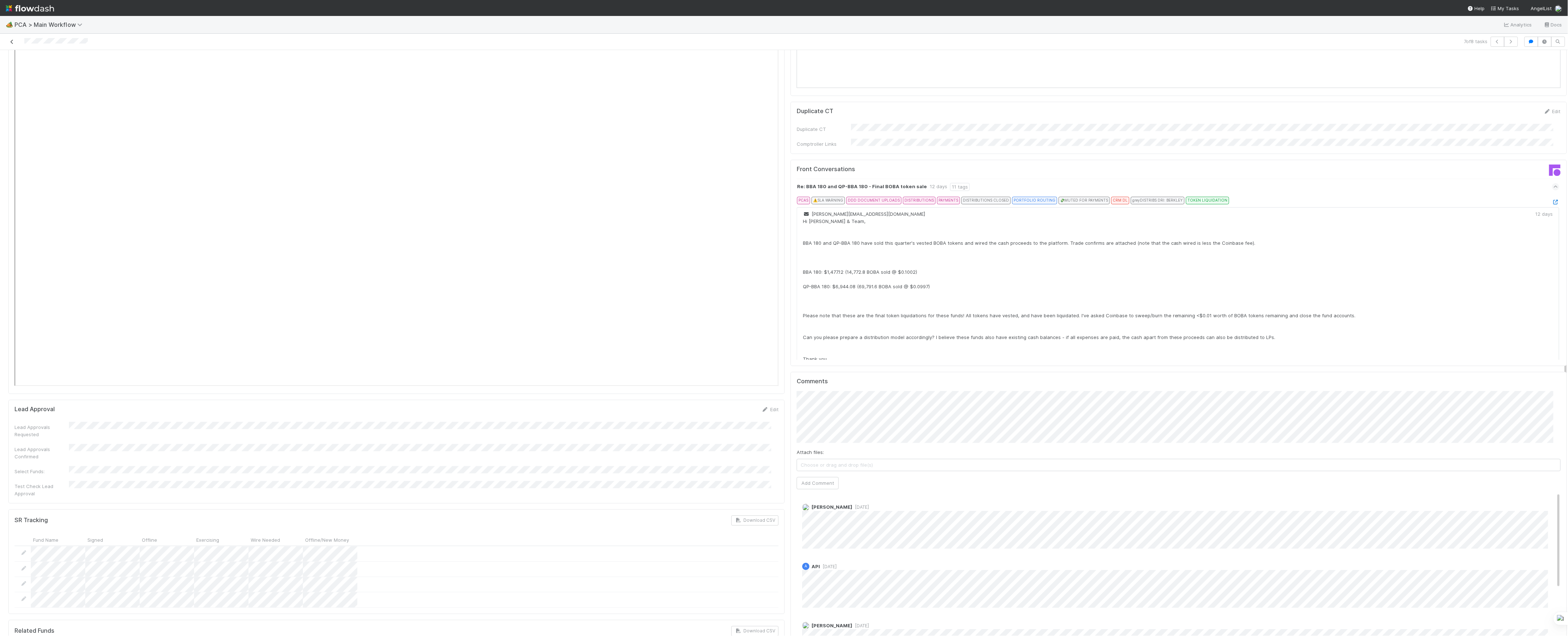
click at [12, 45] on link at bounding box center [12, 42] width 7 height 7
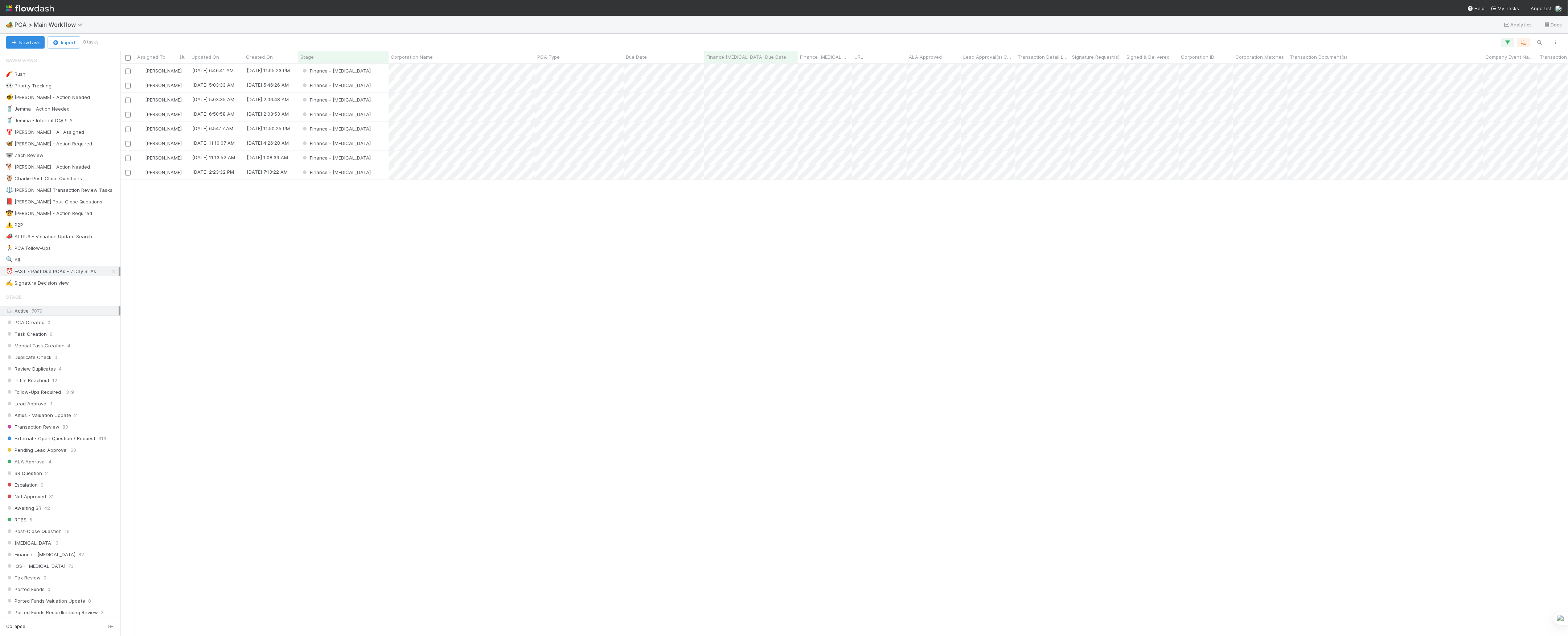
scroll to position [565, 1440]
click at [375, 72] on div "Finance - ICU" at bounding box center [343, 71] width 90 height 14
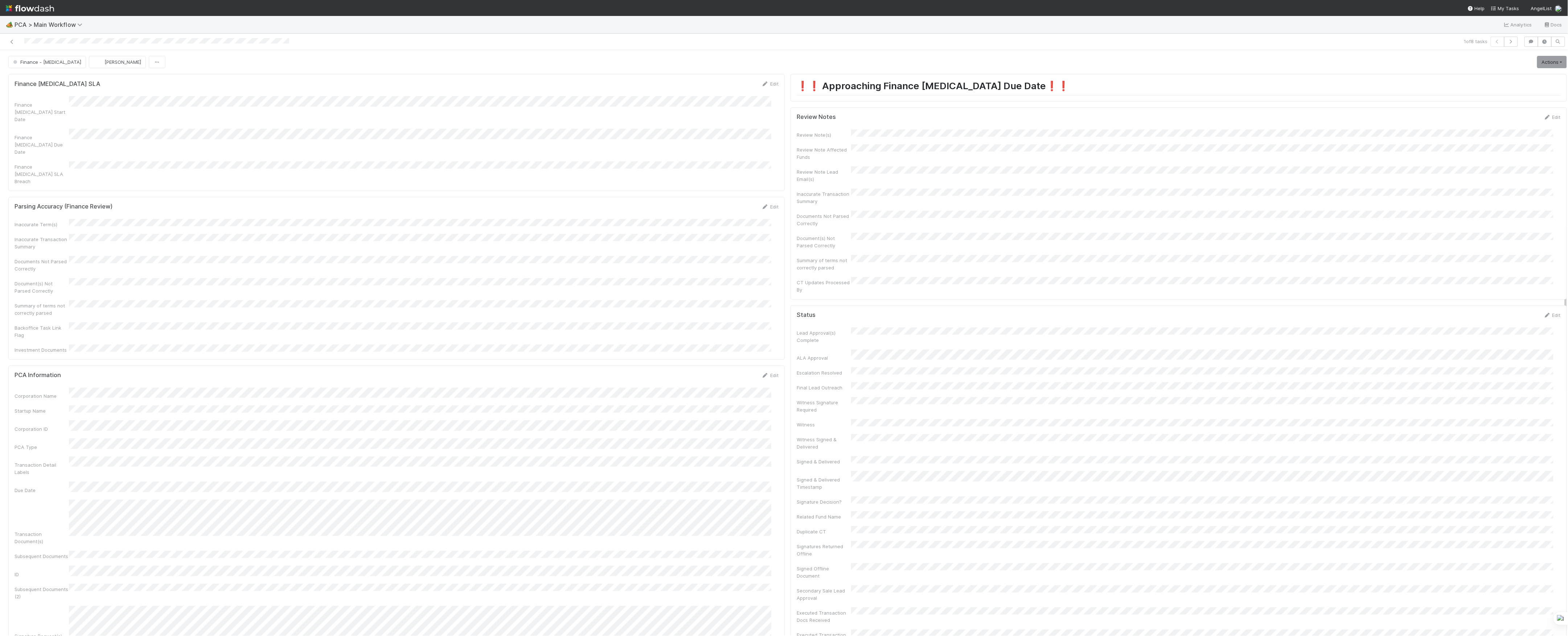
scroll to position [581, 0]
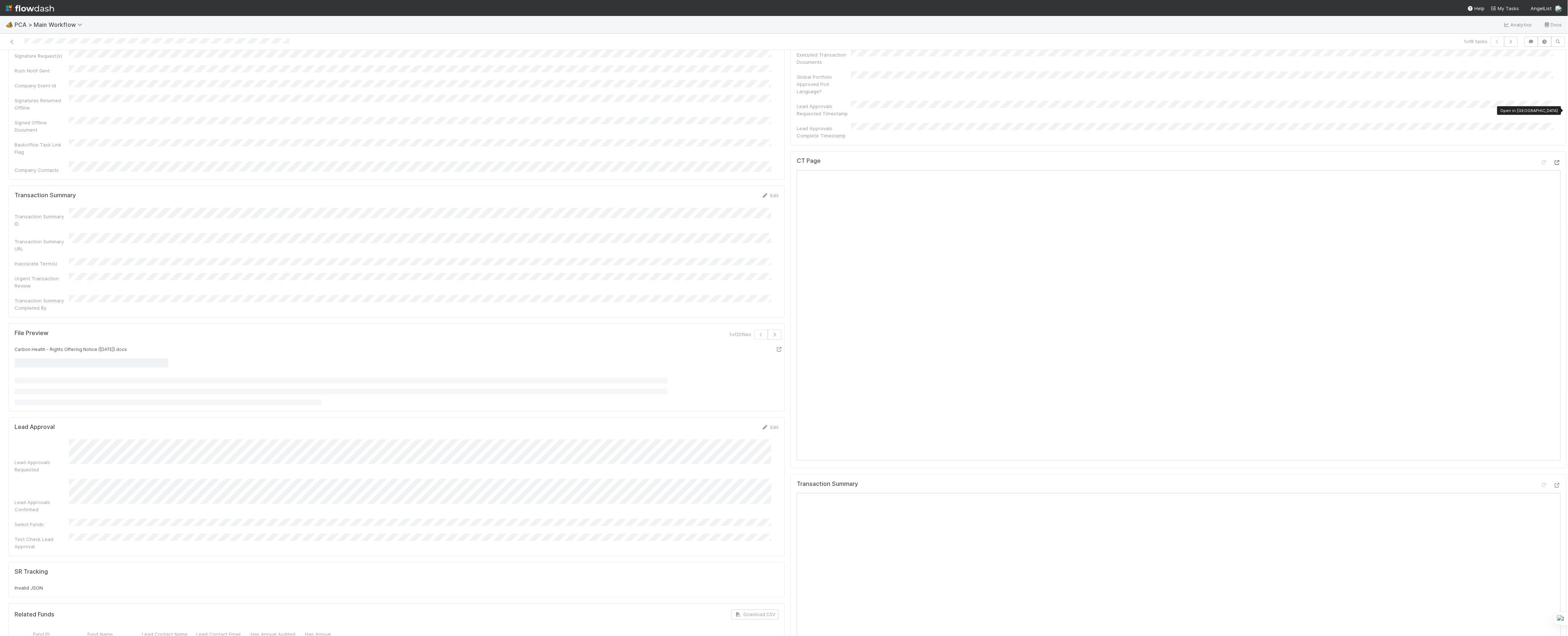
click at [1553, 160] on icon at bounding box center [1557, 162] width 7 height 5
click at [1553, 483] on icon at bounding box center [1557, 486] width 7 height 5
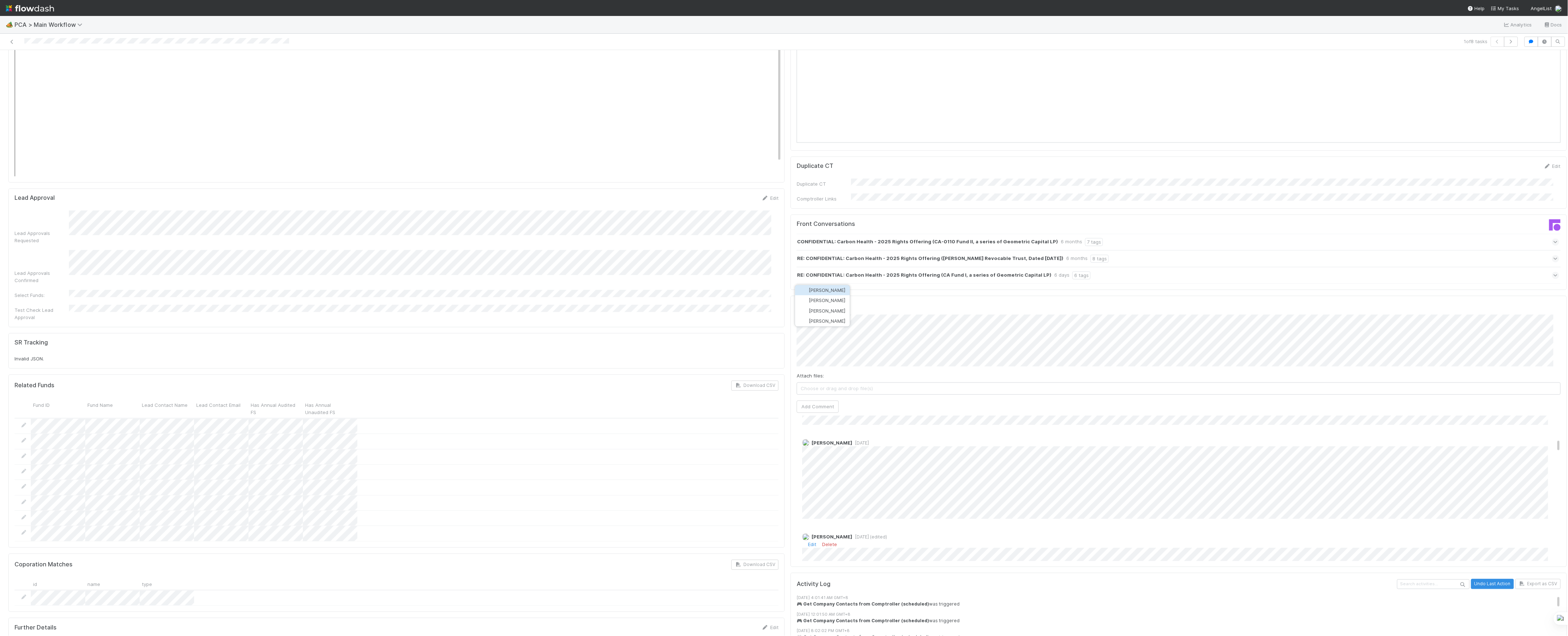
scroll to position [581, 0]
click at [841, 307] on button "[PERSON_NAME]" at bounding box center [822, 310] width 55 height 10
click at [819, 438] on button "Add Comment" at bounding box center [817, 444] width 42 height 12
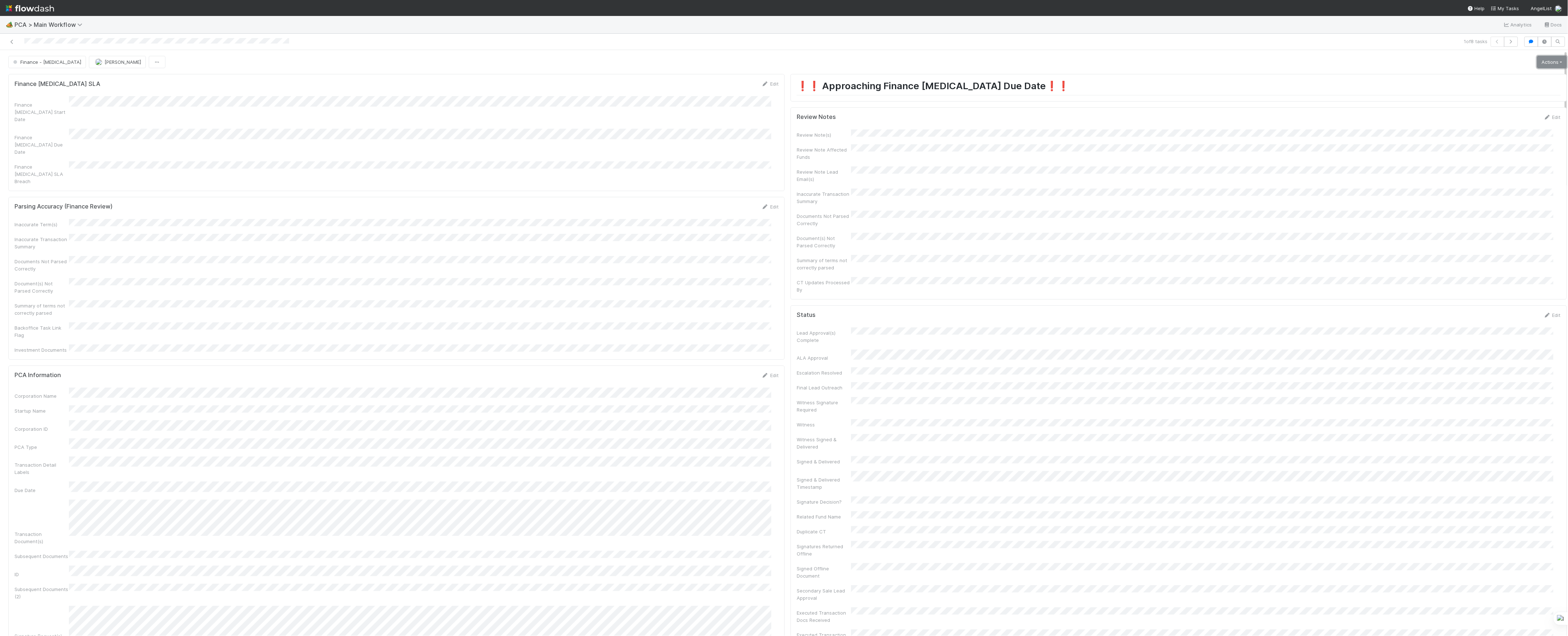
click at [1537, 59] on link "Actions" at bounding box center [1552, 62] width 30 height 12
click at [1480, 102] on button "Move to Finance Review" at bounding box center [1510, 97] width 117 height 10
click at [1480, 101] on div "❗️❗️ Approaching Finance ICU Due Date❗️❗️" at bounding box center [1178, 88] width 776 height 27
click at [105, 65] on span "Marvey Fuentes" at bounding box center [123, 62] width 37 height 6
click at [178, 48] on div "1 of 8 tasks" at bounding box center [784, 41] width 1568 height 16
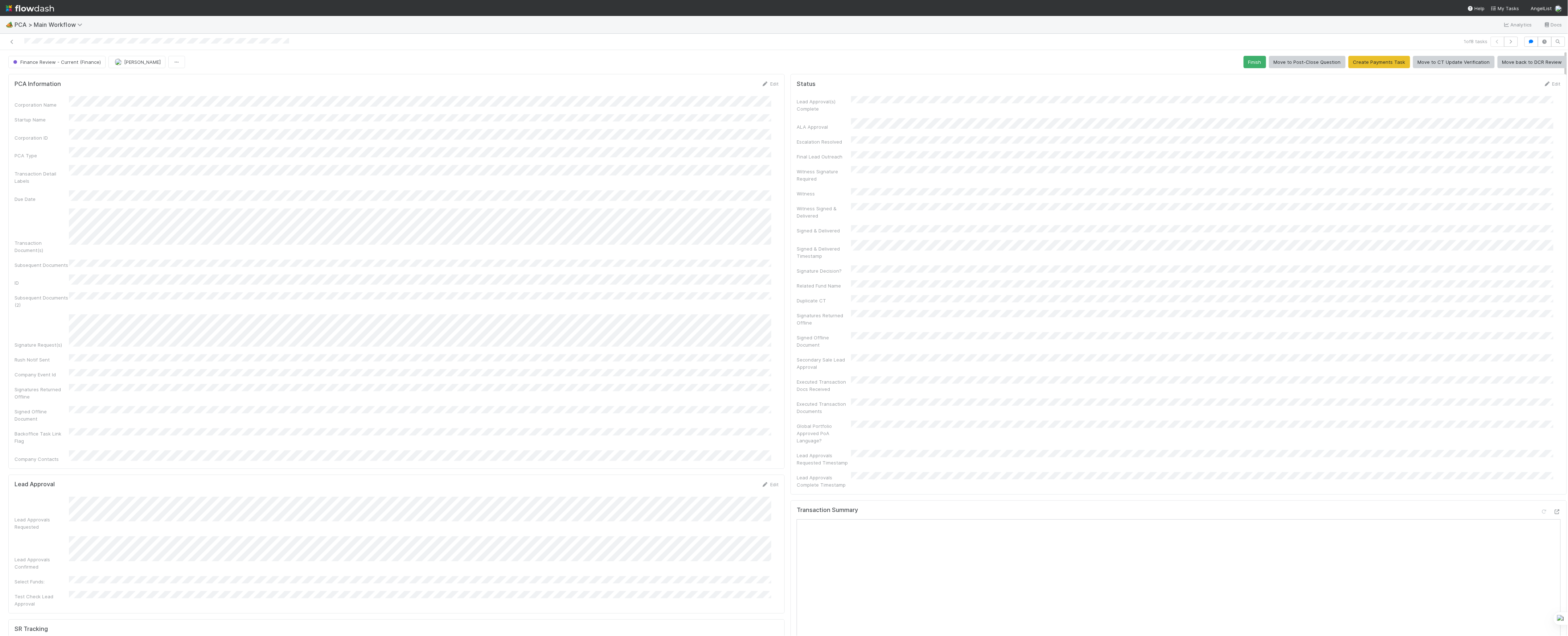
click at [315, 59] on div "Finance Review - Current (Finance) Don Walker Finish Move to Post-Close Questio…" at bounding box center [788, 62] width 1559 height 12
click at [229, 66] on div "Finance Review - Current (Finance) Don Walker Finish Move to Post-Close Questio…" at bounding box center [788, 62] width 1559 height 12
click at [13, 46] on link at bounding box center [12, 42] width 7 height 7
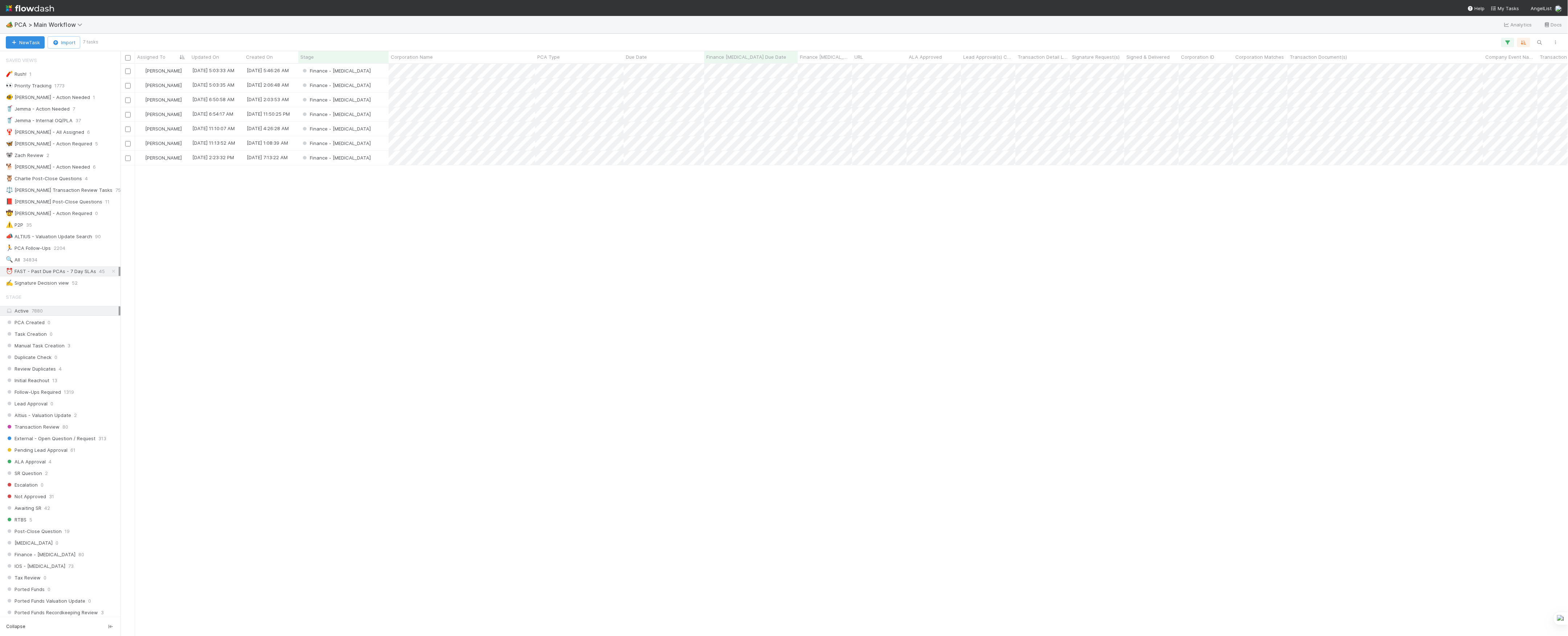
scroll to position [8, 8]
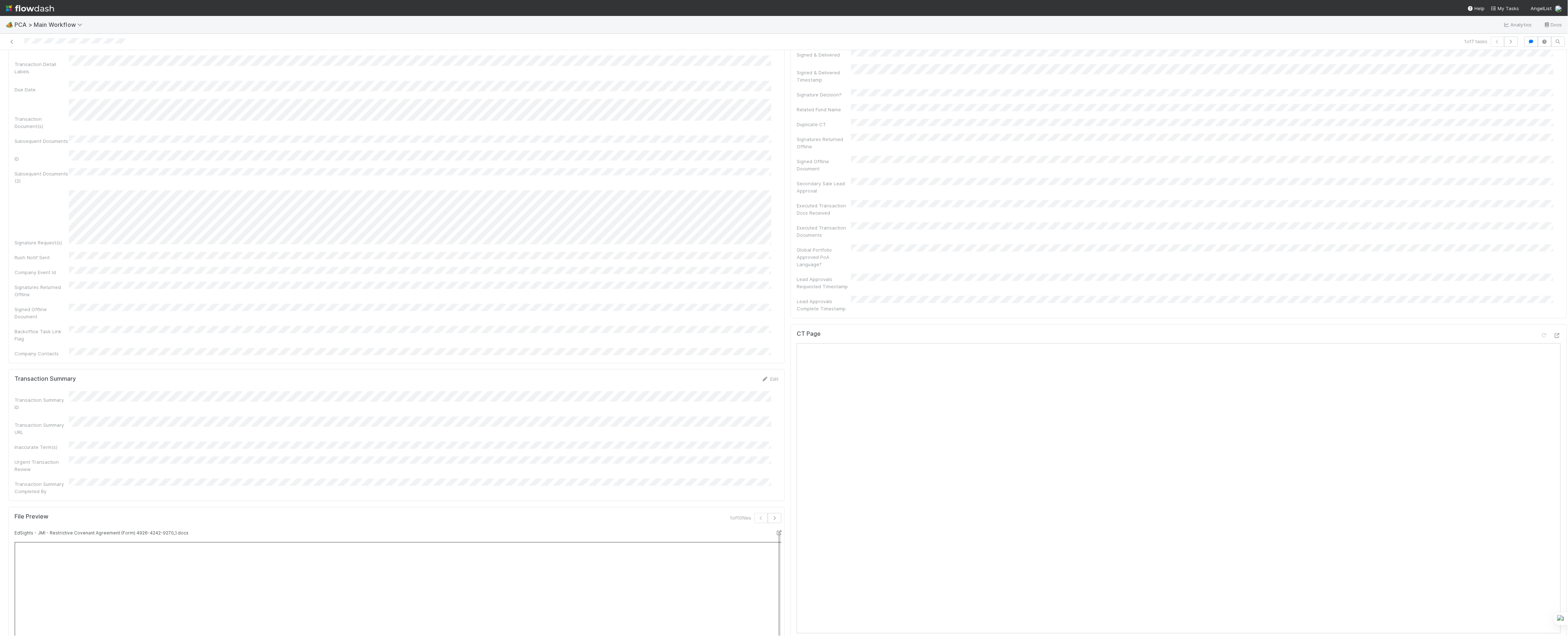
scroll to position [483, 0]
click at [1541, 253] on div at bounding box center [1550, 257] width 20 height 10
click at [1553, 253] on div at bounding box center [1557, 256] width 7 height 7
click at [1553, 577] on icon at bounding box center [1557, 579] width 7 height 5
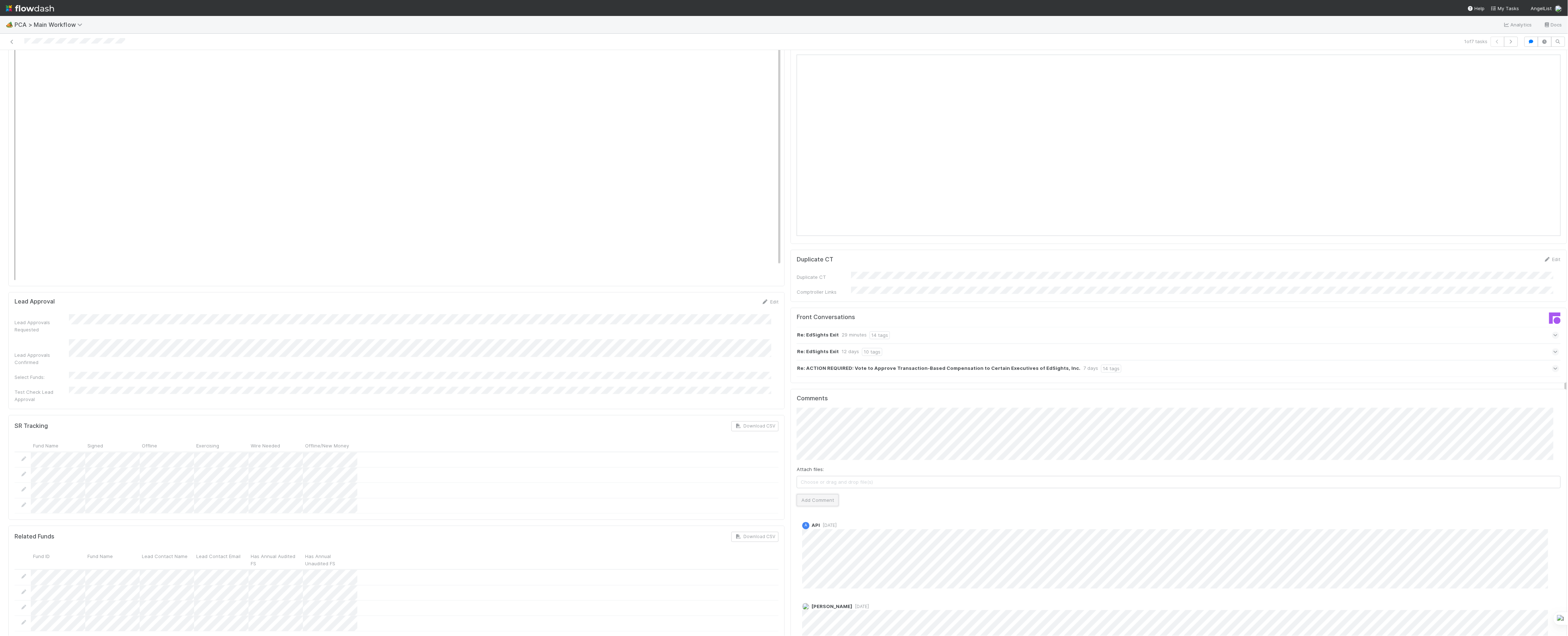
click at [797, 494] on button "Add Comment" at bounding box center [817, 500] width 42 height 12
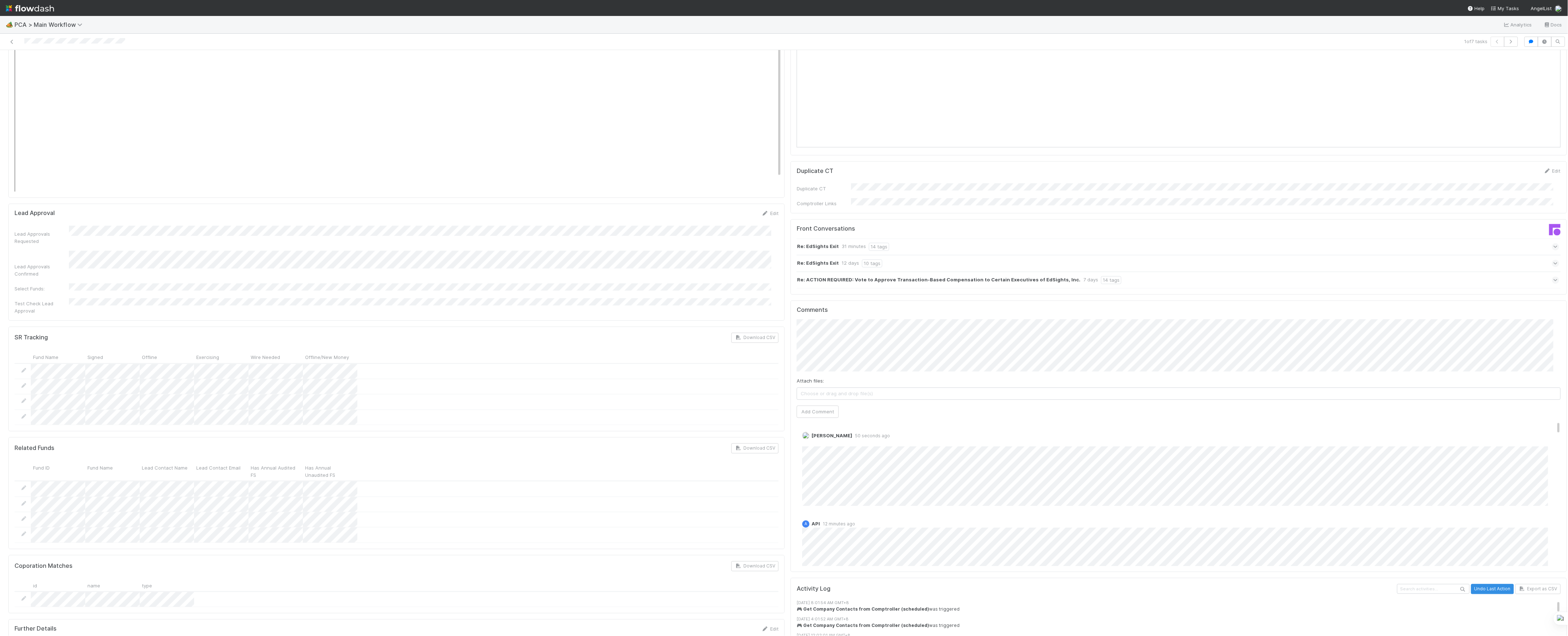
scroll to position [1209, 0]
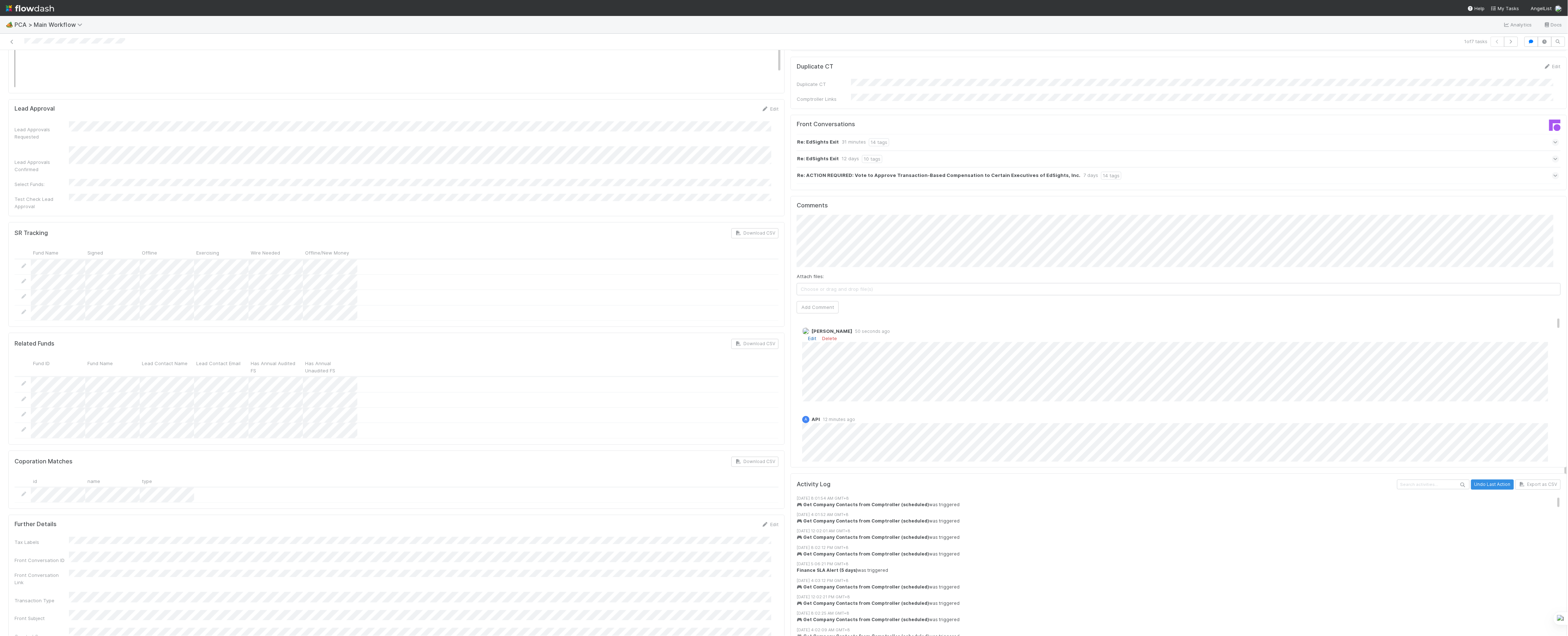
click at [808, 335] on link "Edit" at bounding box center [812, 338] width 9 height 6
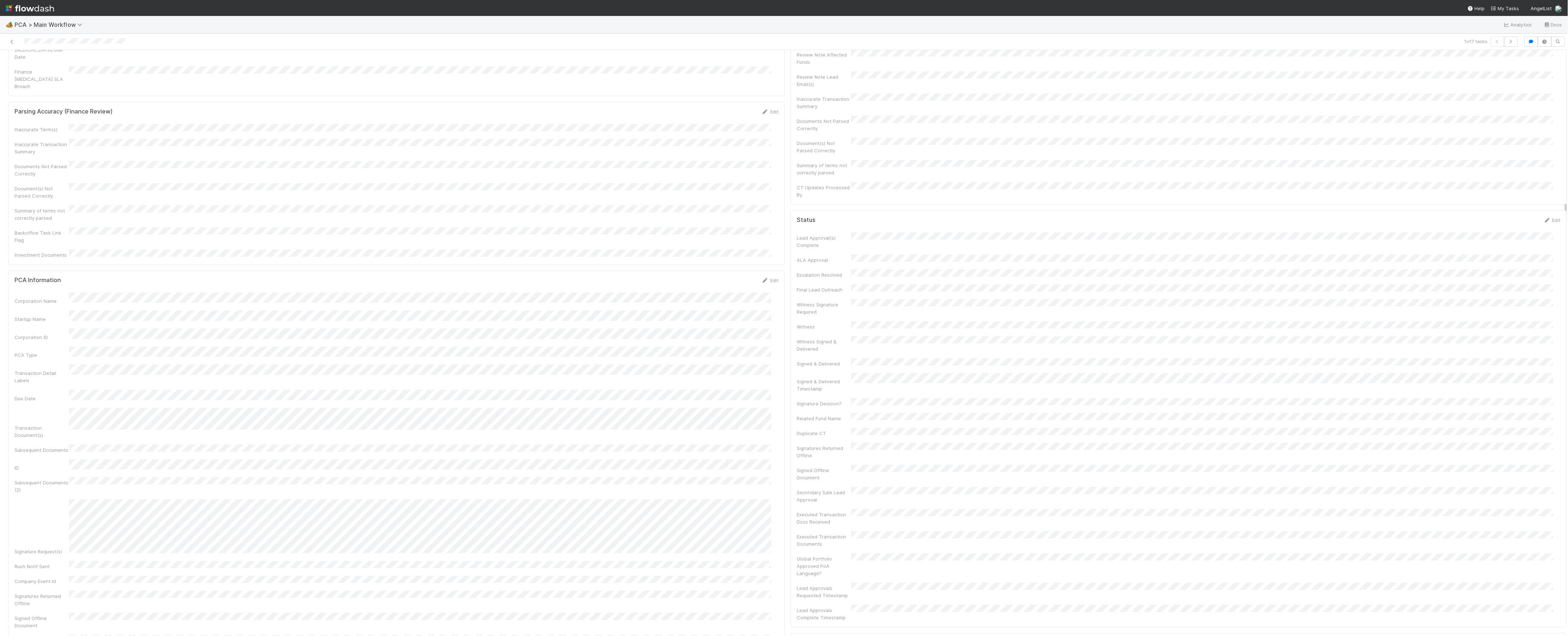
scroll to position [0, 0]
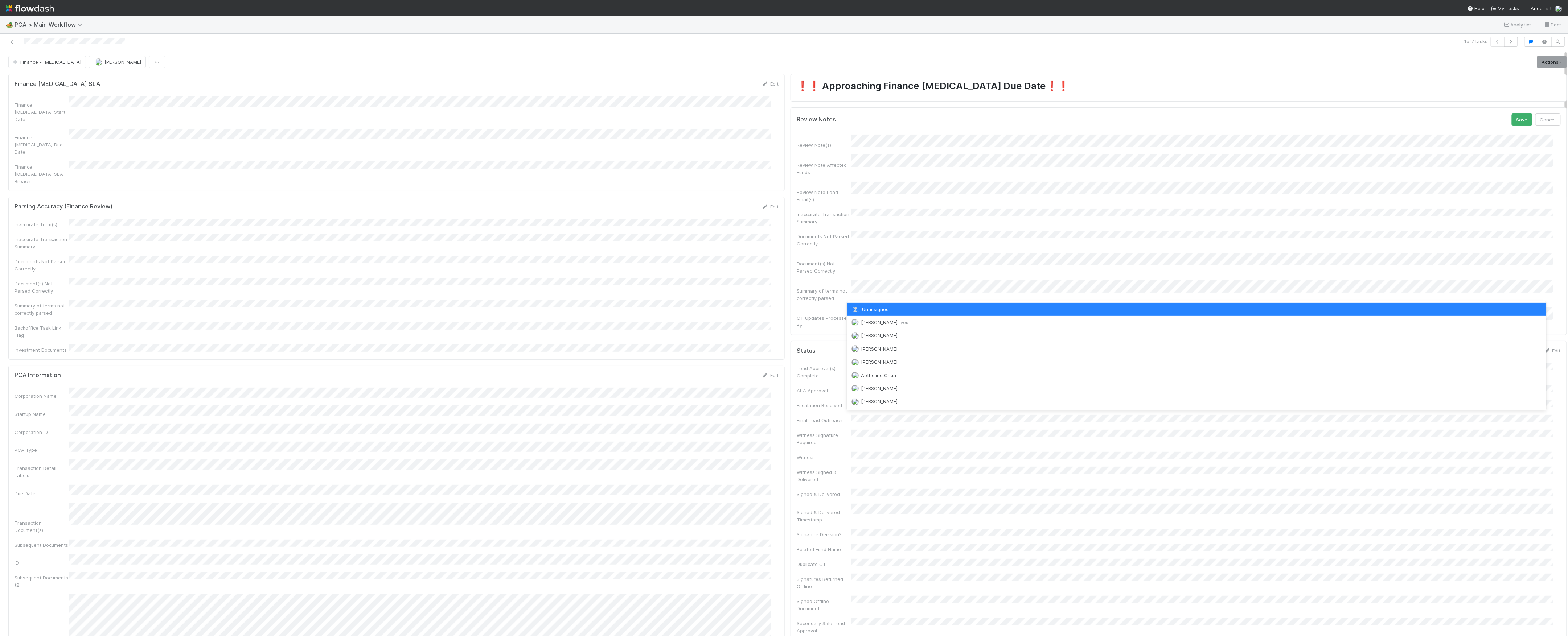
click at [870, 321] on span "Marvey Fuentes you" at bounding box center [884, 323] width 47 height 6
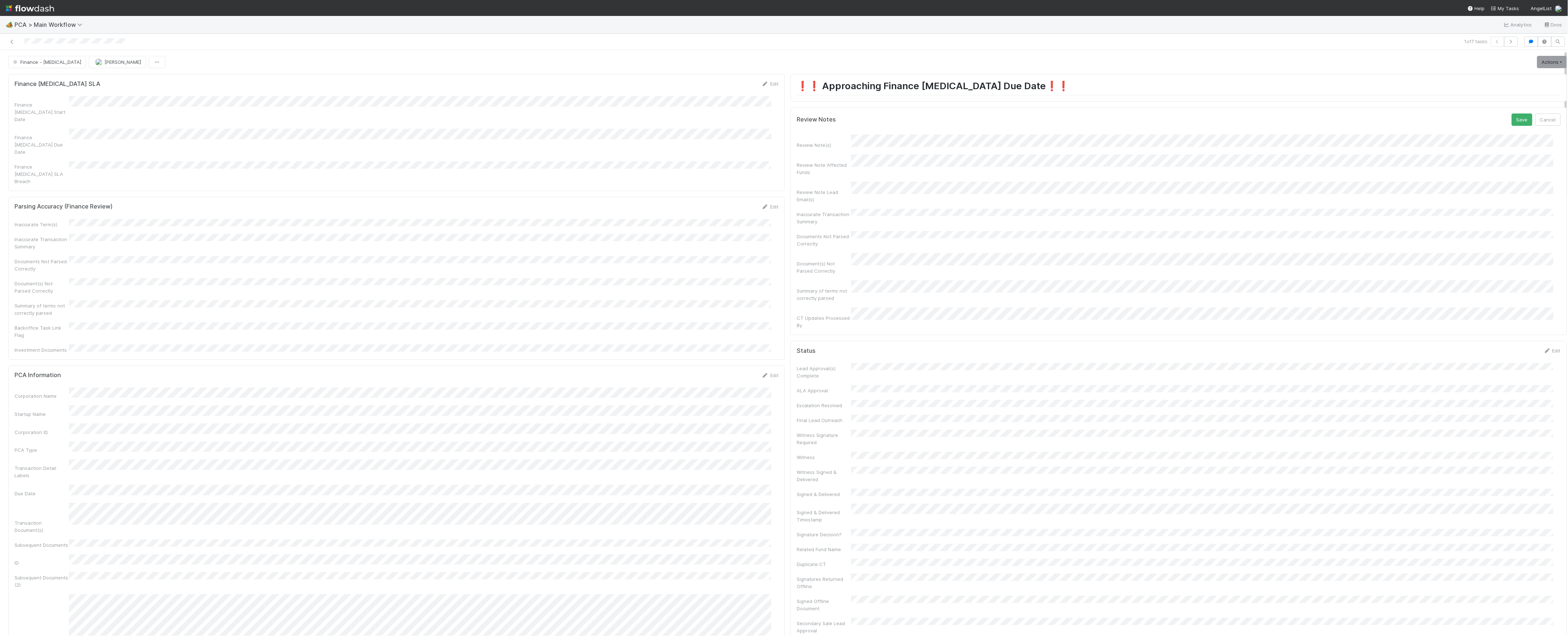
click at [1512, 114] on button "Save" at bounding box center [1522, 120] width 21 height 12
click at [1549, 68] on link "Actions" at bounding box center [1552, 62] width 30 height 12
click at [1486, 91] on button "Move to Post-Close Question" at bounding box center [1510, 87] width 117 height 10
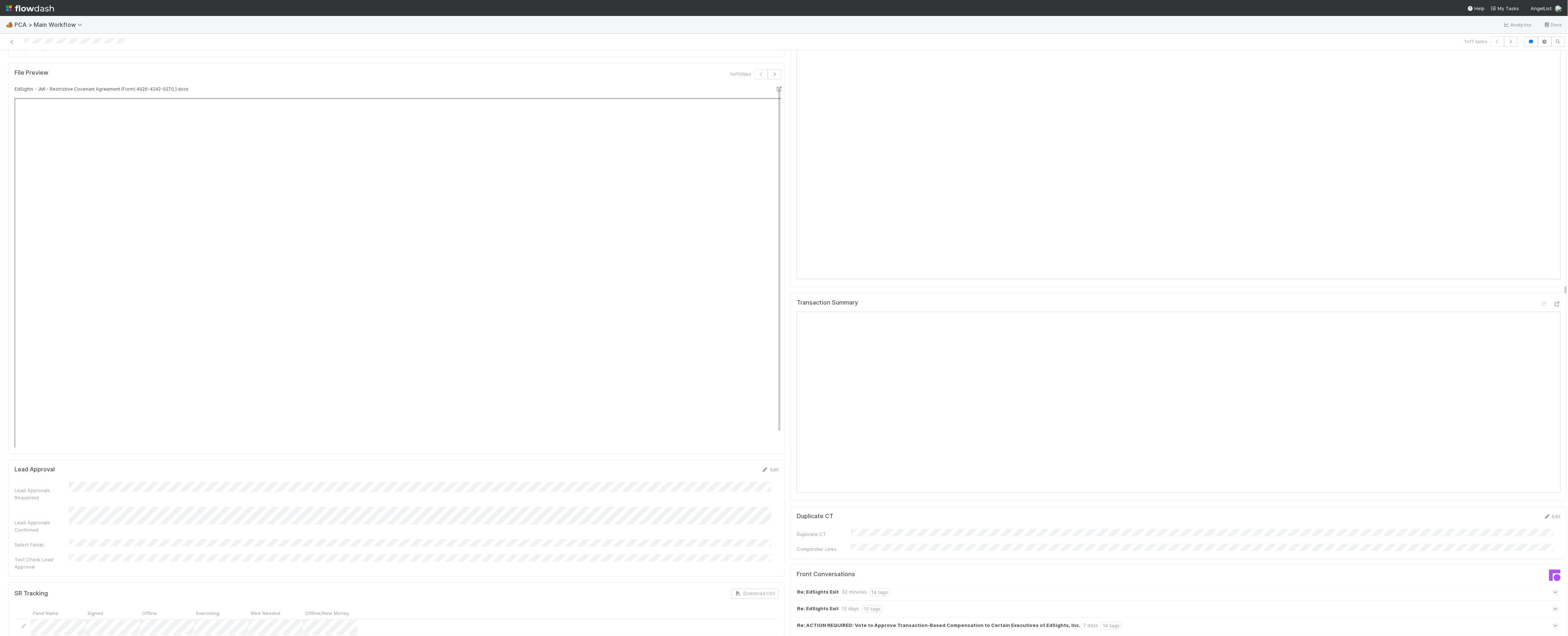
scroll to position [1064, 0]
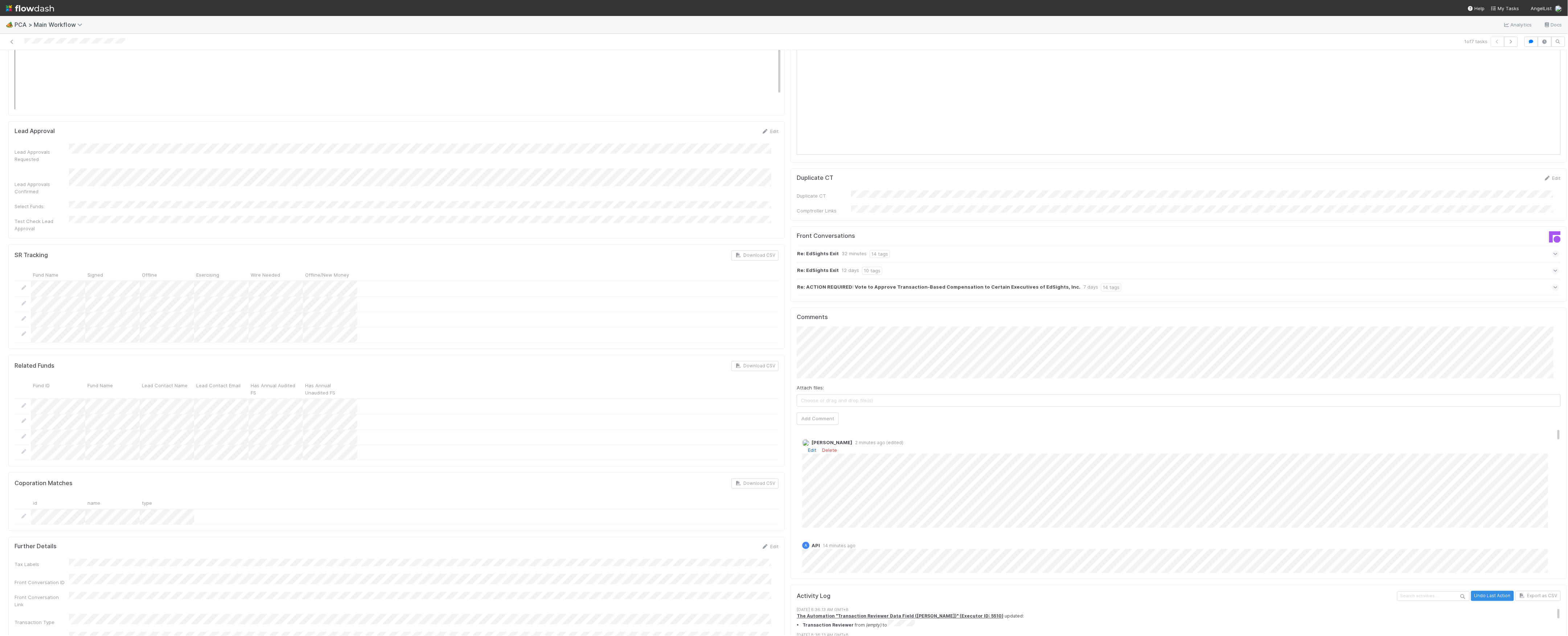
click at [808, 447] on link "Edit" at bounding box center [812, 450] width 9 height 6
click at [762, 430] on div "Parsing Accuracy (Finance Review) Edit Inaccurate Term(s) Inaccurate Transactio…" at bounding box center [788, 180] width 1564 height 2346
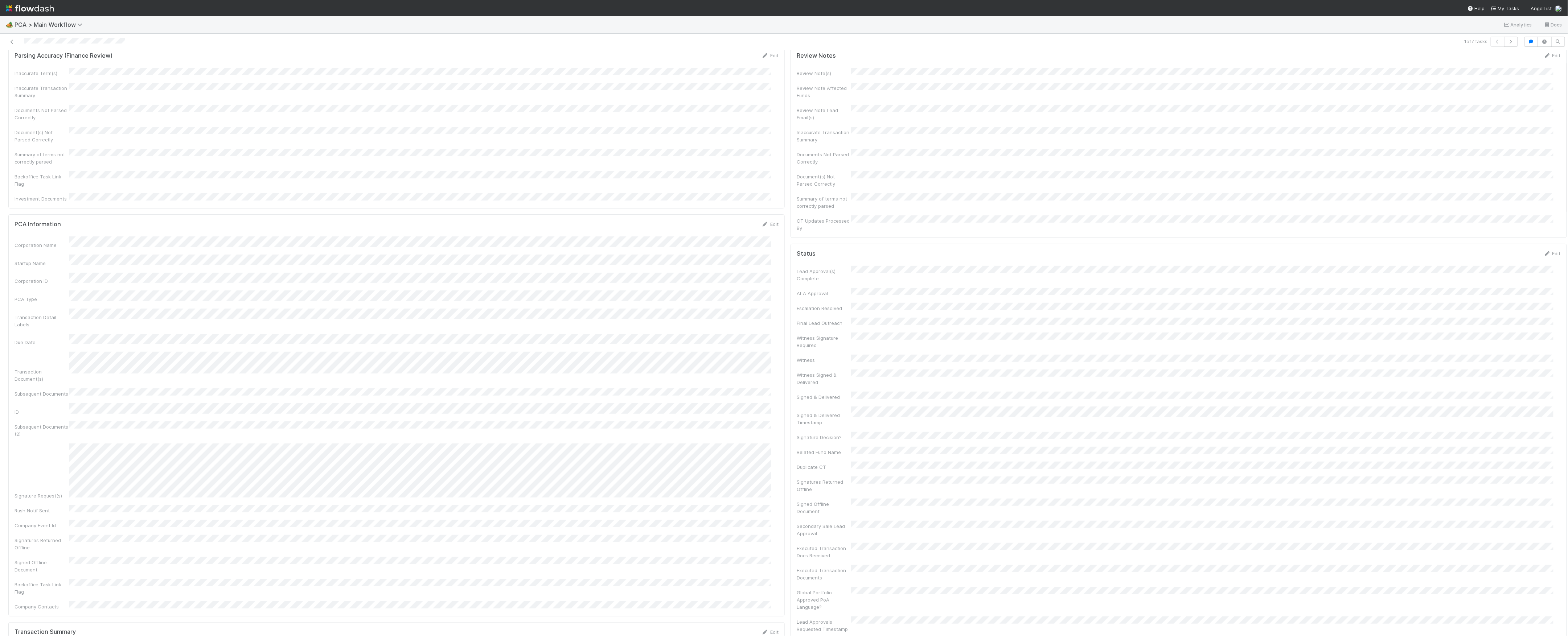
scroll to position [0, 0]
click at [9, 41] on icon at bounding box center [12, 42] width 7 height 5
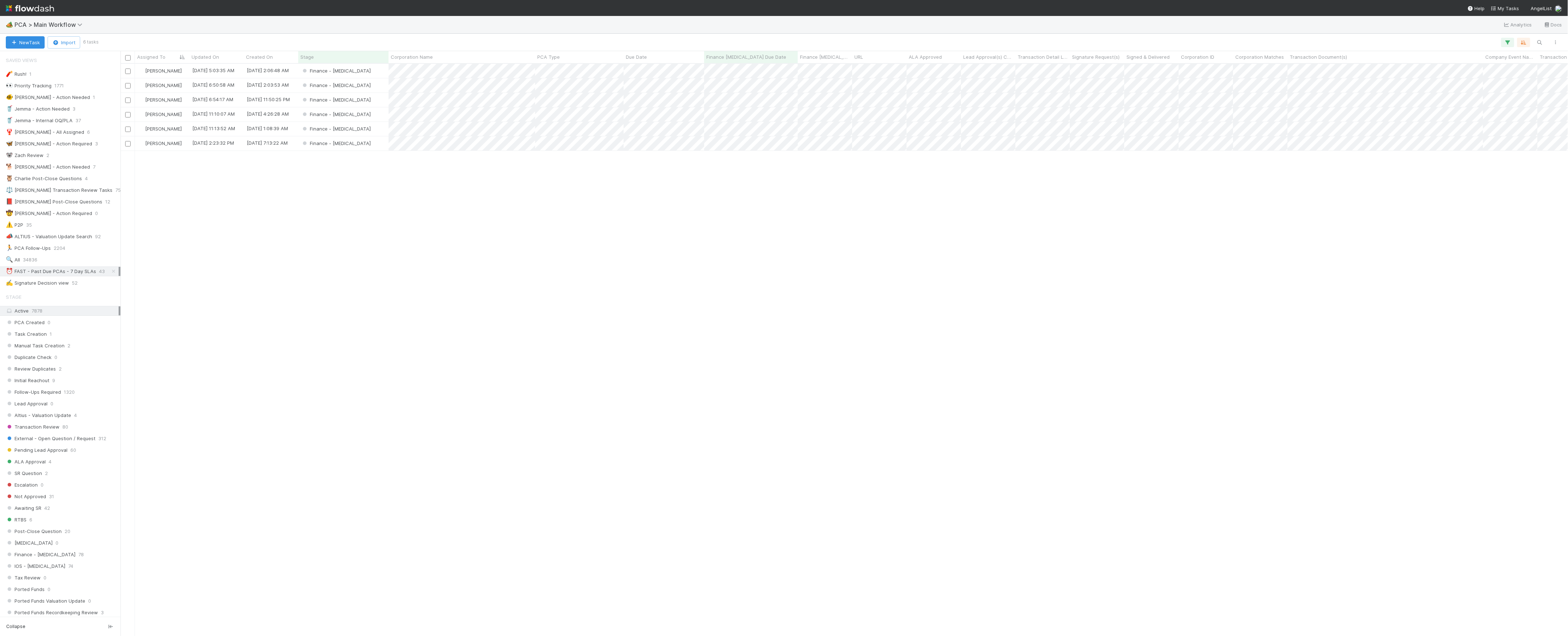
scroll to position [565, 1440]
click at [373, 73] on div "Finance - ICU" at bounding box center [343, 71] width 90 height 14
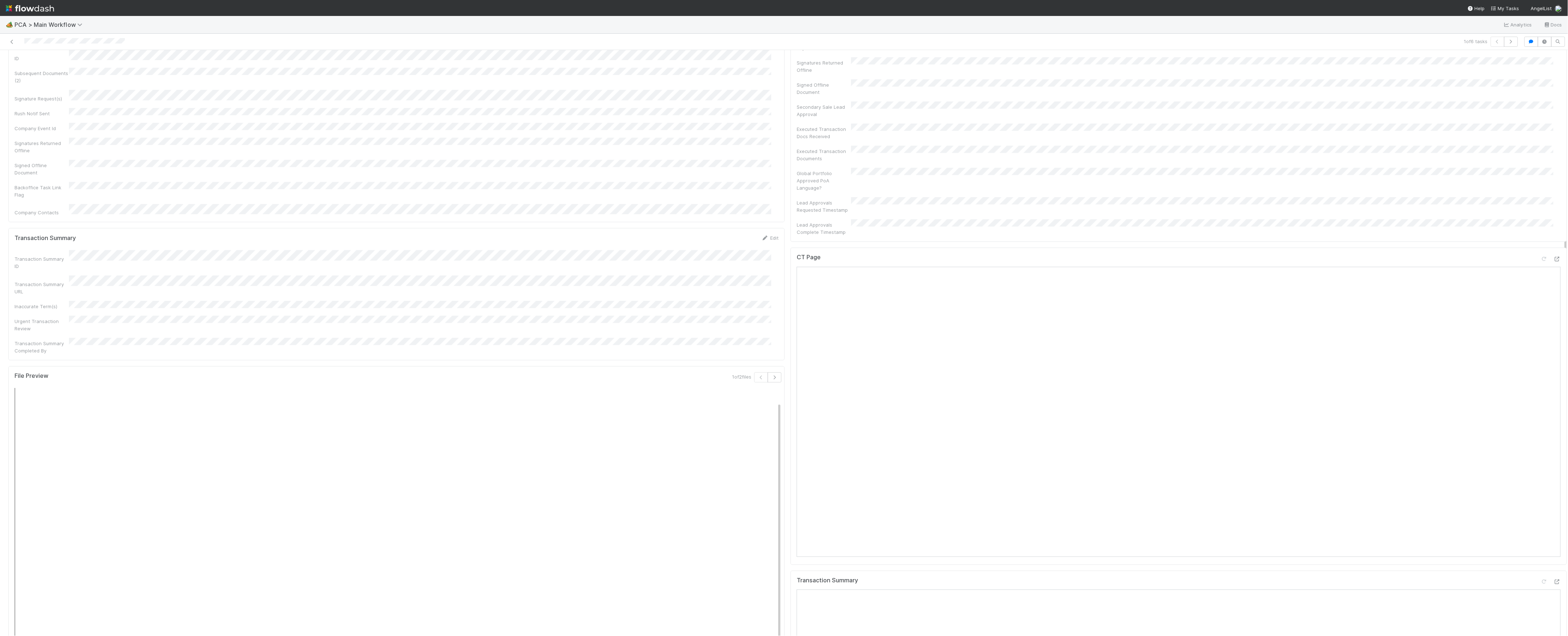
scroll to position [483, 0]
click at [1543, 254] on div "CT Page" at bounding box center [1178, 260] width 764 height 13
click at [1553, 257] on icon at bounding box center [1557, 260] width 7 height 5
click at [1553, 579] on div at bounding box center [1557, 582] width 7 height 7
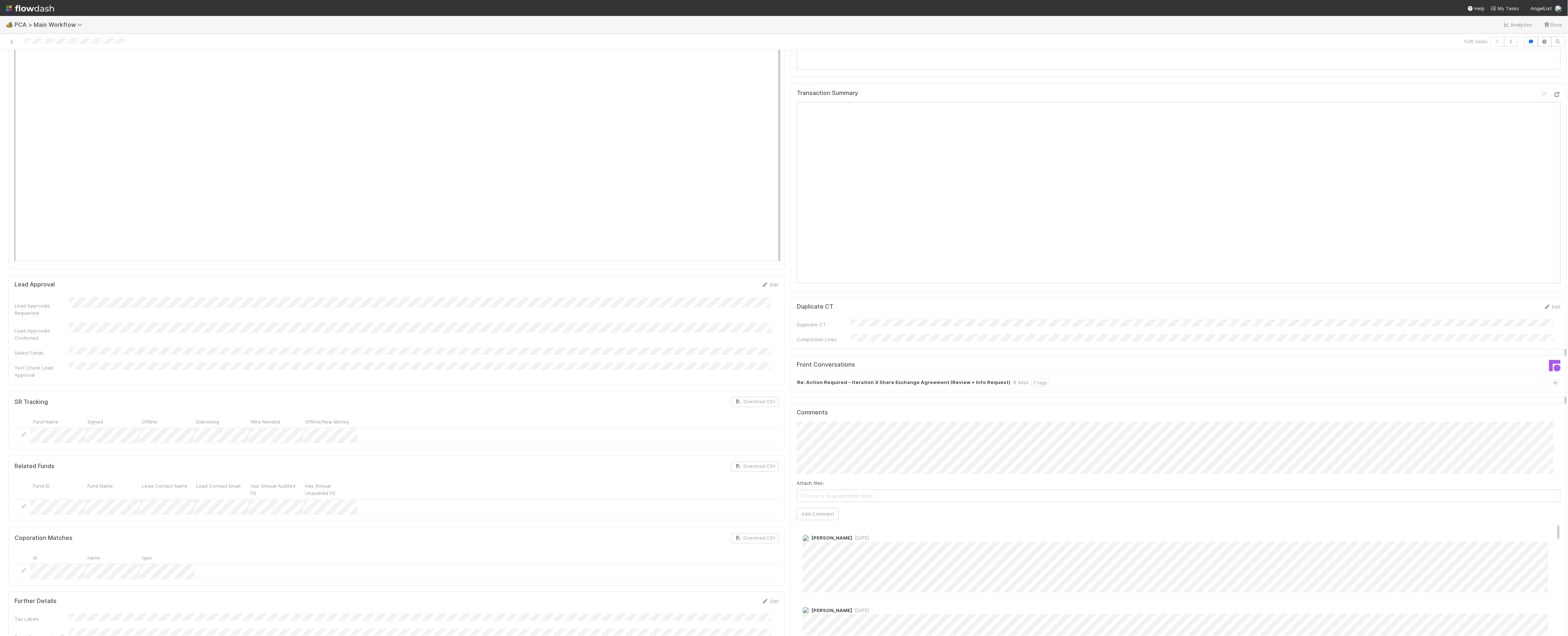
scroll to position [967, 0]
click at [1240, 379] on div "Re: Action Required – Iteration X Share Exchange Agreement (Review + Info Reque…" at bounding box center [1178, 387] width 763 height 16
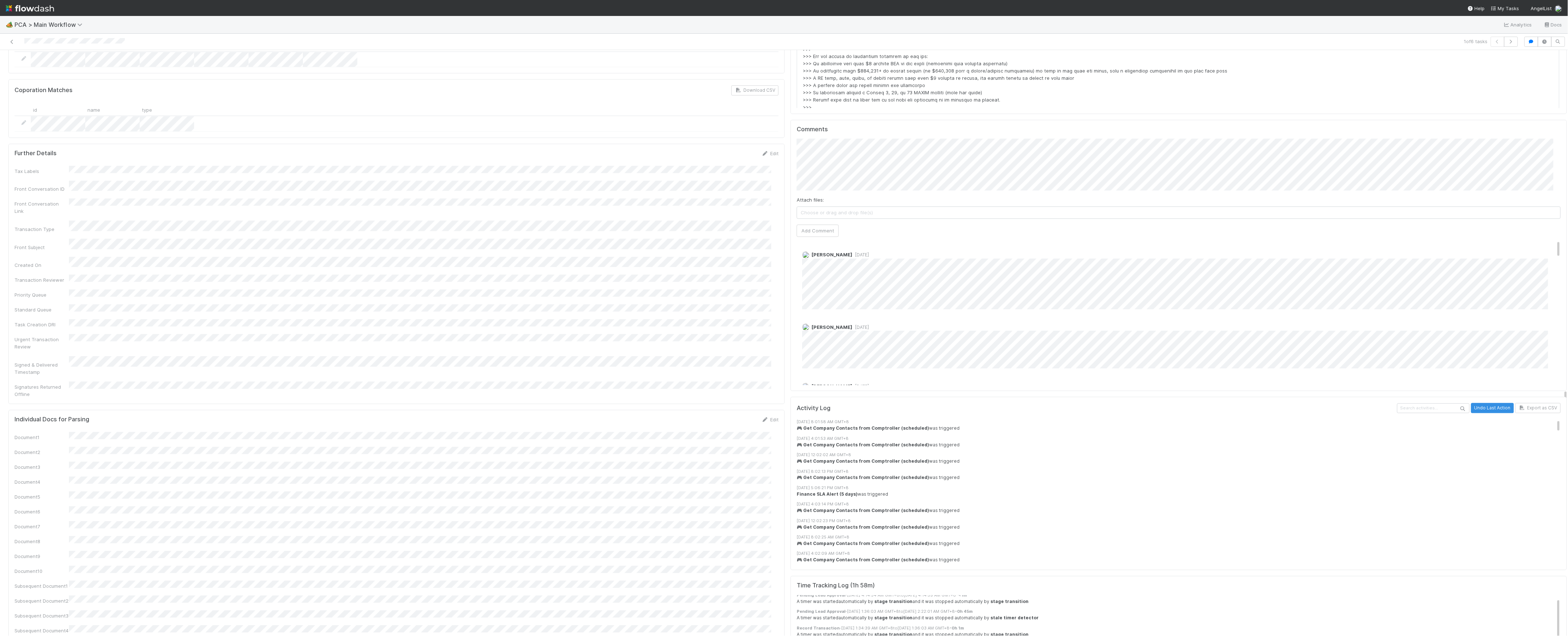
scroll to position [1257, 0]
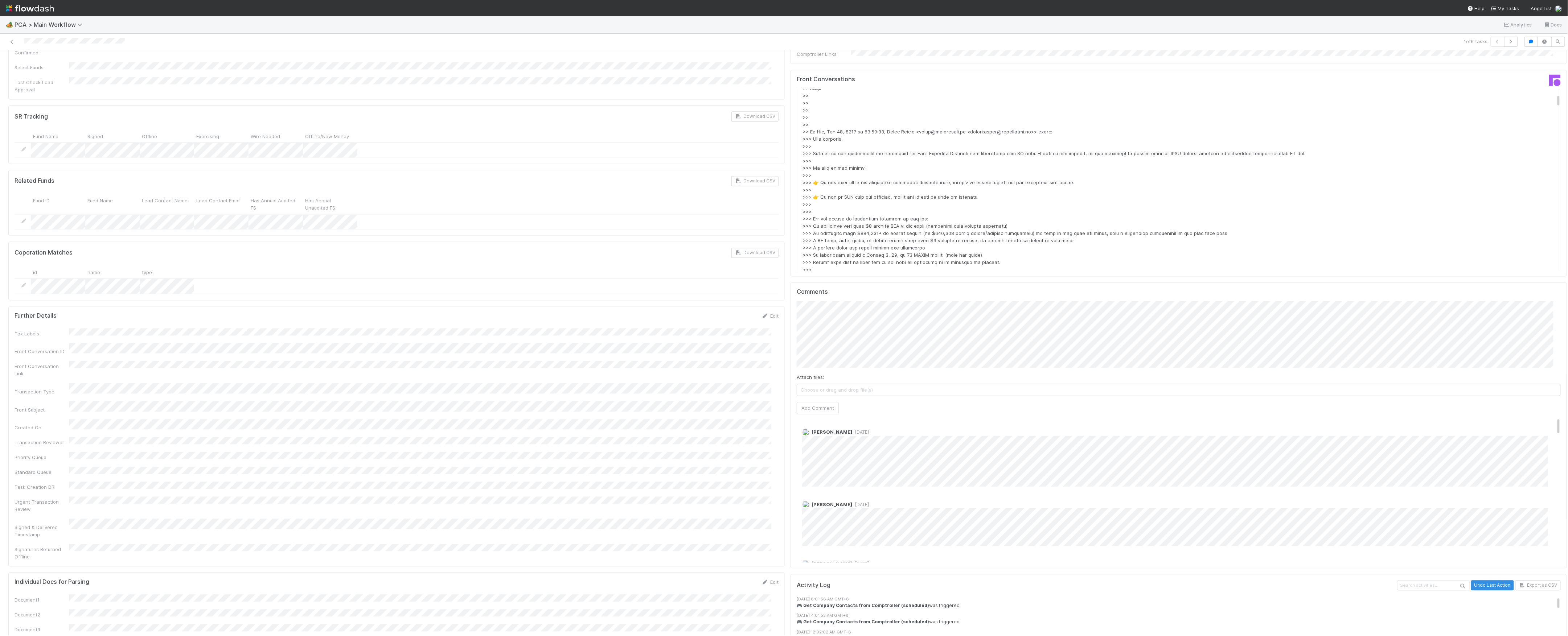
click at [822, 347] on div "Attach files: Choose or drag and drop file(s) Add Comment" at bounding box center [1178, 358] width 764 height 113
click at [824, 402] on button "Add Comment" at bounding box center [817, 408] width 42 height 12
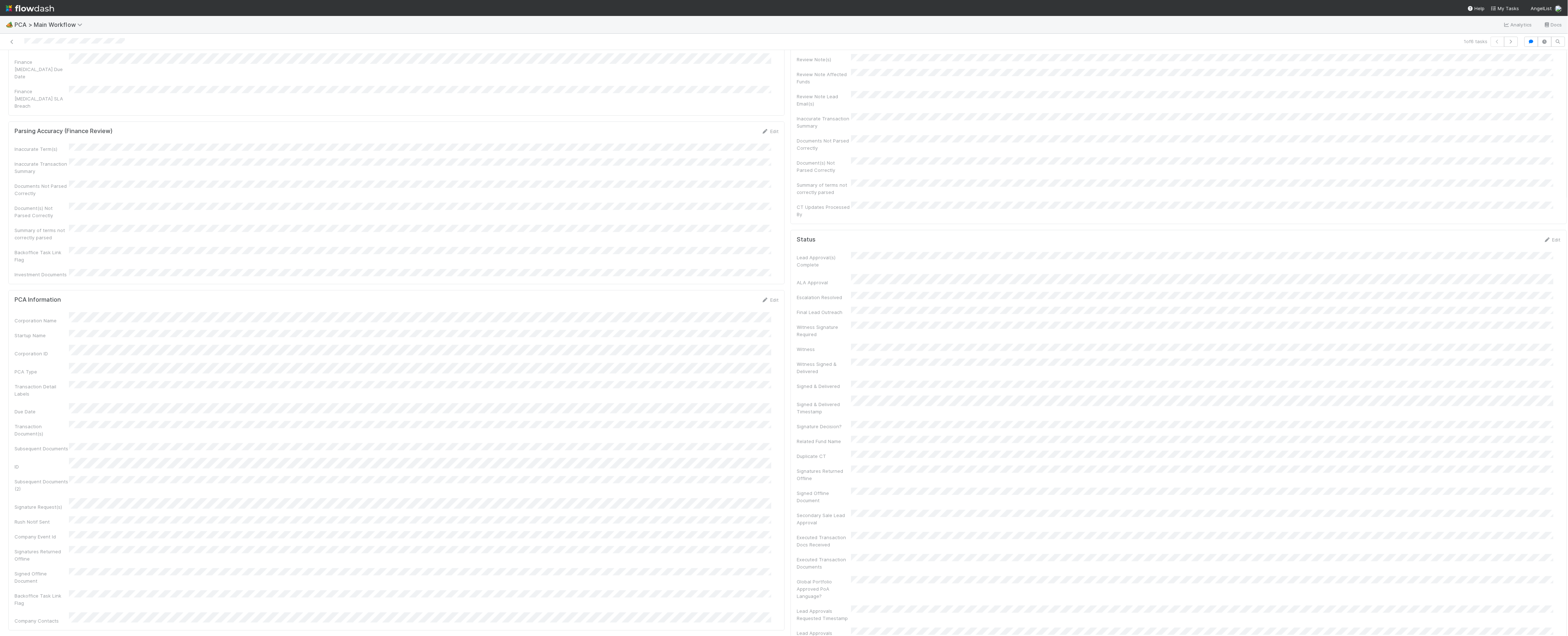
scroll to position [0, 0]
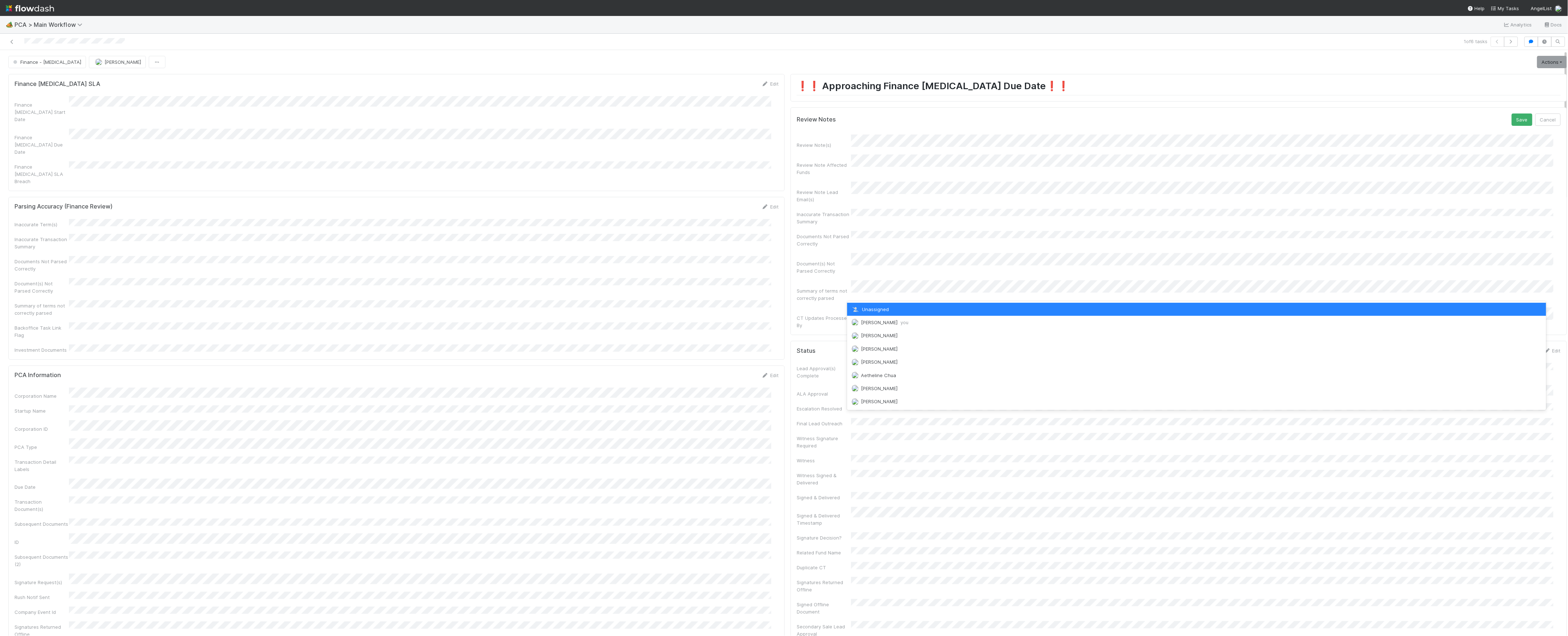
click at [876, 319] on div "Marvey Fuentes you" at bounding box center [1197, 322] width 699 height 13
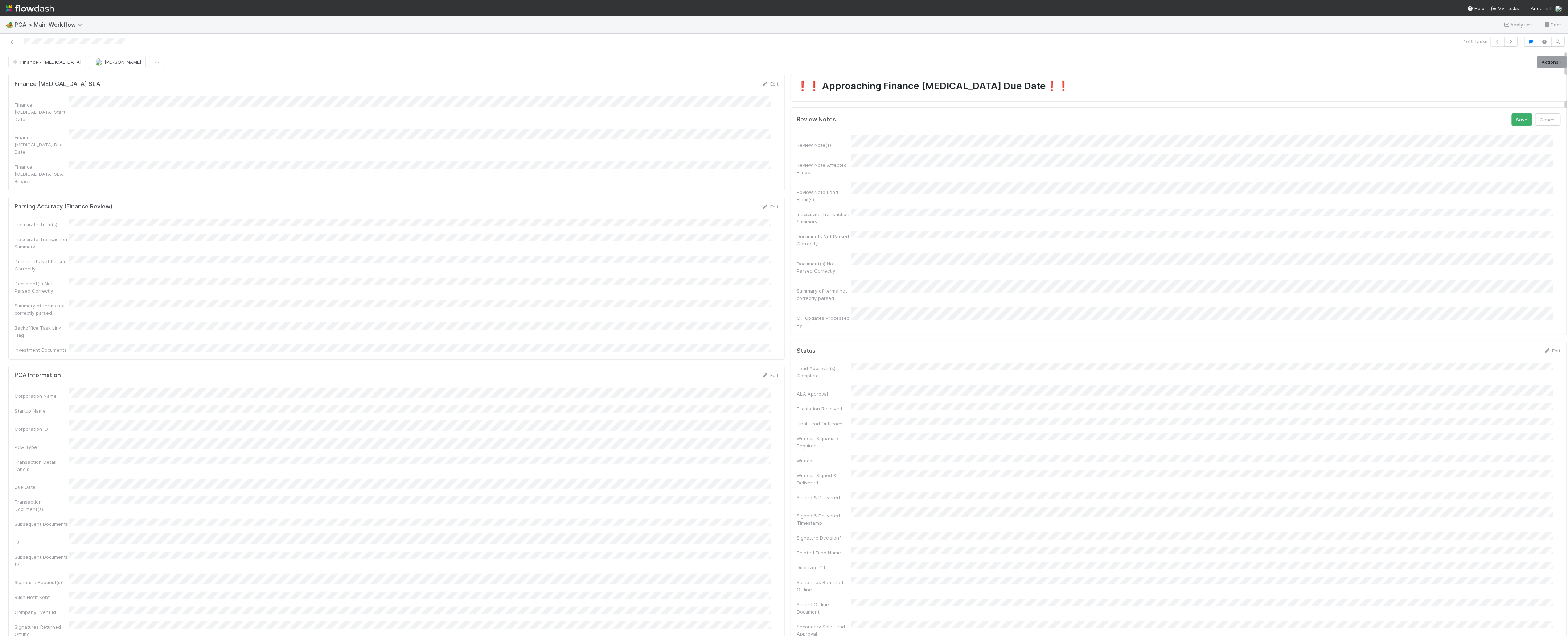
click at [1512, 114] on button "Save" at bounding box center [1522, 120] width 21 height 12
click at [1537, 68] on link "Actions" at bounding box center [1552, 62] width 30 height 12
click at [1508, 100] on button "Move to Finance Review" at bounding box center [1510, 97] width 117 height 10
click at [105, 63] on span "Marvey Fuentes" at bounding box center [123, 62] width 37 height 6
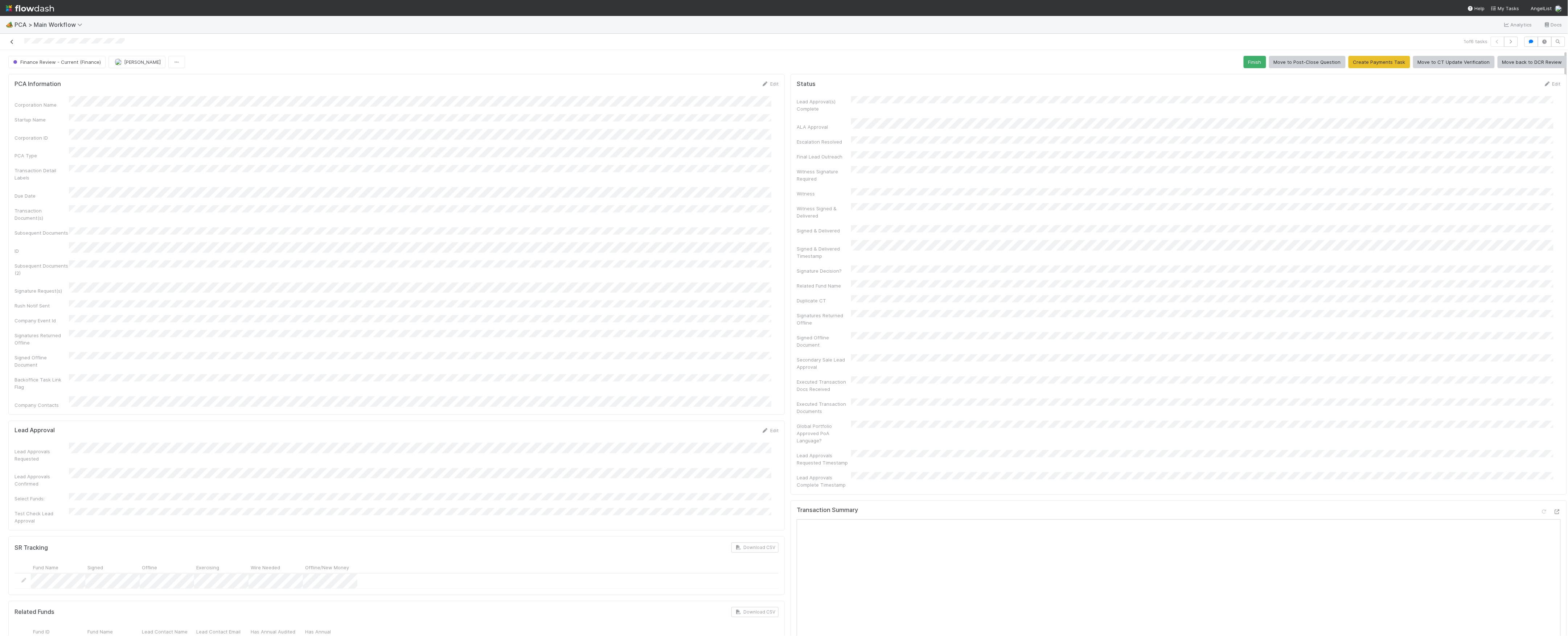
click at [12, 43] on icon at bounding box center [12, 42] width 7 height 5
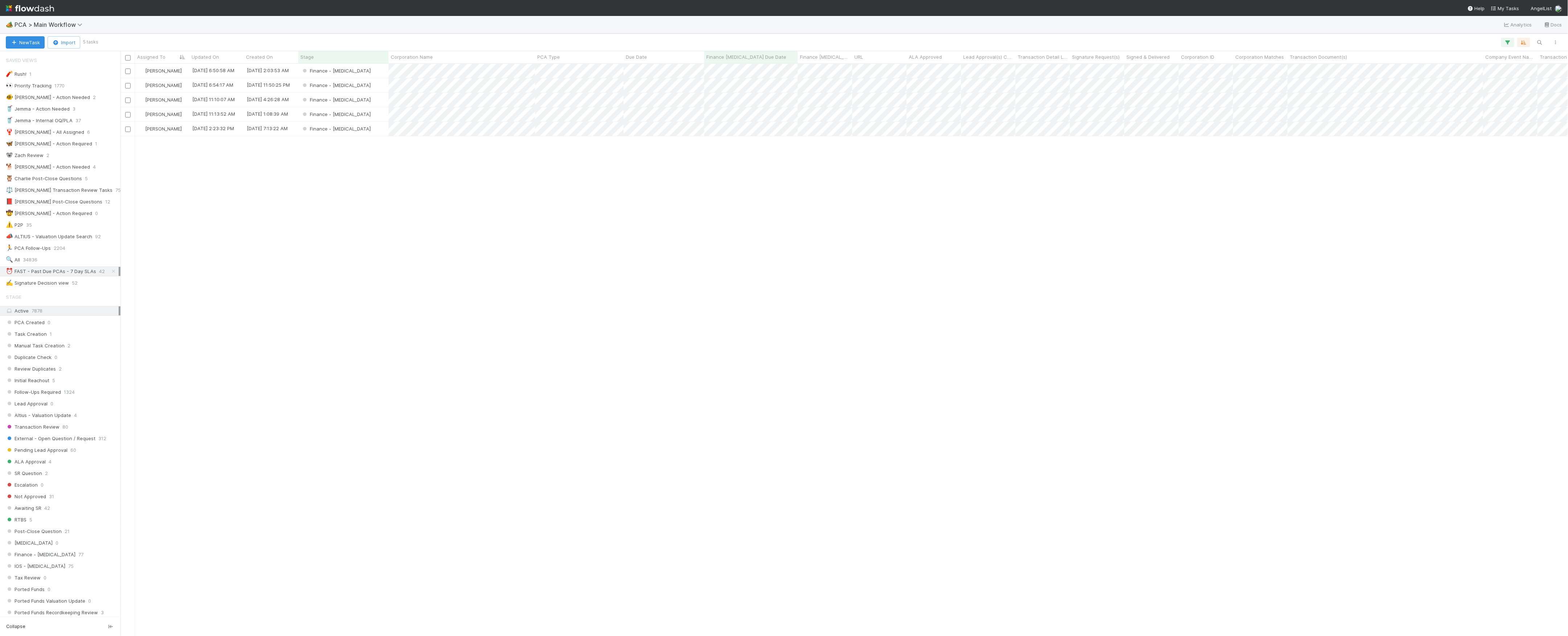
scroll to position [565, 1440]
click at [365, 85] on div "Finance - ICU" at bounding box center [343, 85] width 90 height 14
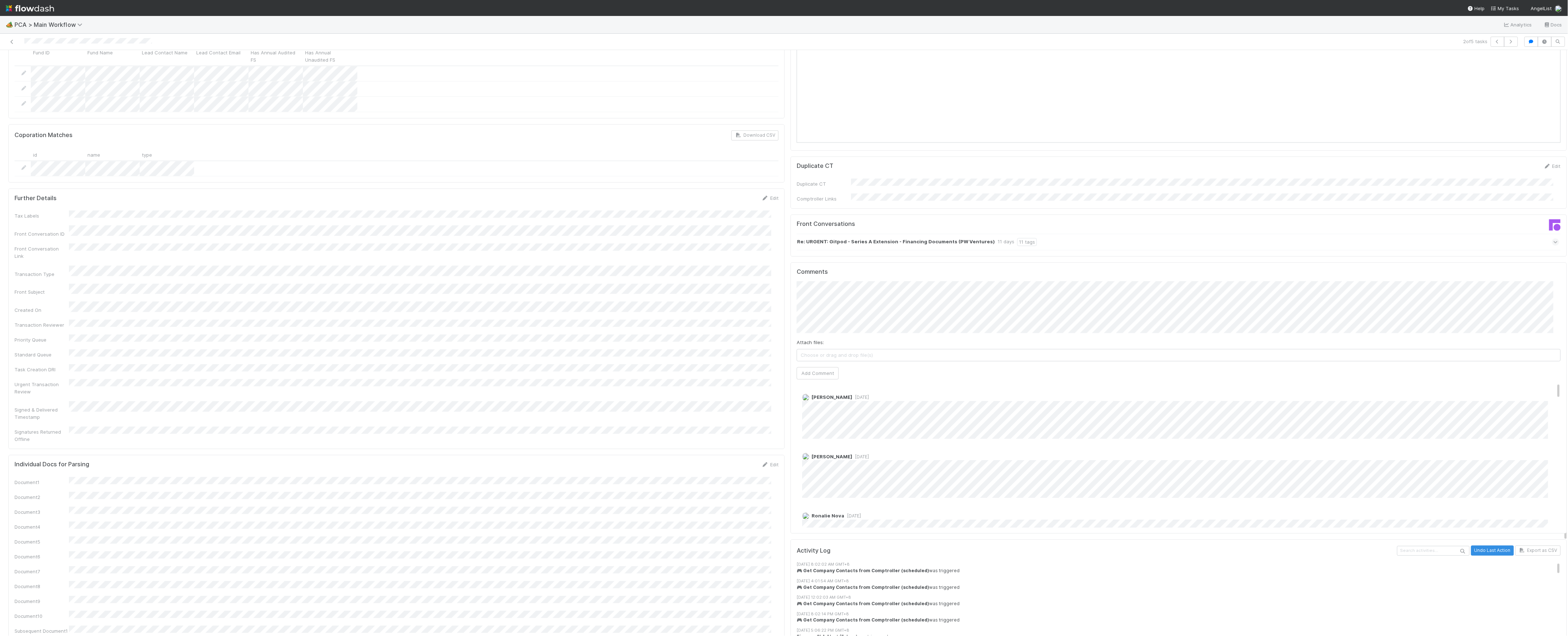
click at [838, 316] on div "Attach files: Choose or drag and drop file(s) Add Comment" at bounding box center [1178, 331] width 764 height 99
click at [817, 368] on button "Add Comment" at bounding box center [817, 374] width 42 height 12
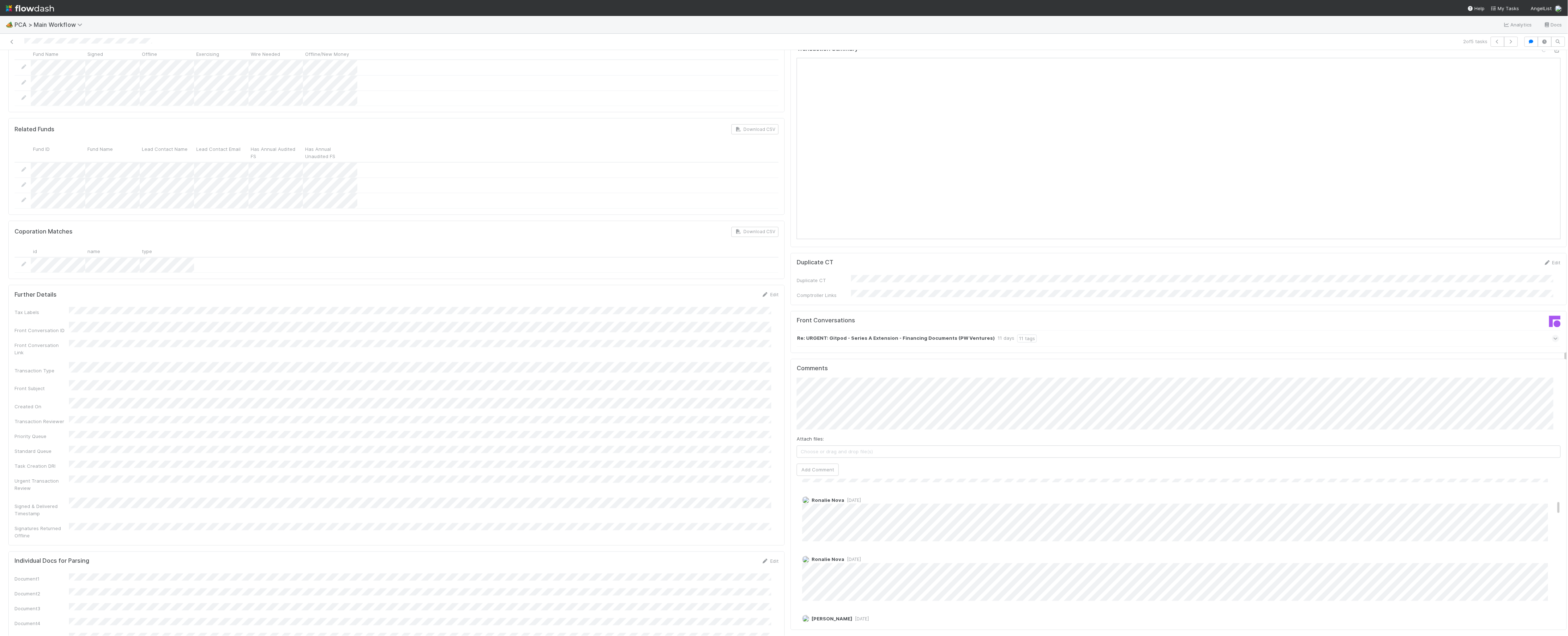
click at [856, 557] on span "[DATE]" at bounding box center [852, 559] width 16 height 5
click at [852, 551] on div "Ronalie Nova 1 week ago" at bounding box center [1182, 576] width 771 height 51
click at [851, 557] on span "[DATE]" at bounding box center [852, 559] width 16 height 5
click at [848, 557] on span "[DATE]" at bounding box center [852, 559] width 16 height 5
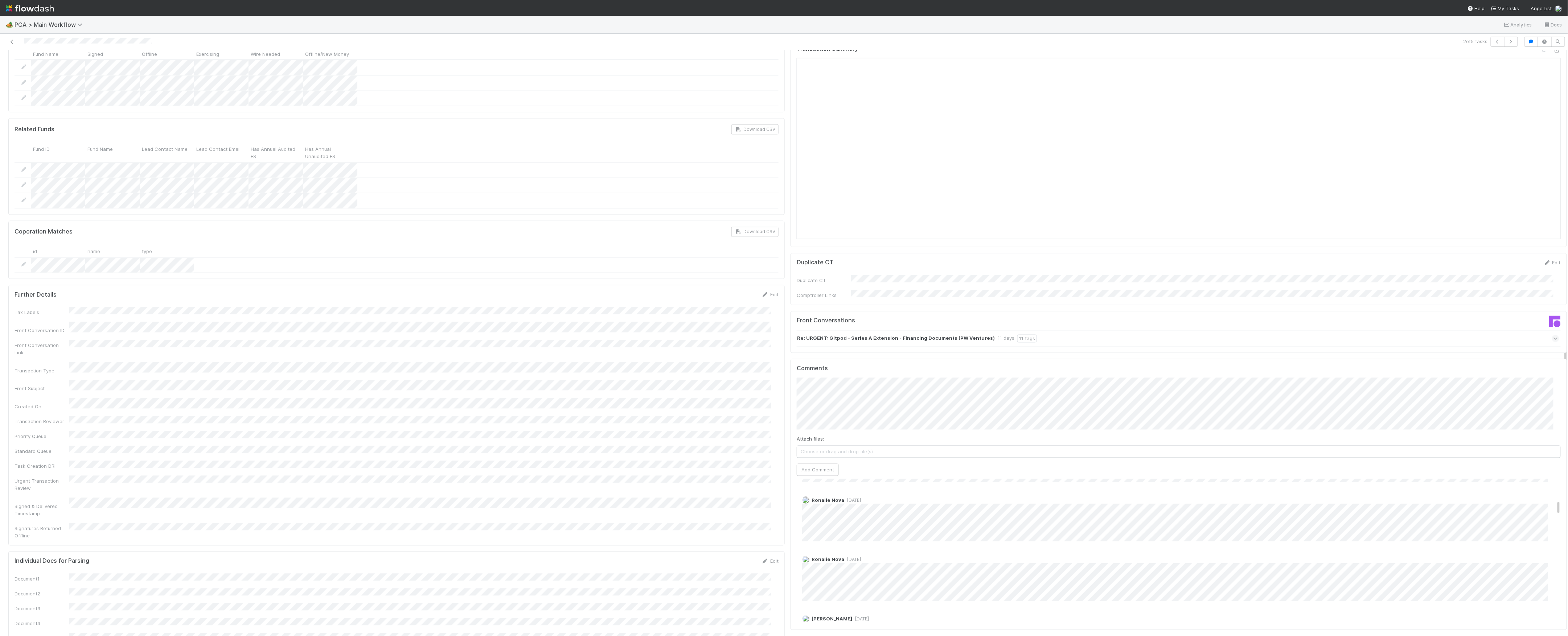
click at [847, 498] on span "[DATE]" at bounding box center [852, 500] width 16 height 5
click at [1539, 66] on link "Actions" at bounding box center [1552, 62] width 30 height 12
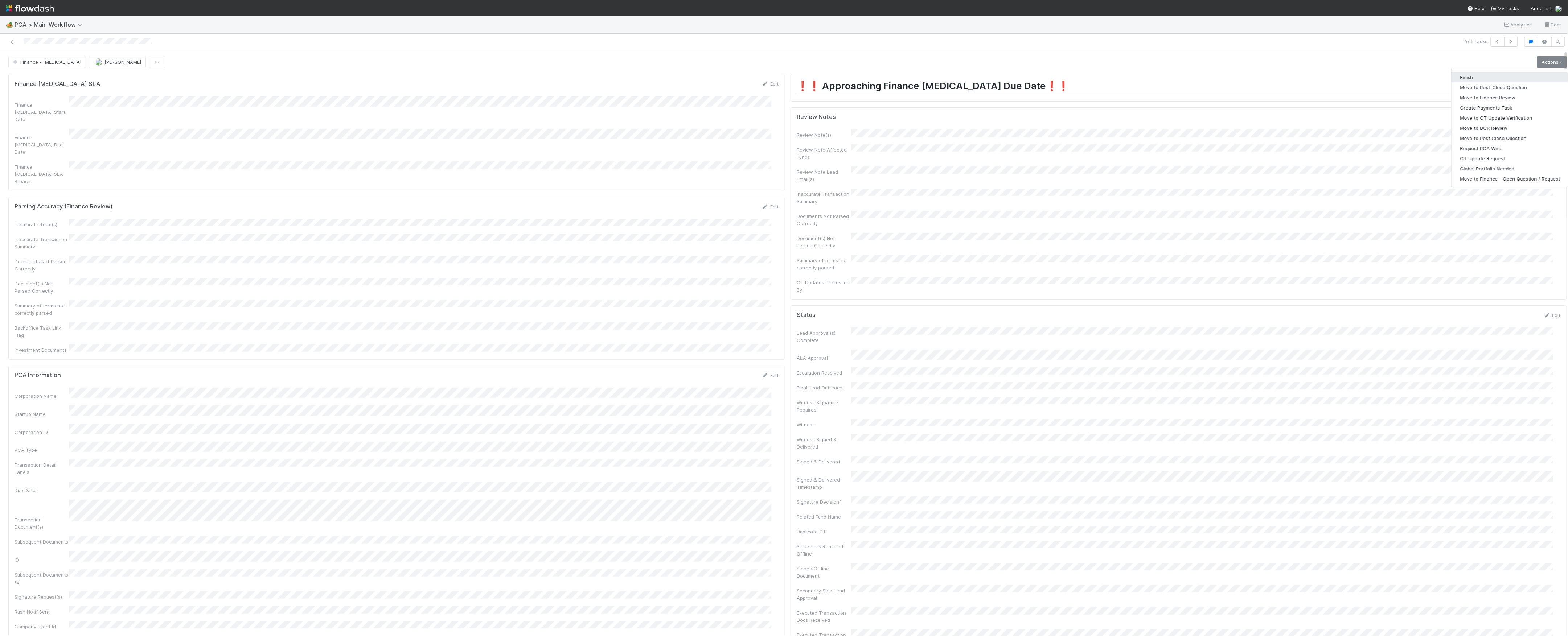
click at [1494, 80] on button "Finish" at bounding box center [1510, 77] width 117 height 10
click at [105, 61] on span "Marvey Fuentes" at bounding box center [123, 62] width 37 height 6
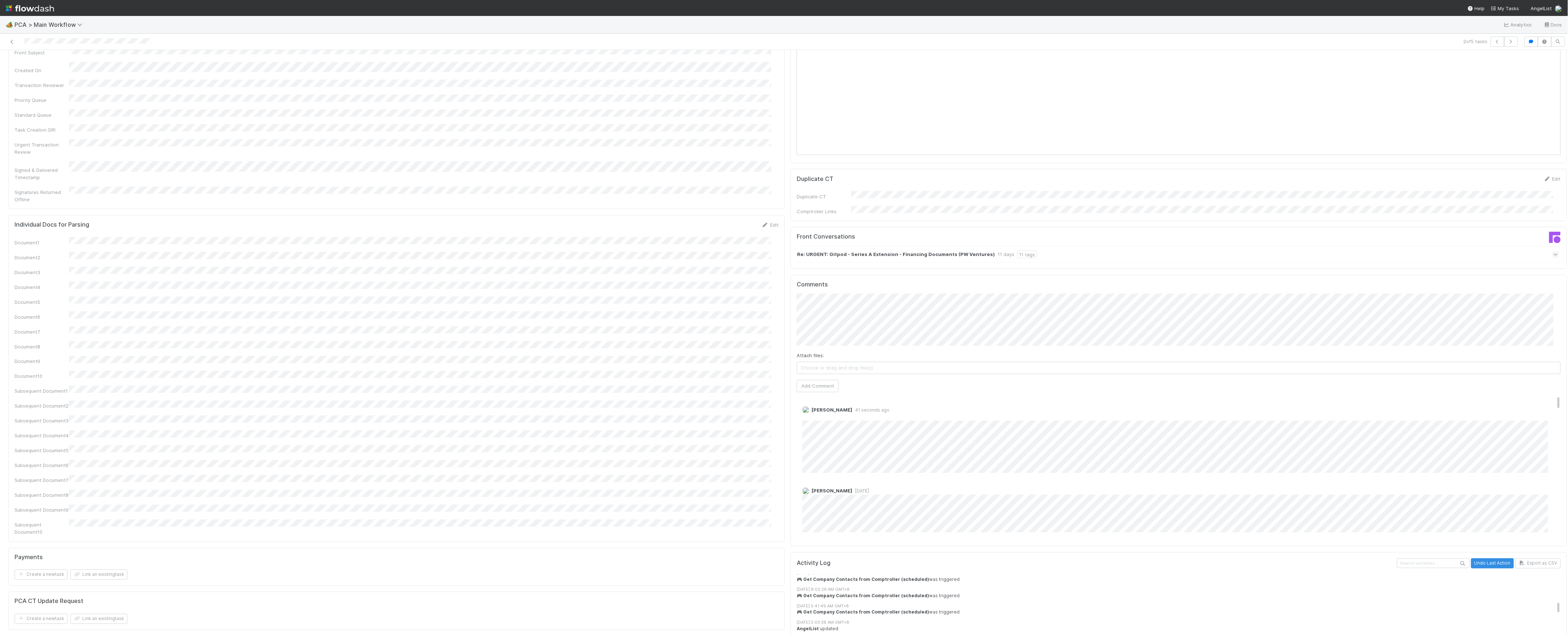
scroll to position [870, 0]
click at [808, 413] on link "Edit" at bounding box center [812, 416] width 9 height 6
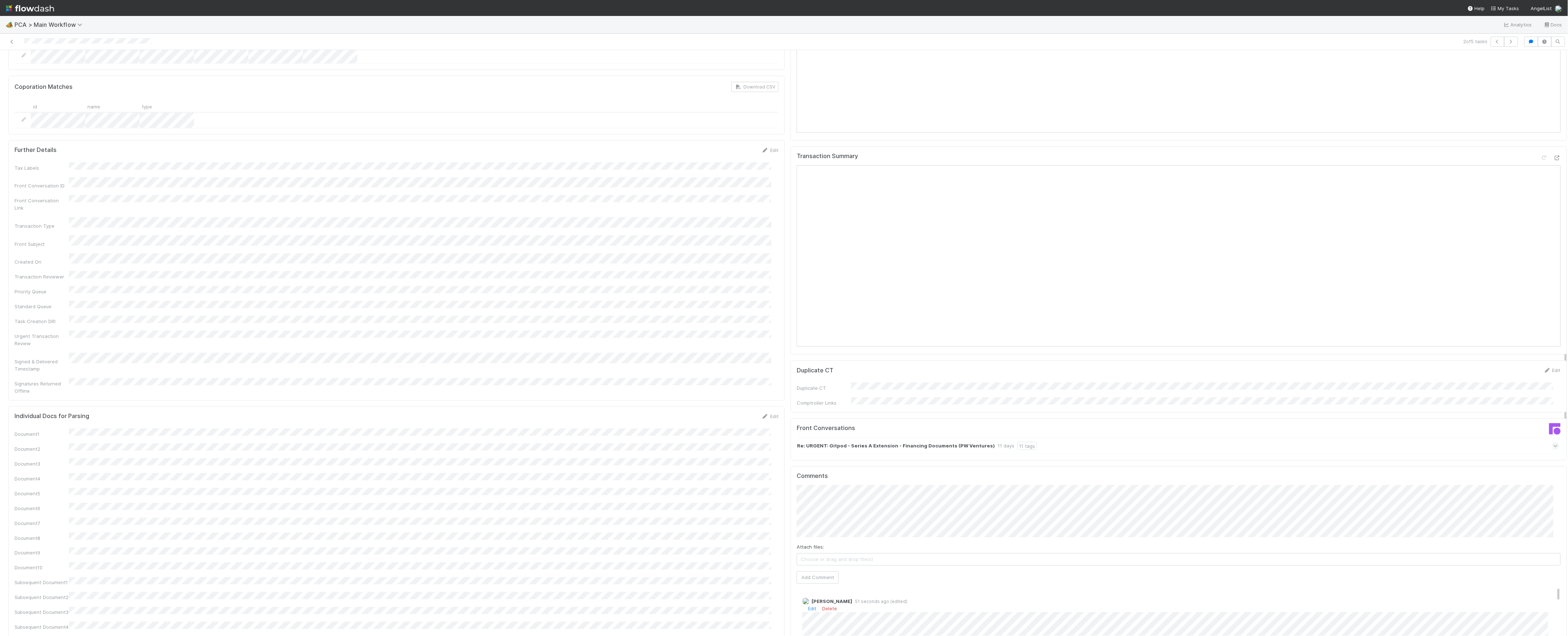
scroll to position [967, 0]
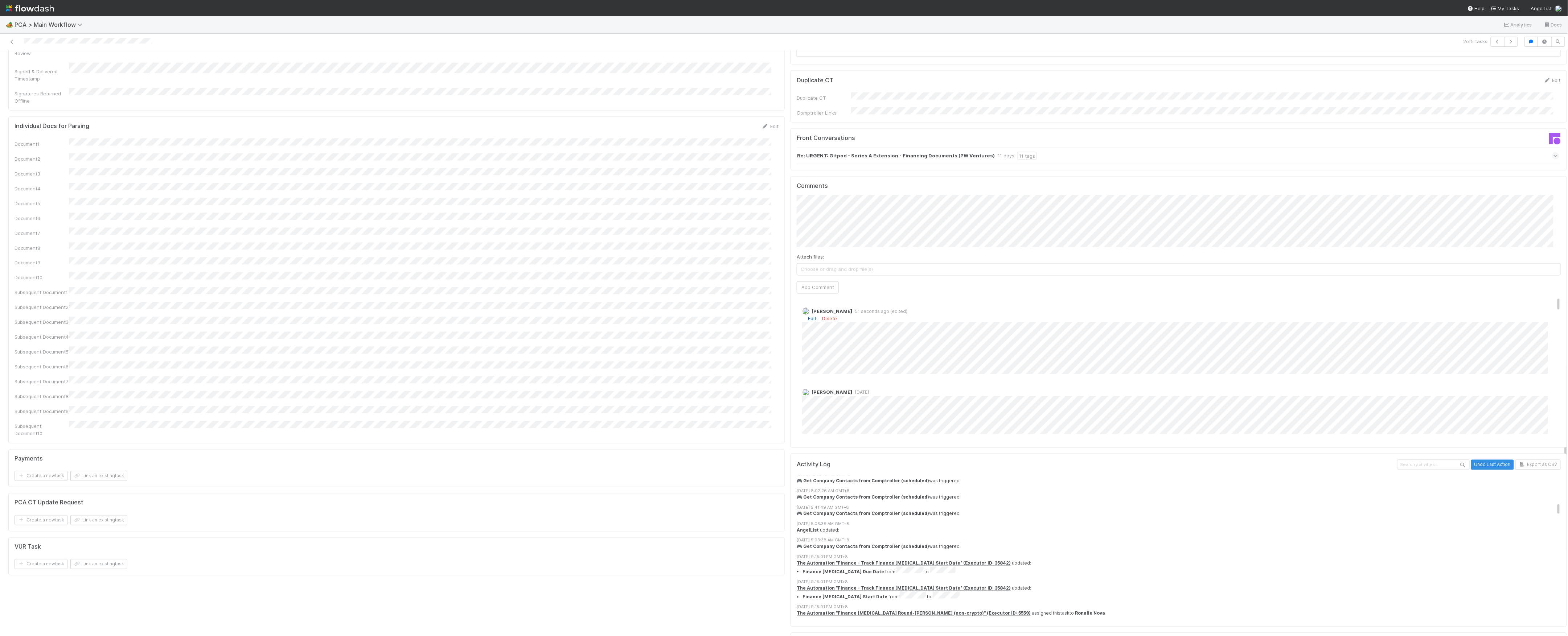
click at [808, 316] on link "Edit" at bounding box center [812, 319] width 9 height 6
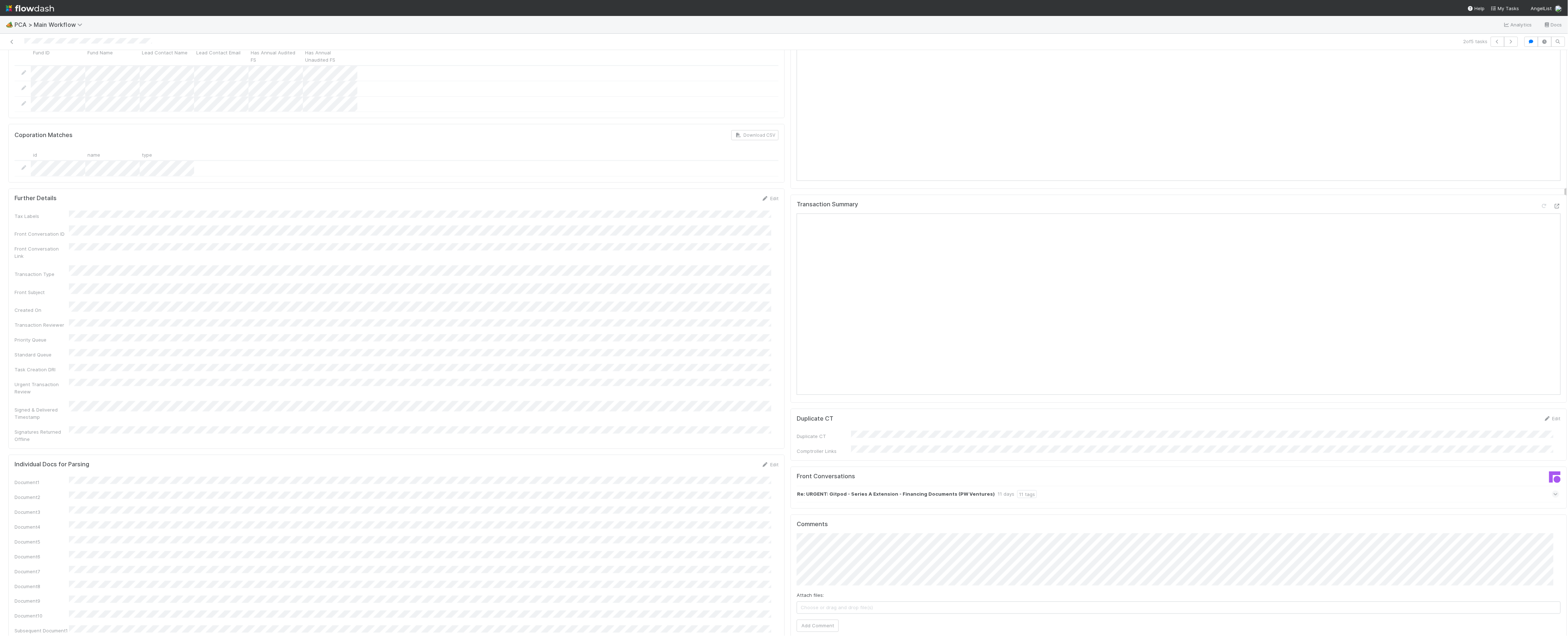
scroll to position [0, 0]
click at [9, 41] on icon at bounding box center [12, 42] width 7 height 5
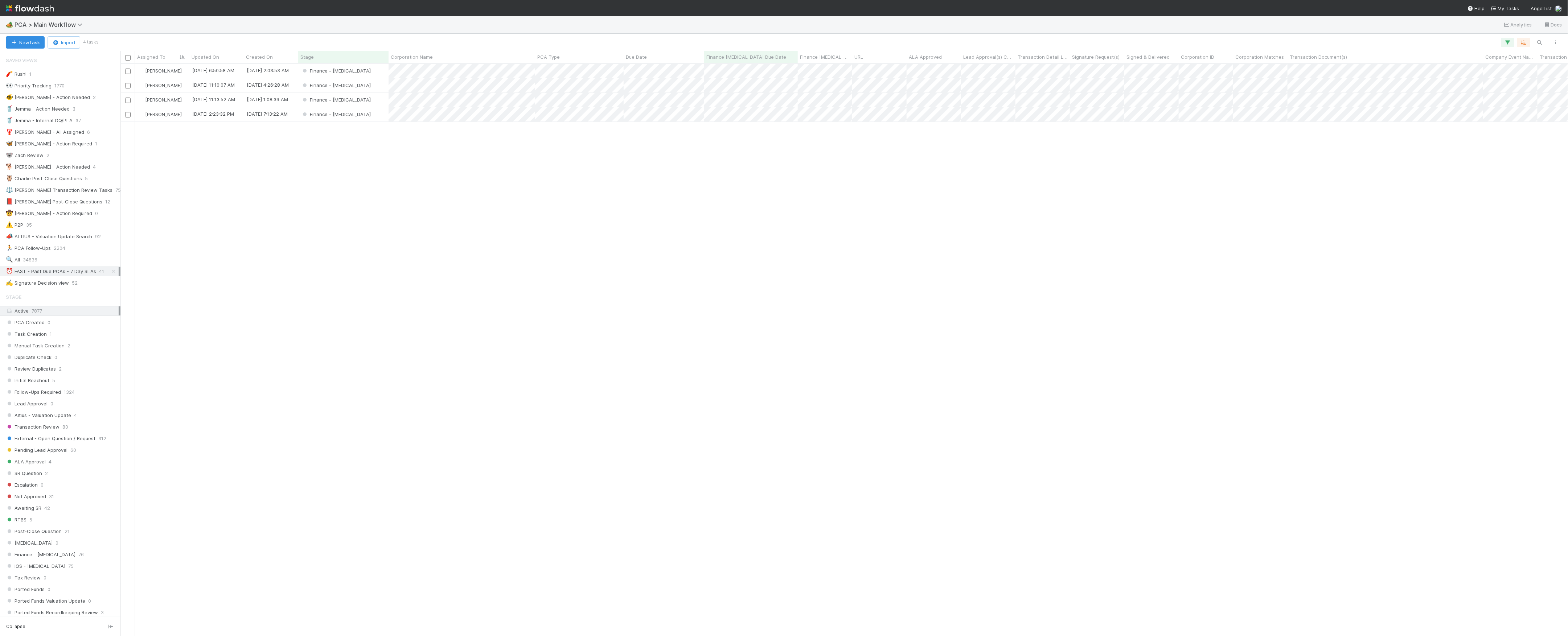
scroll to position [8, 8]
click at [369, 86] on div "Finance - ICU" at bounding box center [343, 85] width 90 height 14
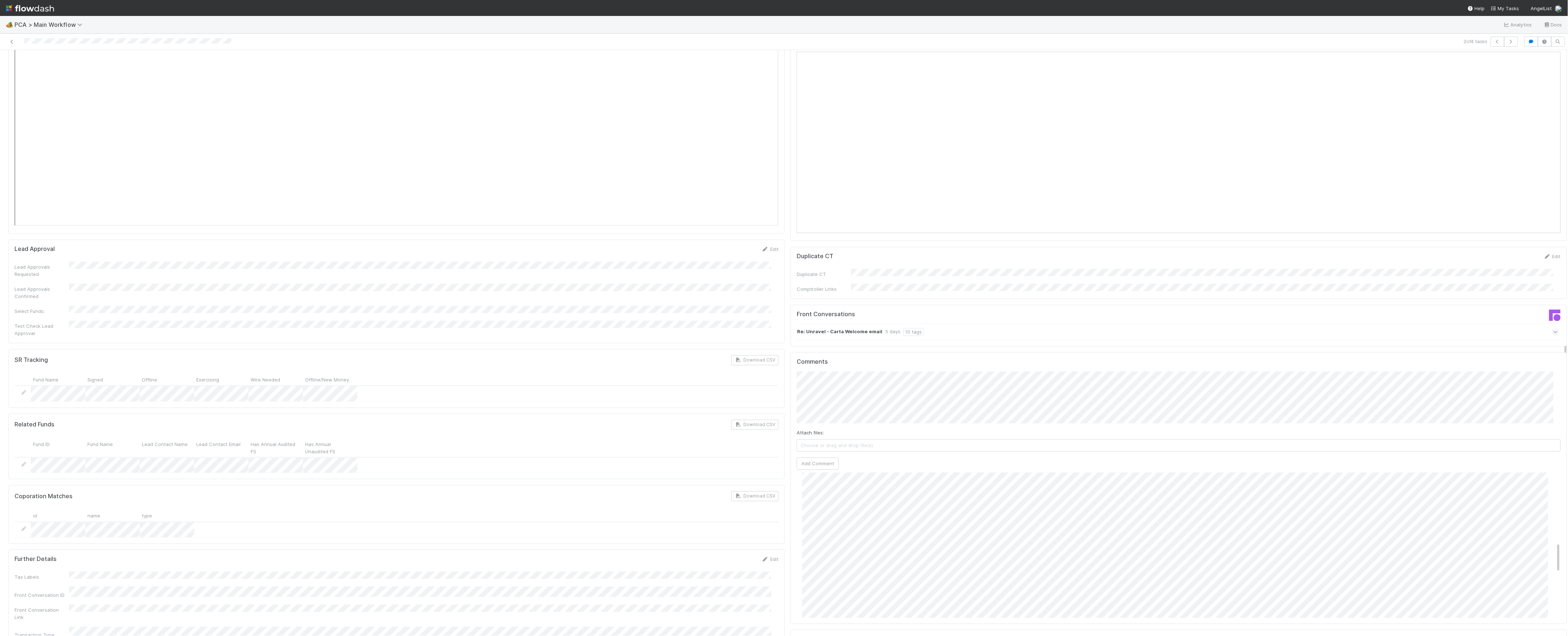
scroll to position [338, 0]
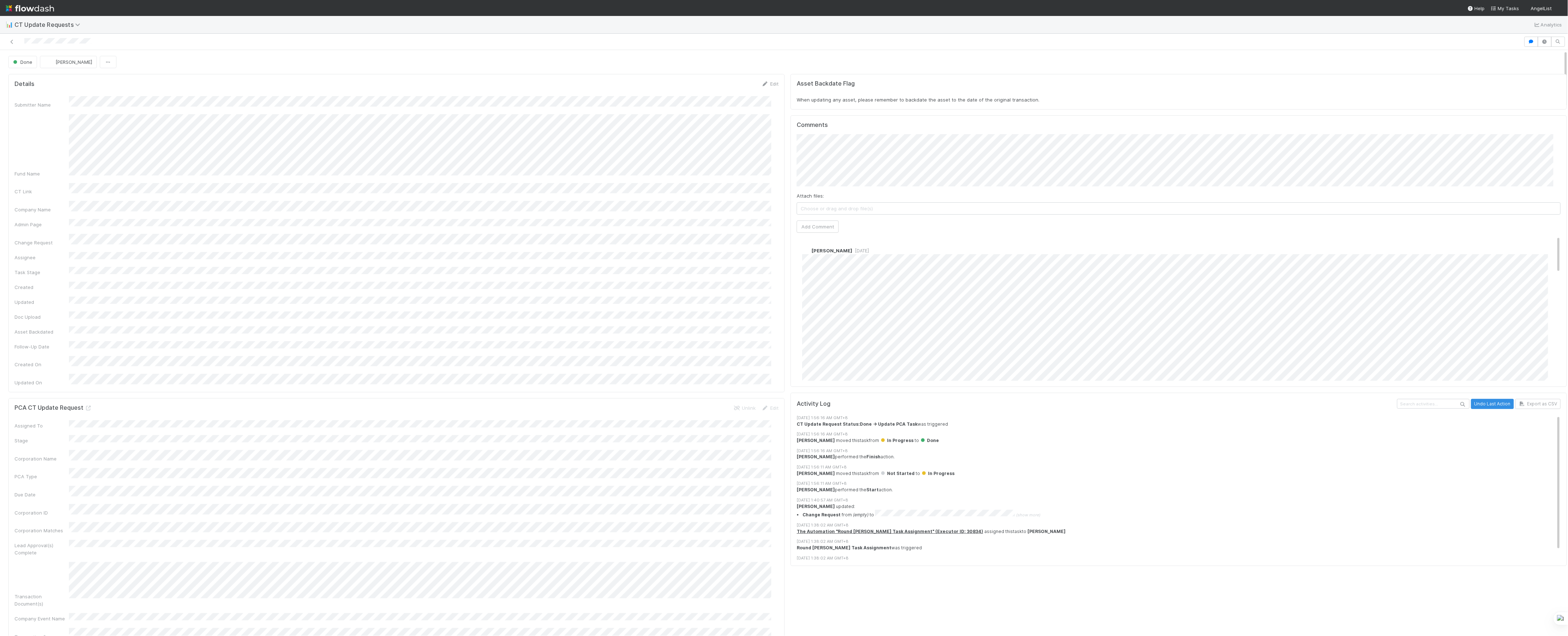
click at [681, 224] on div "Submitter Name Fund Name CT Link Company Name Admin Page Change Request Assigne…" at bounding box center [396, 241] width 764 height 290
drag, startPoint x: 681, startPoint y: 224, endPoint x: 531, endPoint y: 266, distance: 155.8
click at [531, 266] on div "Submitter Name Fund Name CT Link Company Name Admin Page Change Request Assigne…" at bounding box center [396, 241] width 764 height 290
